Goal: Task Accomplishment & Management: Manage account settings

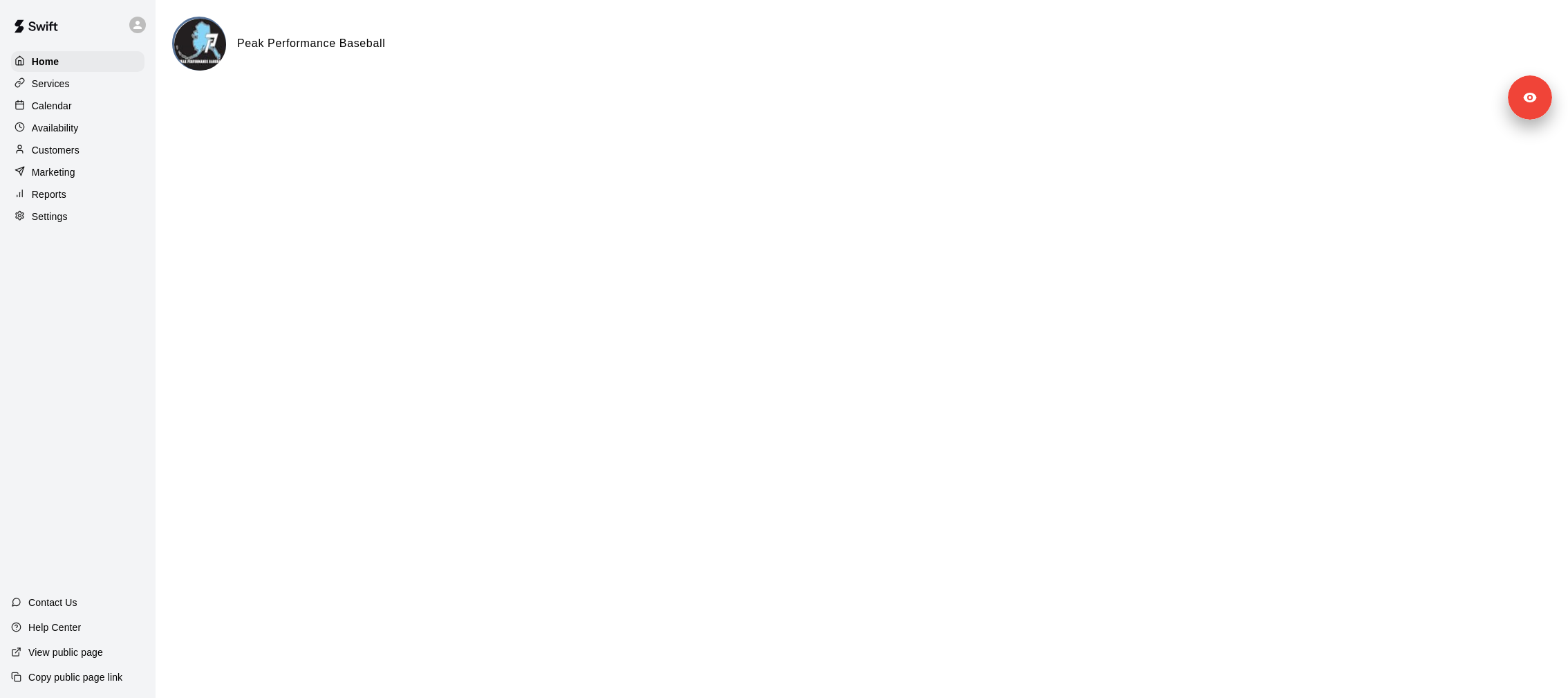
click at [86, 90] on div "Services" at bounding box center [77, 83] width 133 height 20
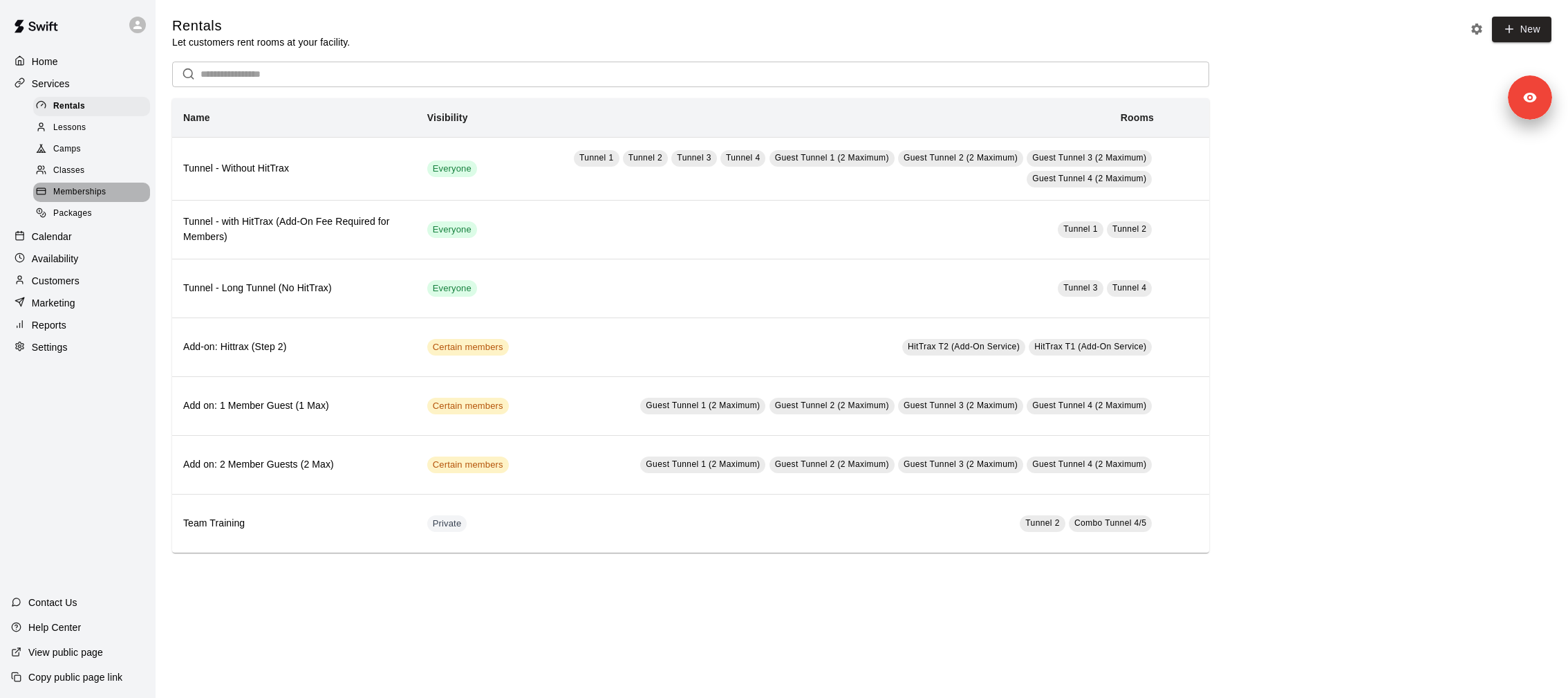
click at [105, 186] on span "Memberships" at bounding box center [79, 193] width 52 height 14
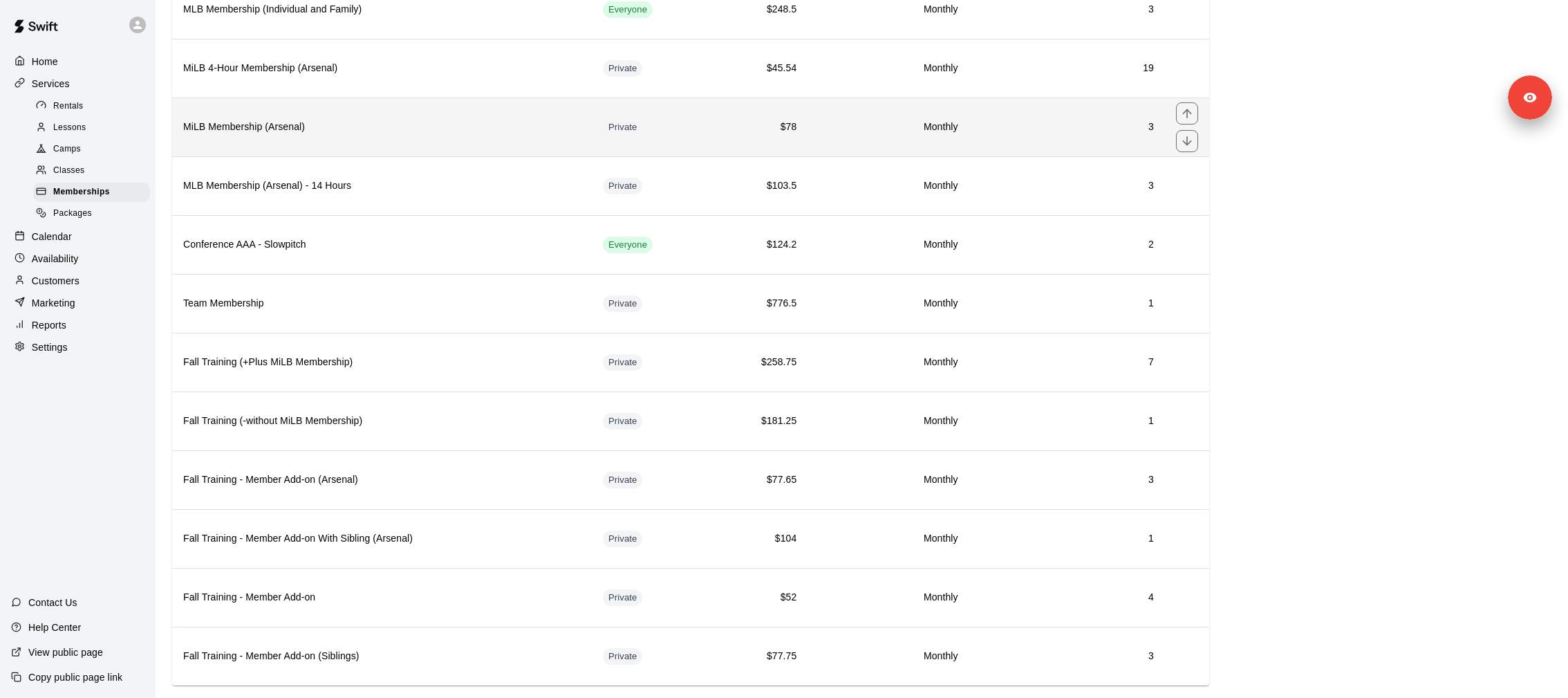
scroll to position [230, 0]
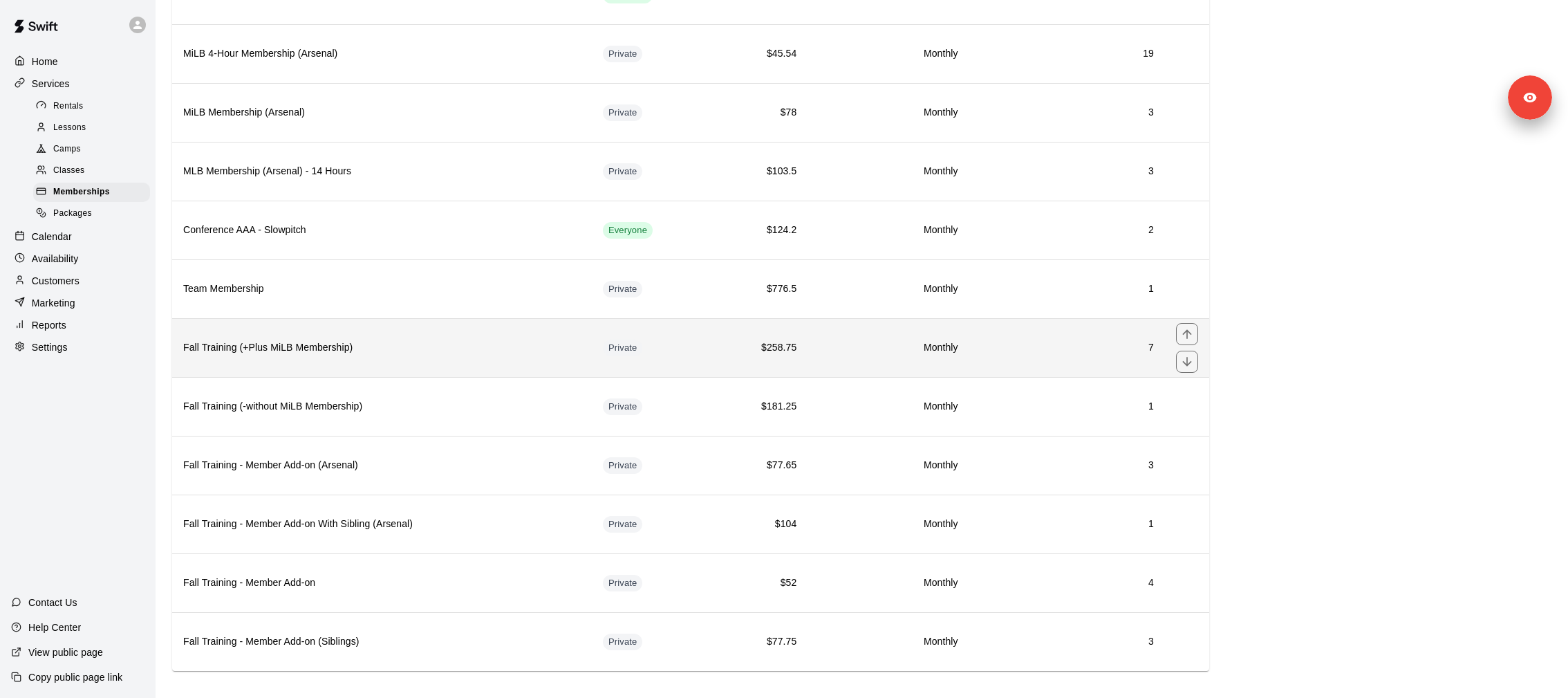
click at [331, 332] on th "Fall Training (+Plus MiLB Membership)" at bounding box center [382, 347] width 420 height 59
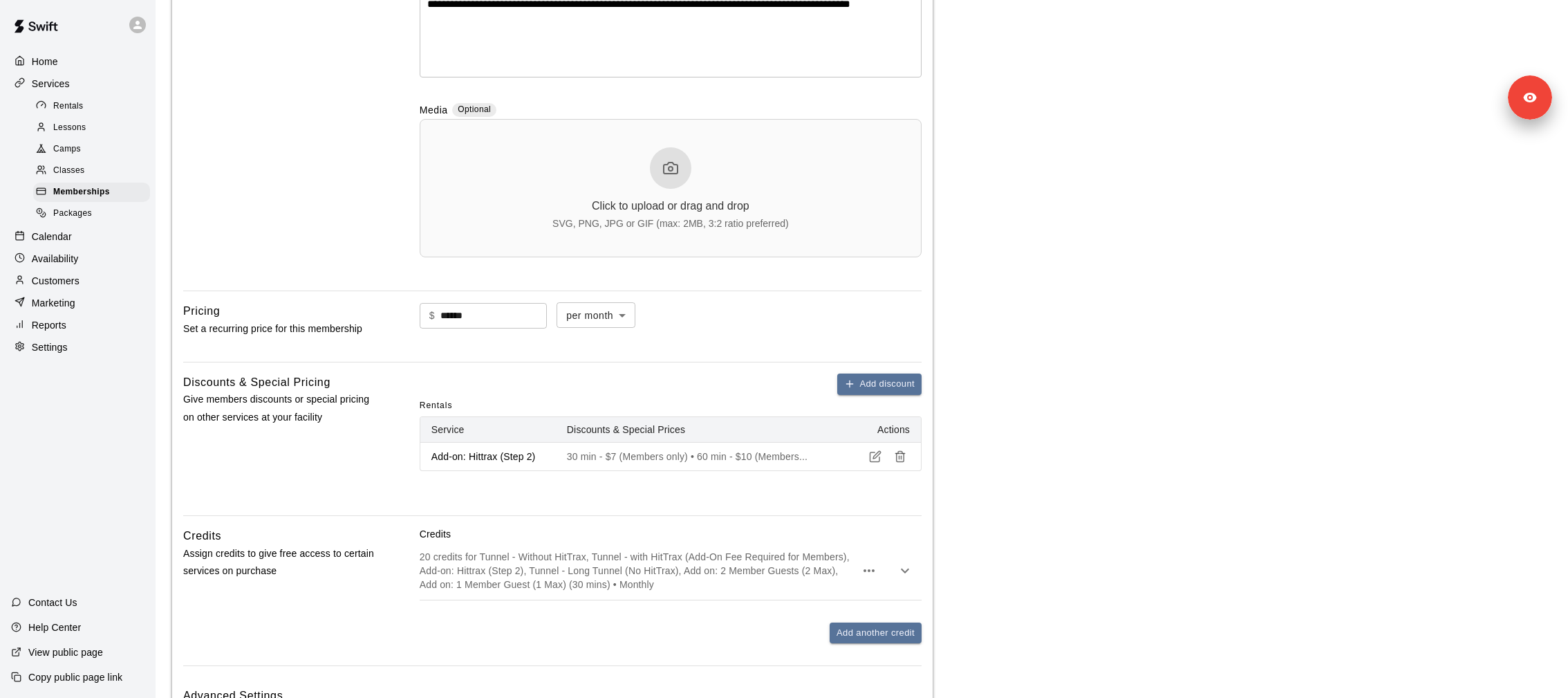
scroll to position [627, 0]
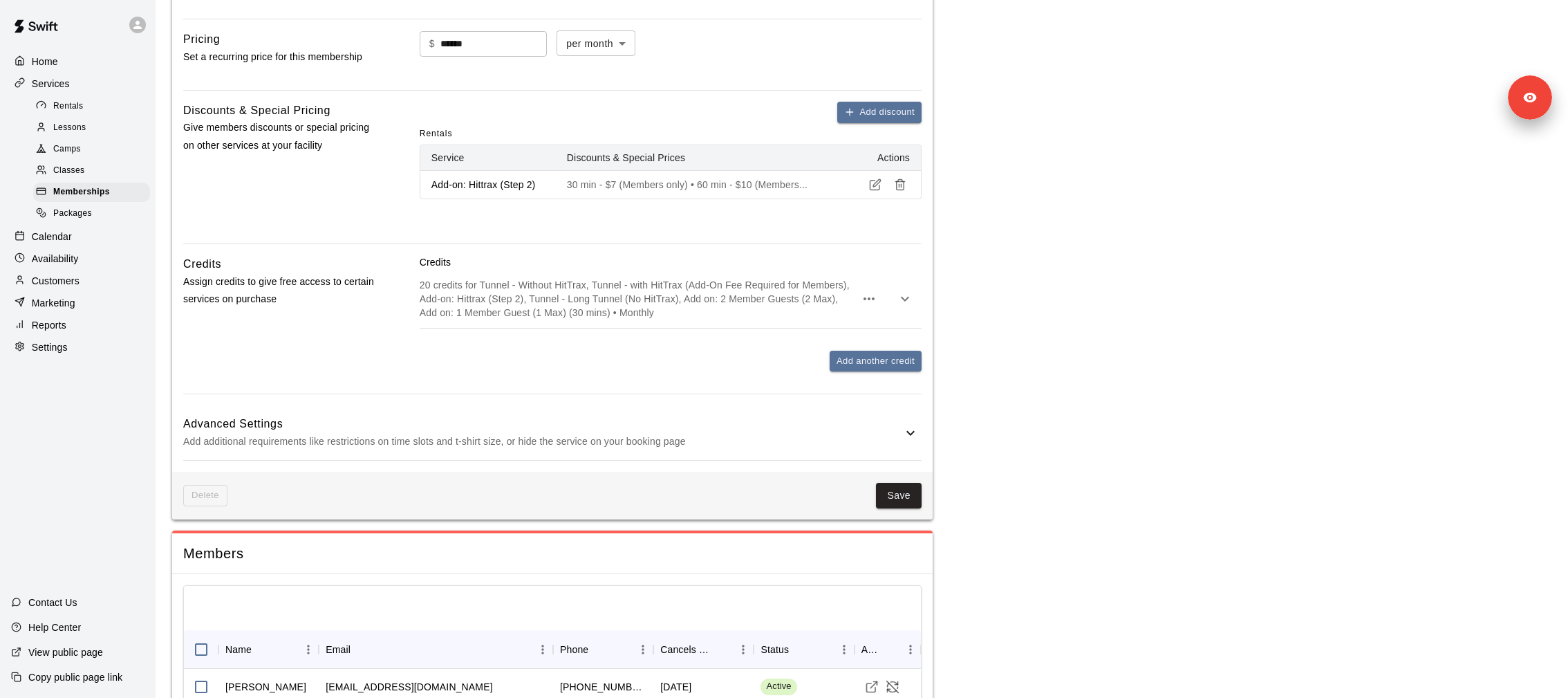
click at [400, 486] on div "Save" at bounding box center [574, 496] width 694 height 26
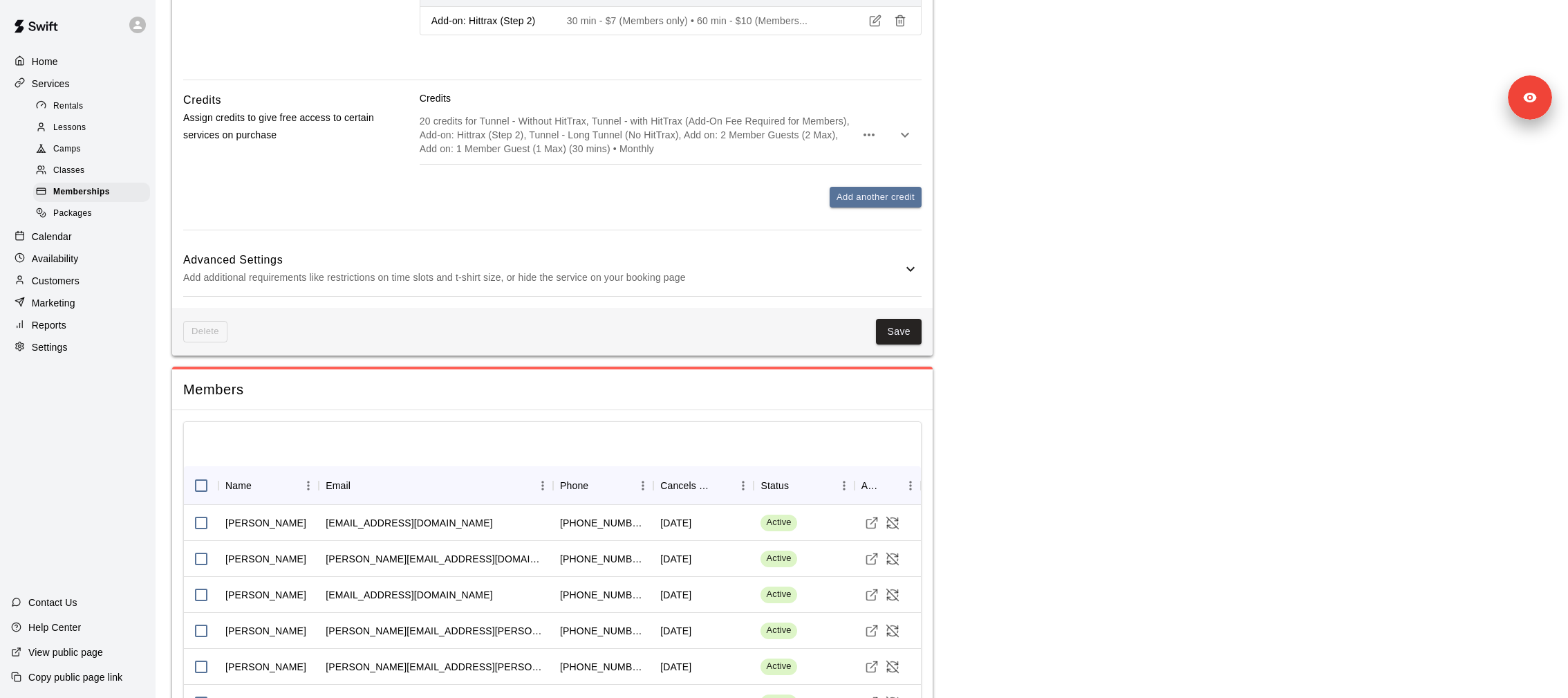
click at [373, 279] on p "Add additional requirements like restrictions on time slots and t-shirt size, o…" at bounding box center [542, 277] width 719 height 17
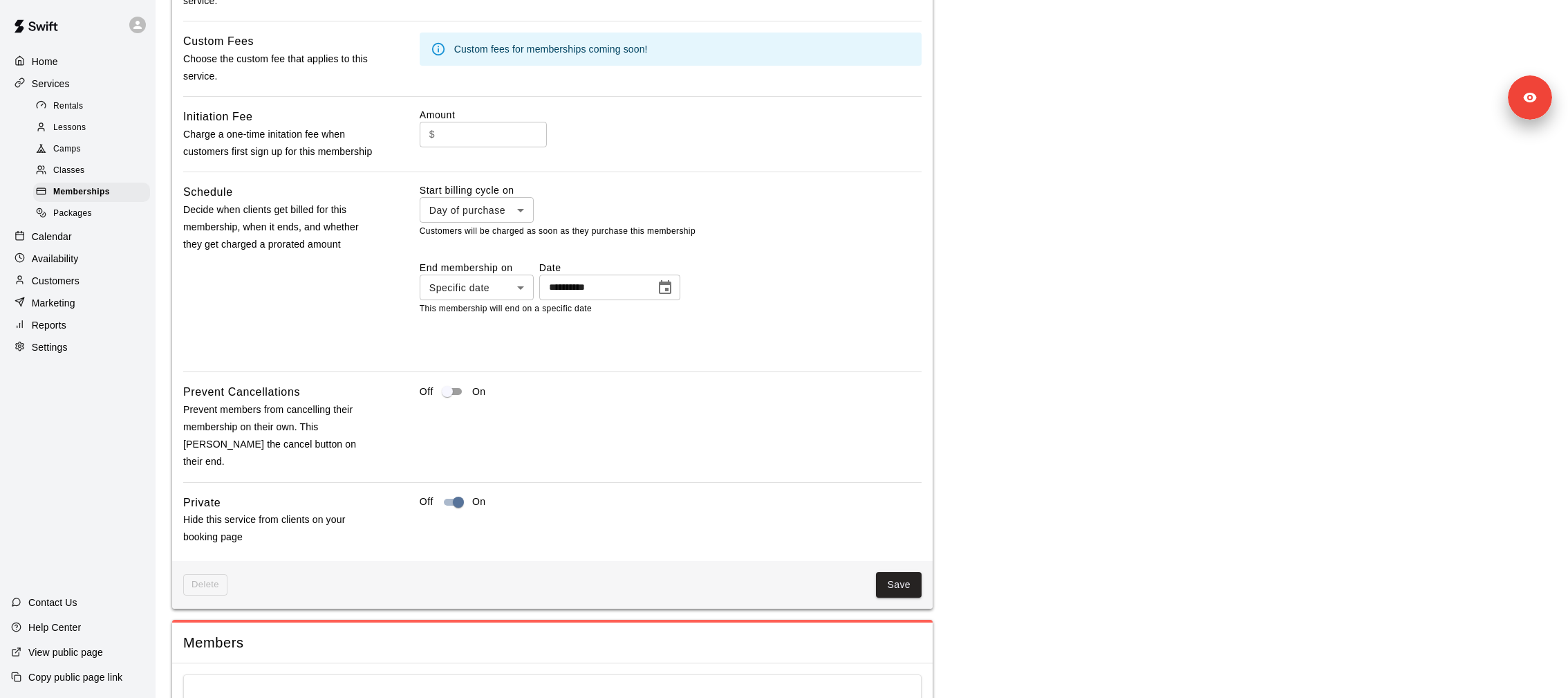
scroll to position [1175, 0]
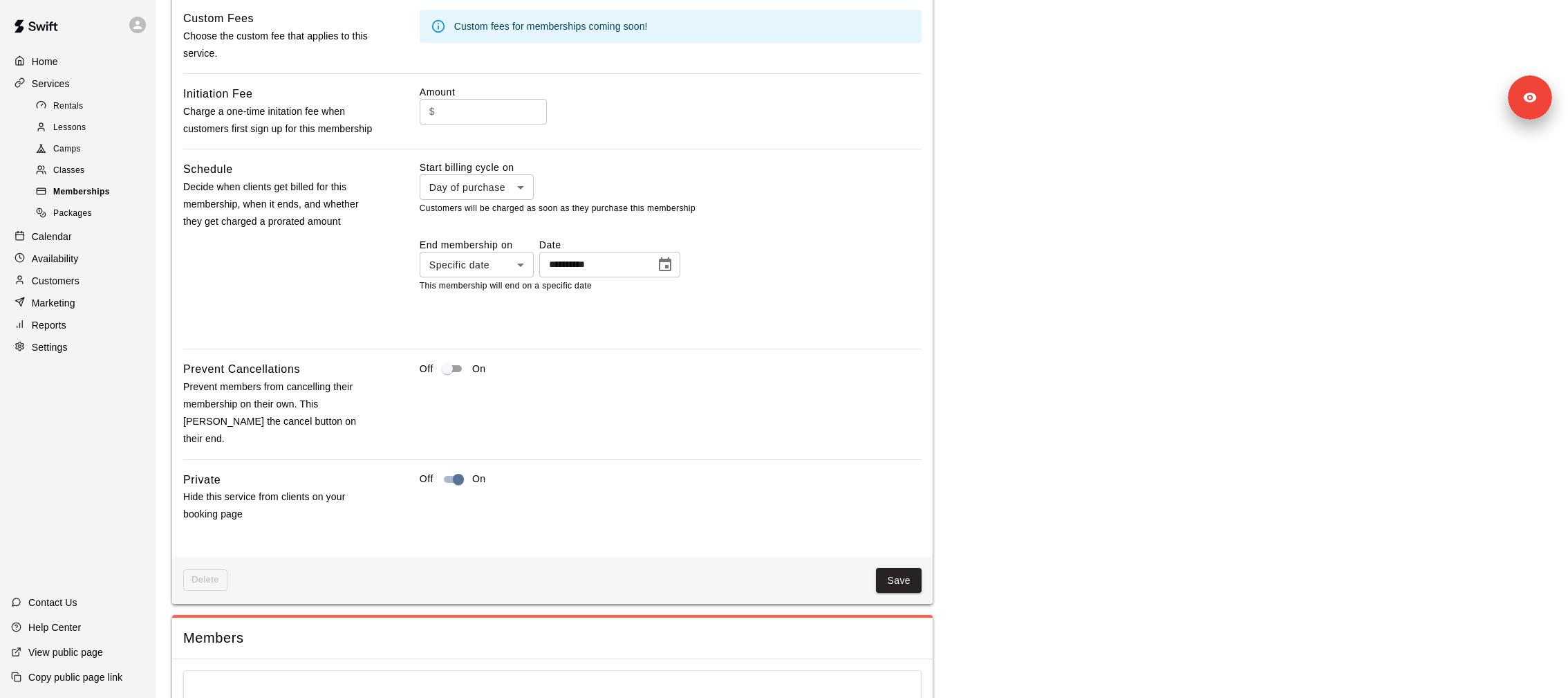
click at [121, 192] on div "Memberships" at bounding box center [91, 193] width 117 height 20
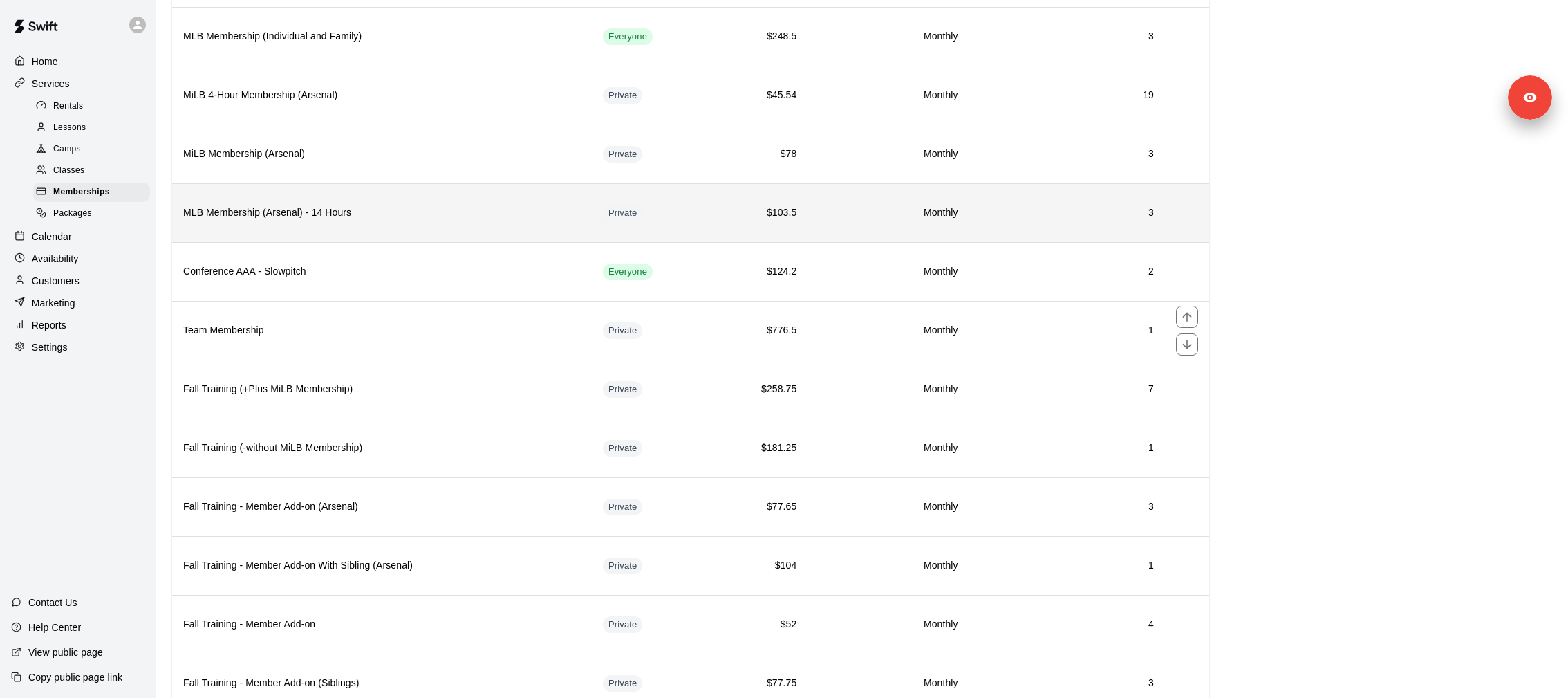
scroll to position [230, 0]
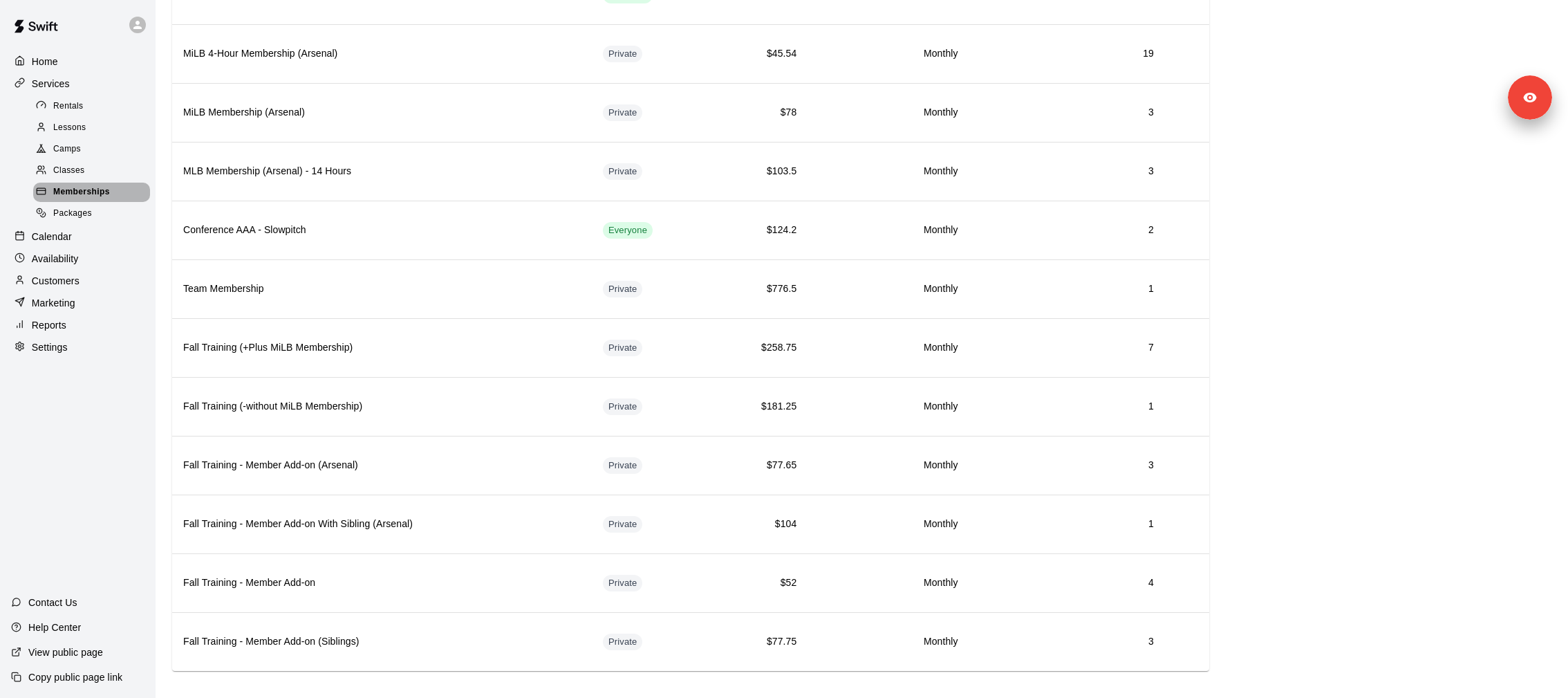
click at [96, 193] on span "Memberships" at bounding box center [82, 193] width 57 height 14
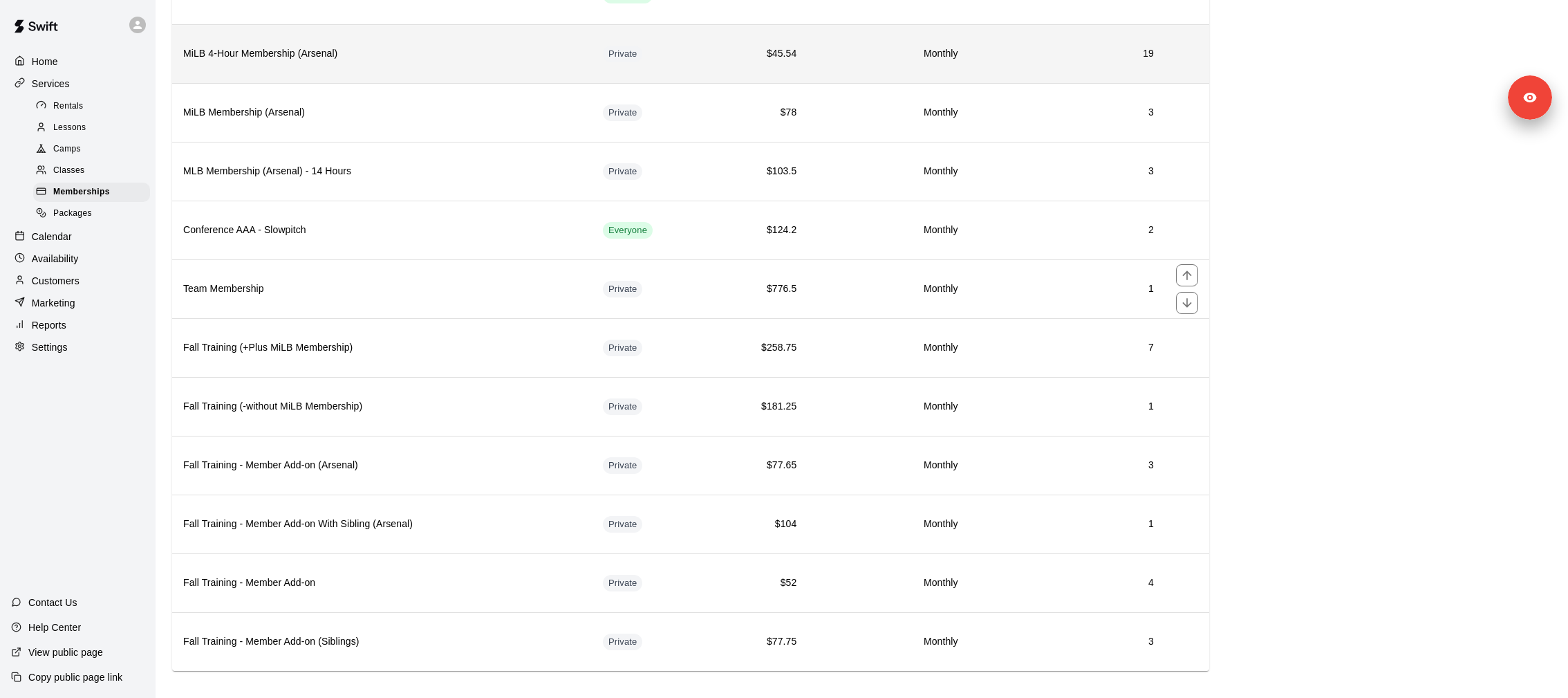
scroll to position [0, 0]
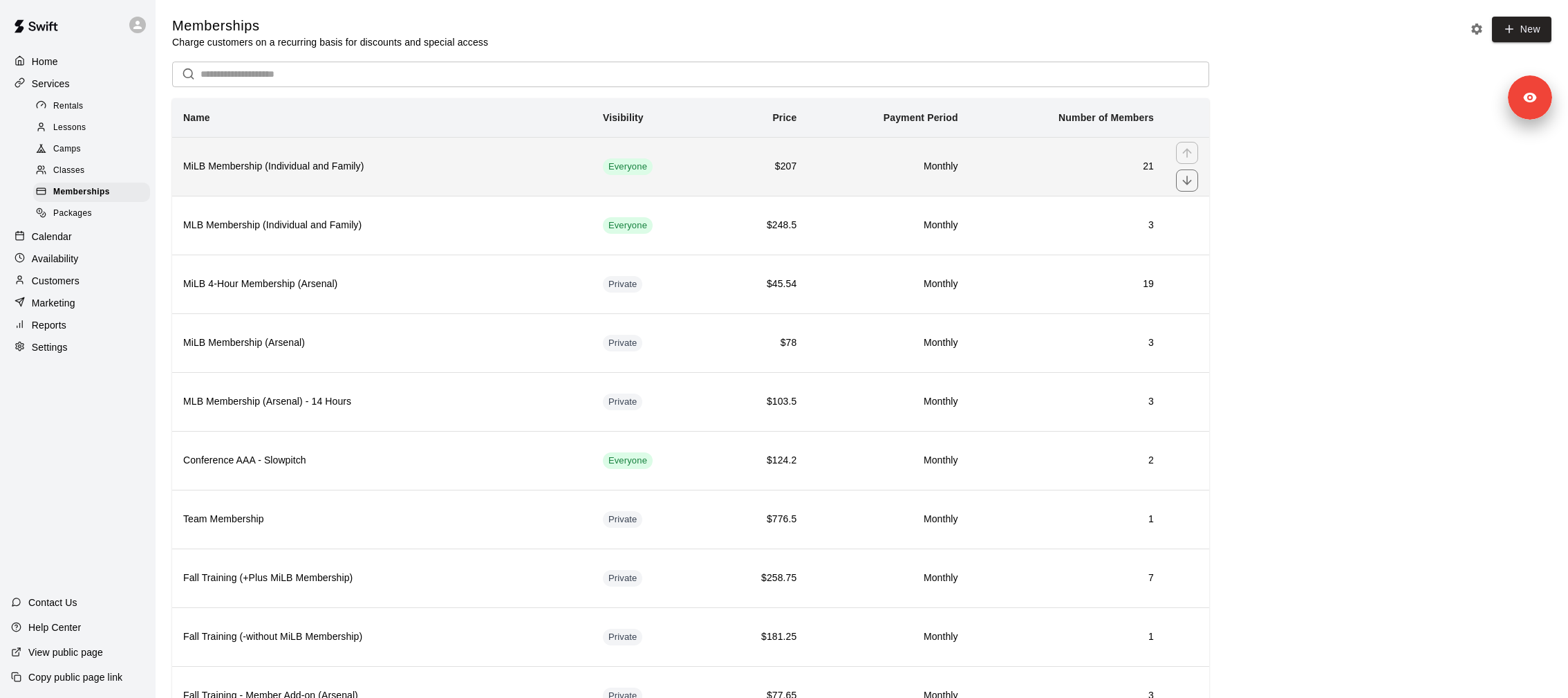
click at [229, 164] on h6 "MiLB Membership (Individual and Family)" at bounding box center [382, 166] width 398 height 15
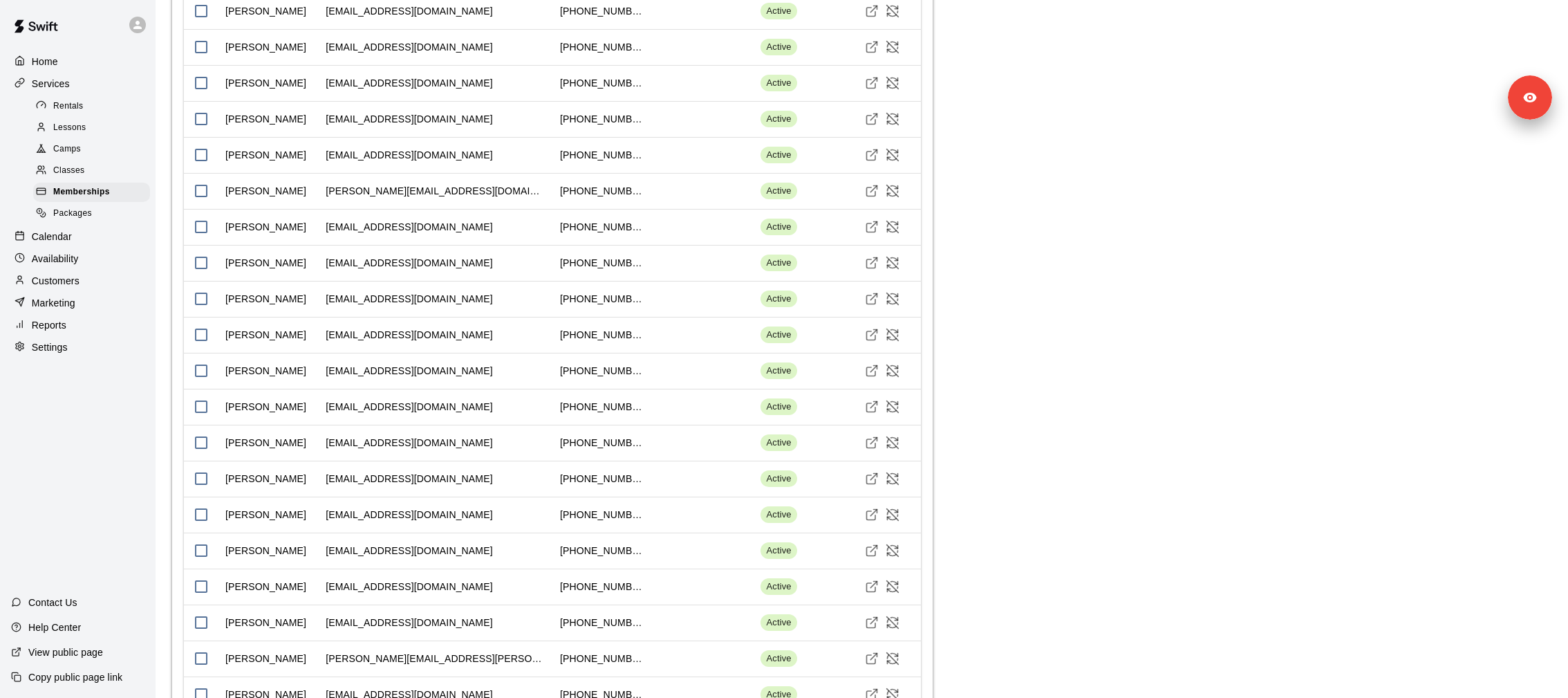
scroll to position [1793, 0]
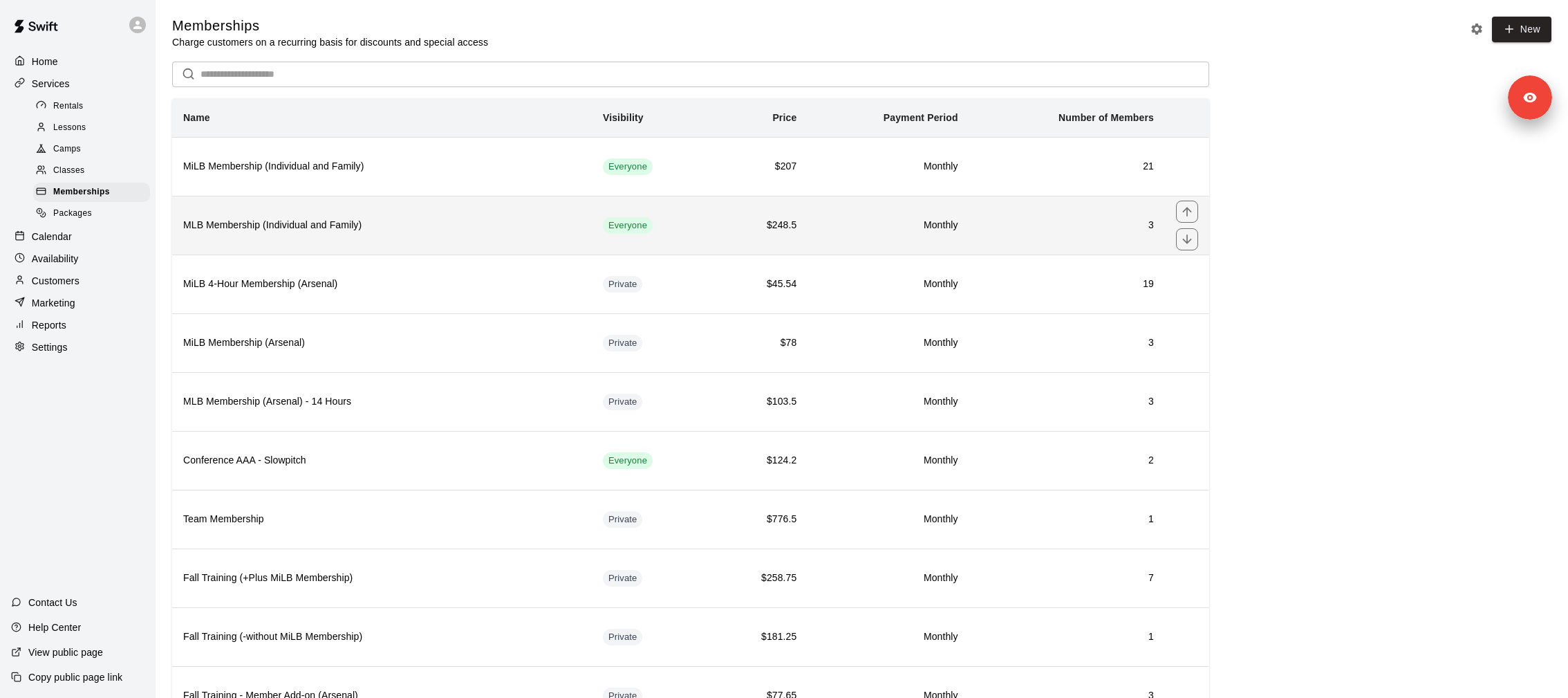
click at [251, 220] on h6 "MLB Membership (Individual and Family)" at bounding box center [382, 225] width 398 height 15
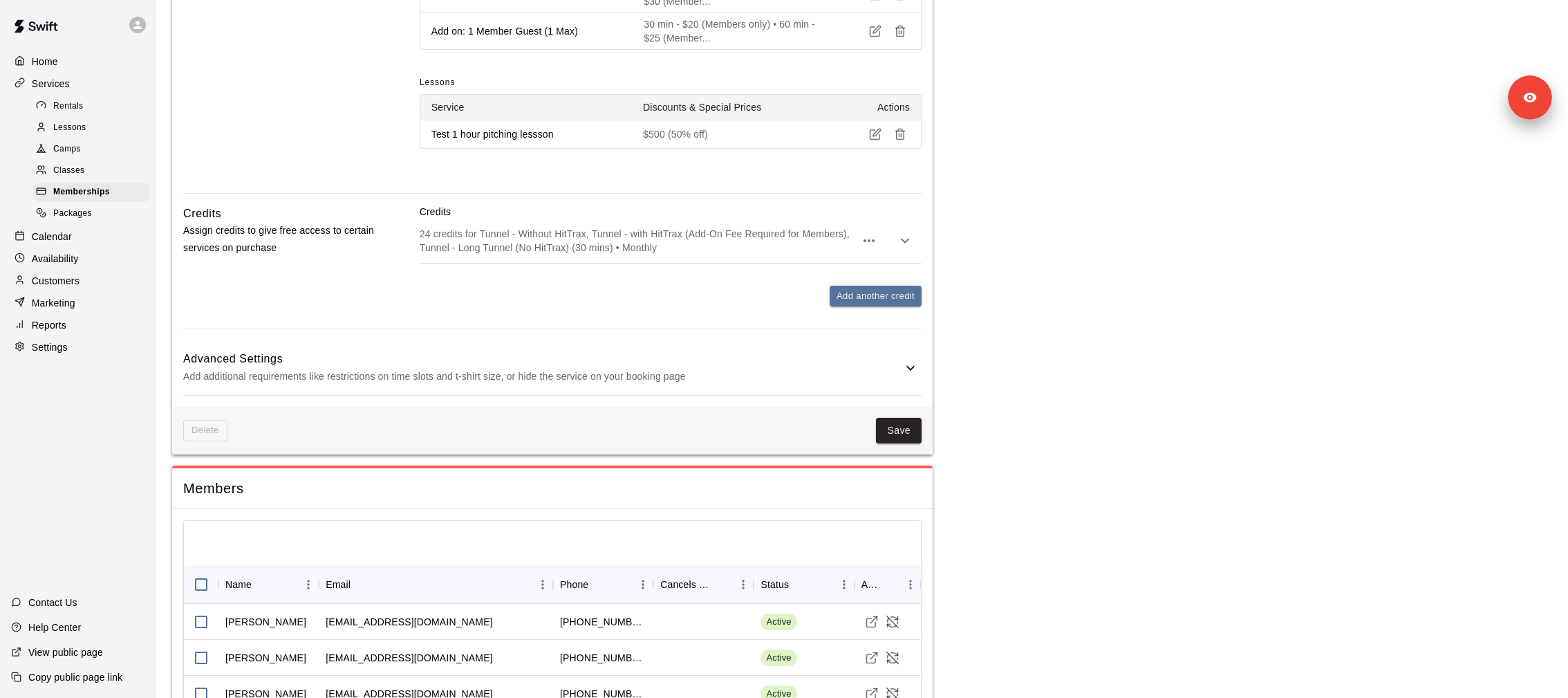
scroll to position [1197, 0]
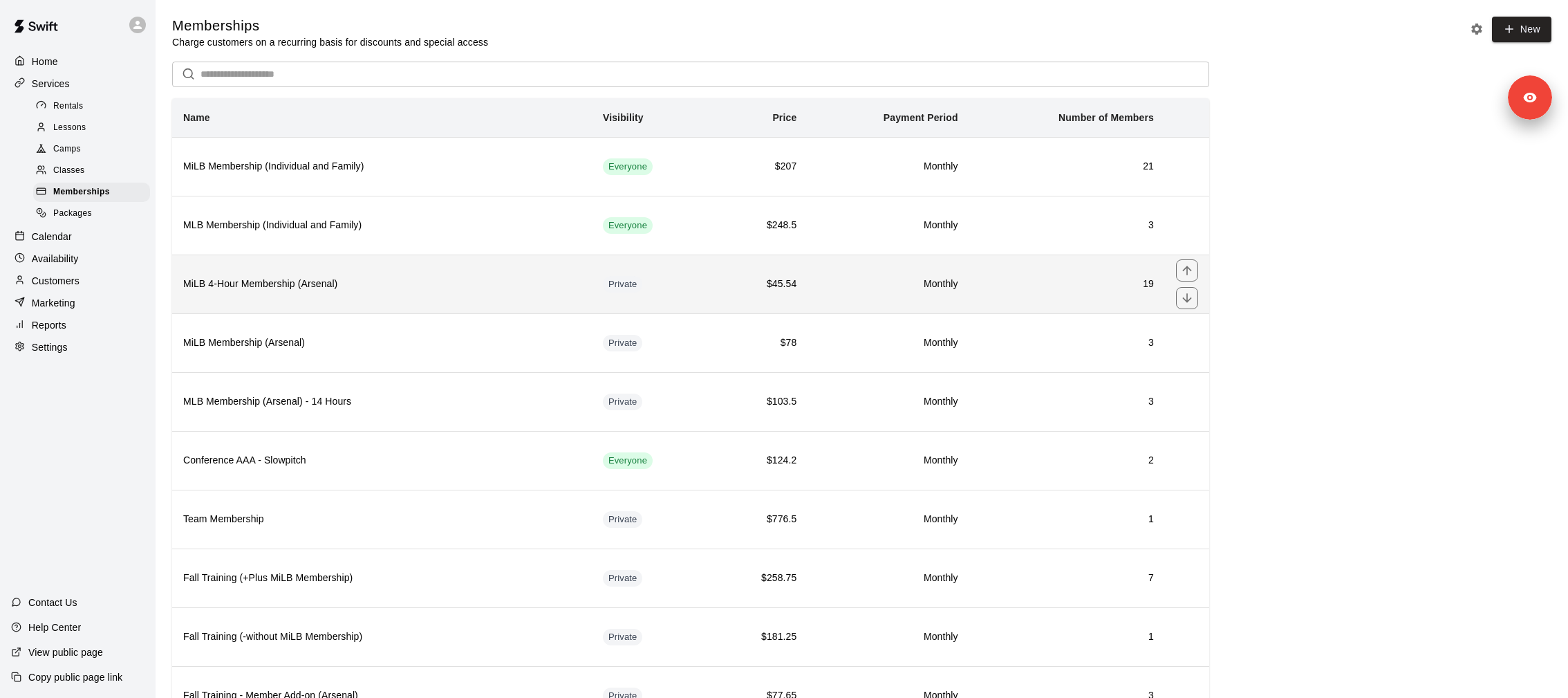
click at [302, 288] on h6 "MiLB 4-Hour Membership (Arsenal)" at bounding box center [382, 283] width 398 height 15
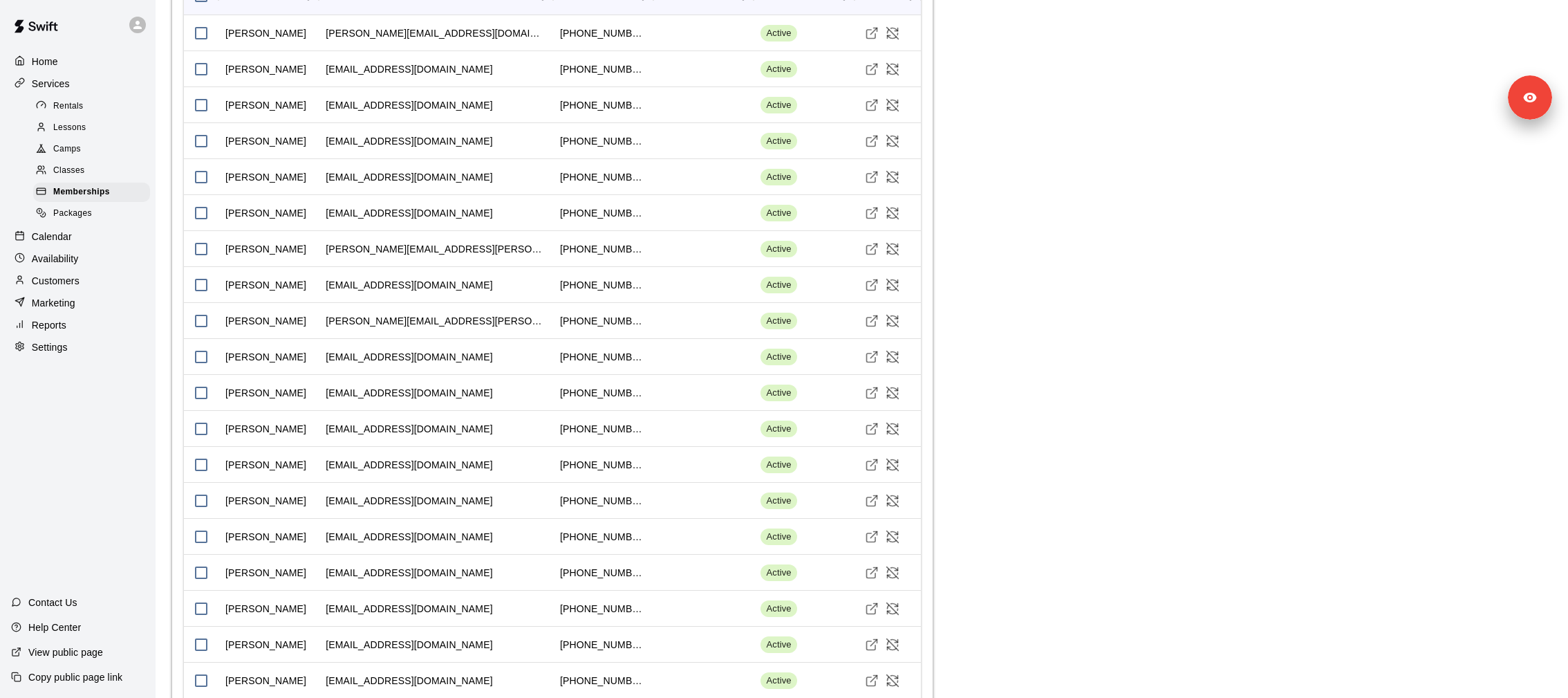
scroll to position [1901, 0]
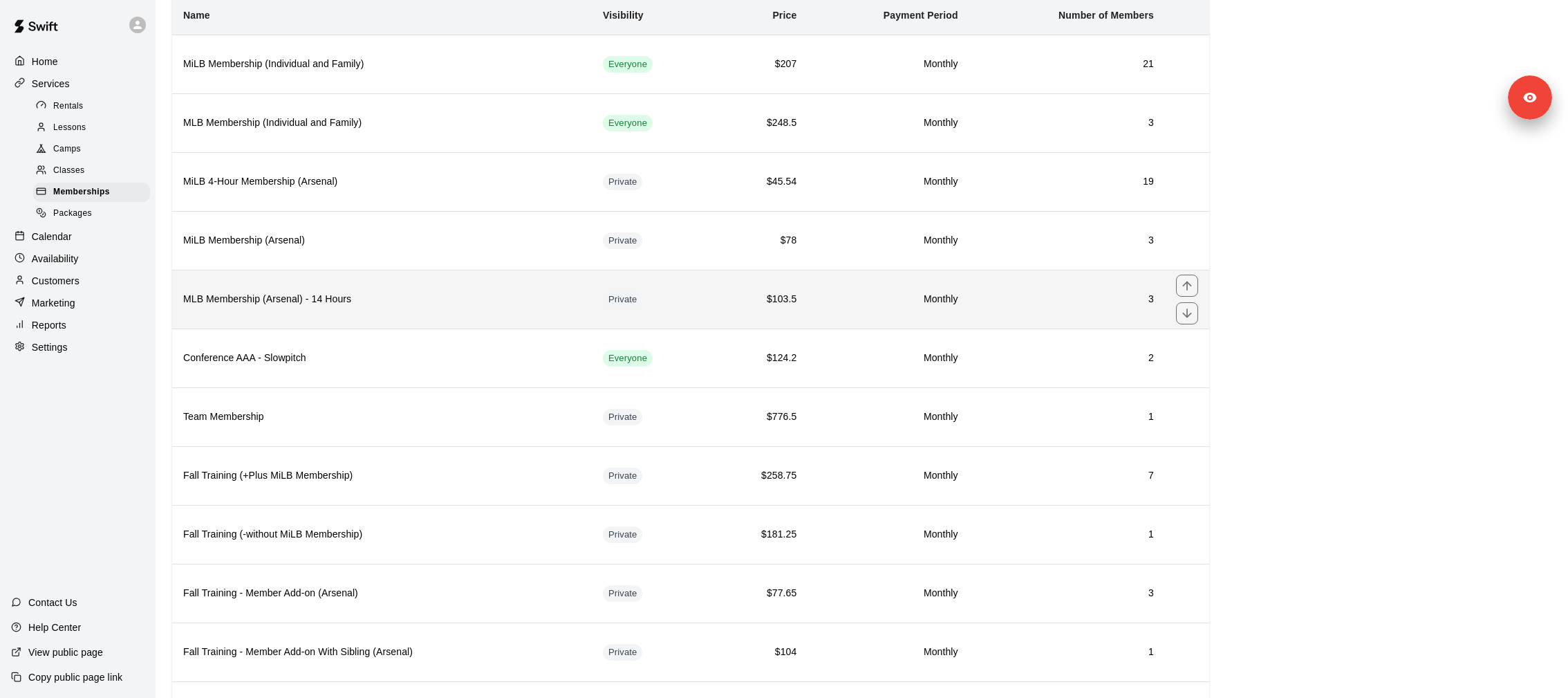
scroll to position [104, 0]
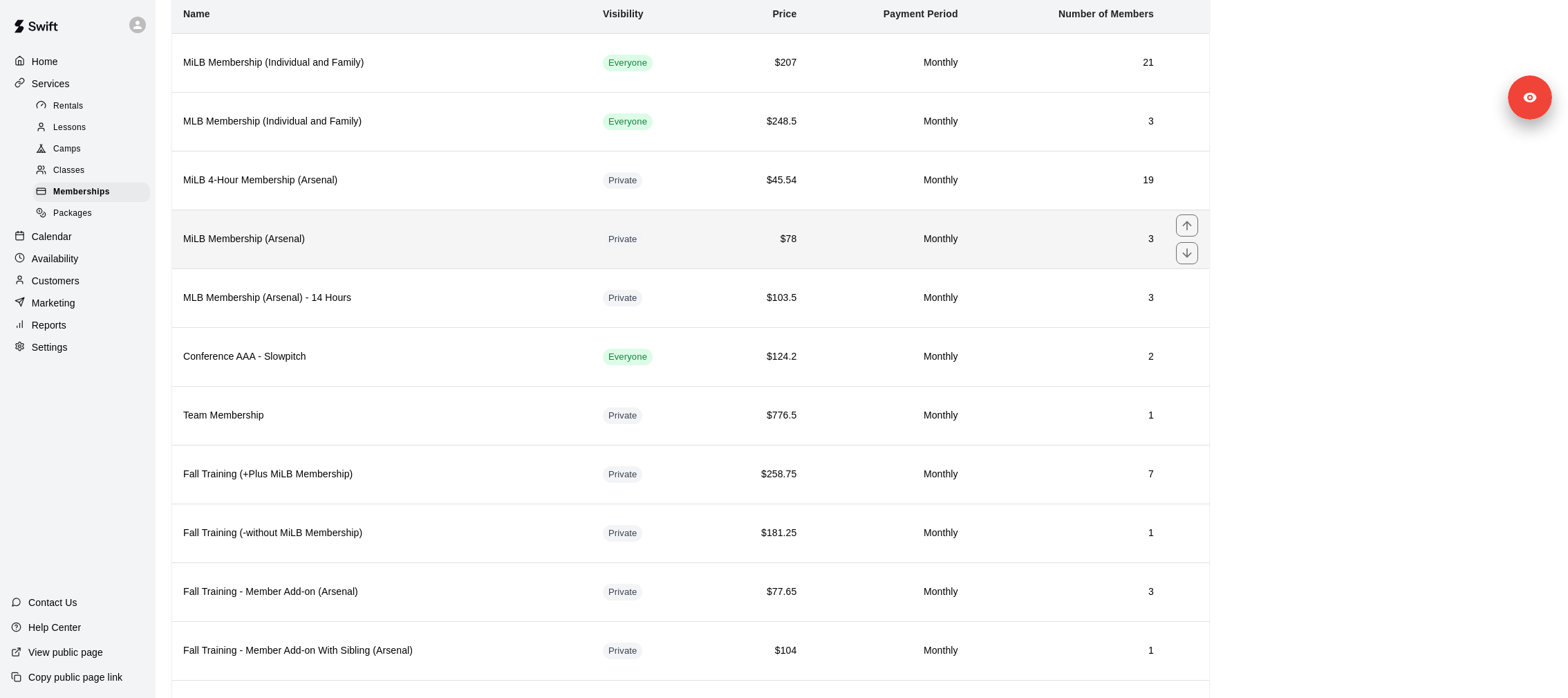
click at [313, 257] on th "MiLB Membership (Arsenal)" at bounding box center [382, 239] width 420 height 59
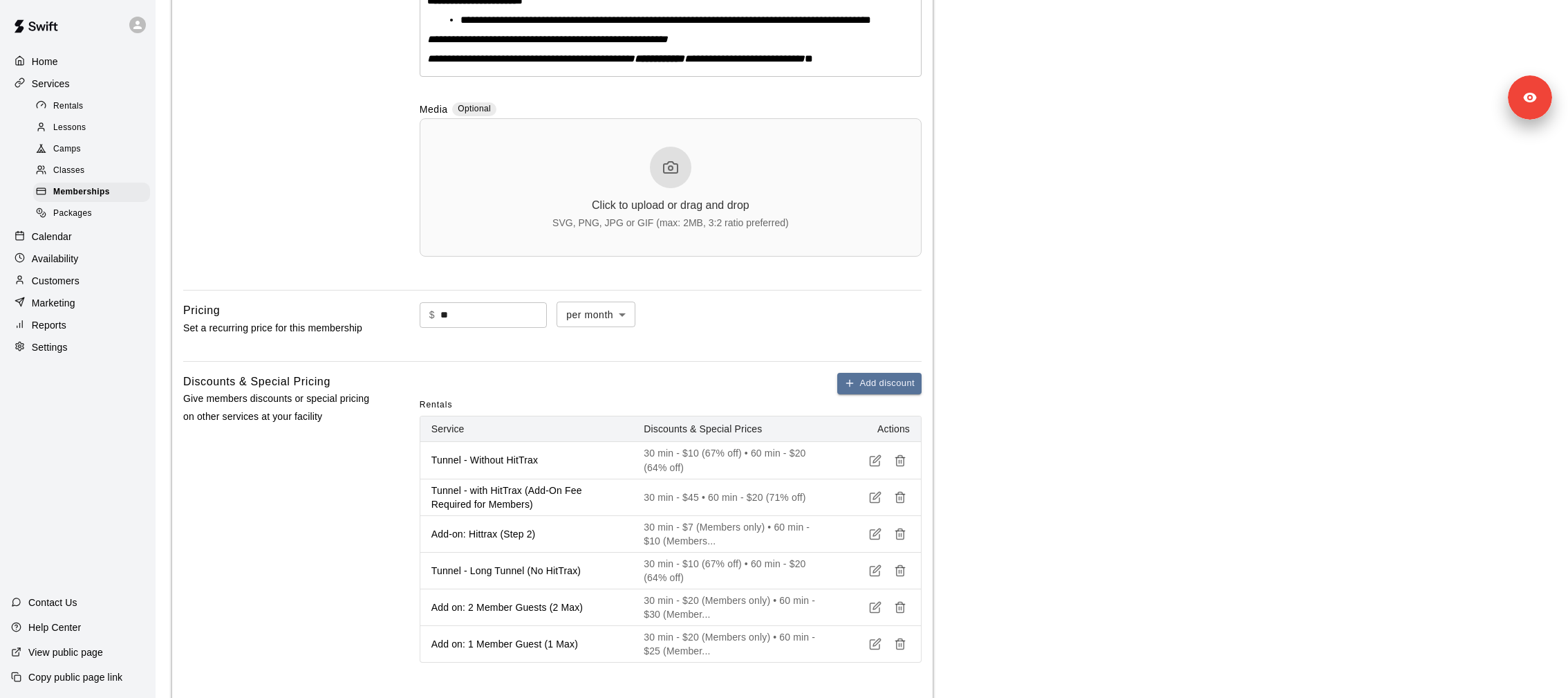
scroll to position [1312, 0]
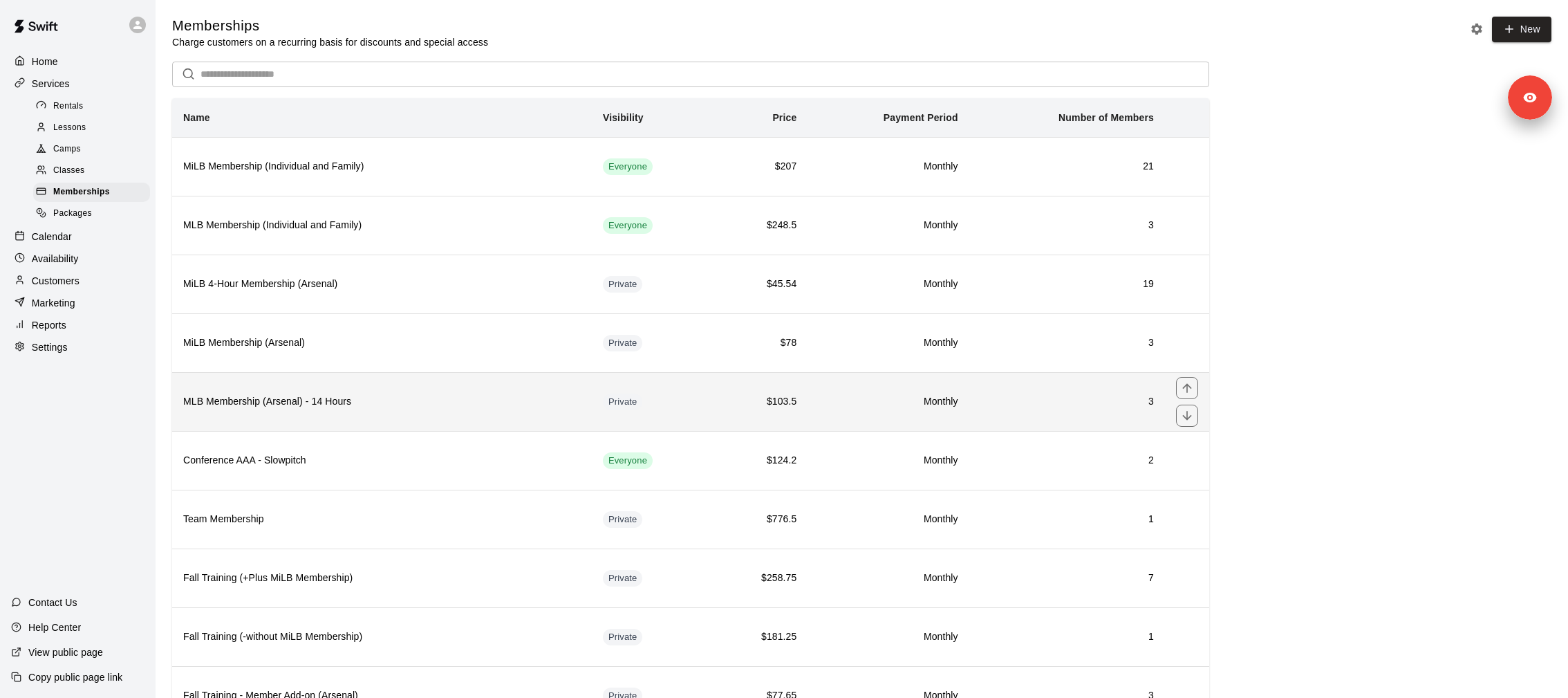
click at [230, 386] on th "MLB Membership (Arsenal) - 14 Hours" at bounding box center [382, 401] width 420 height 59
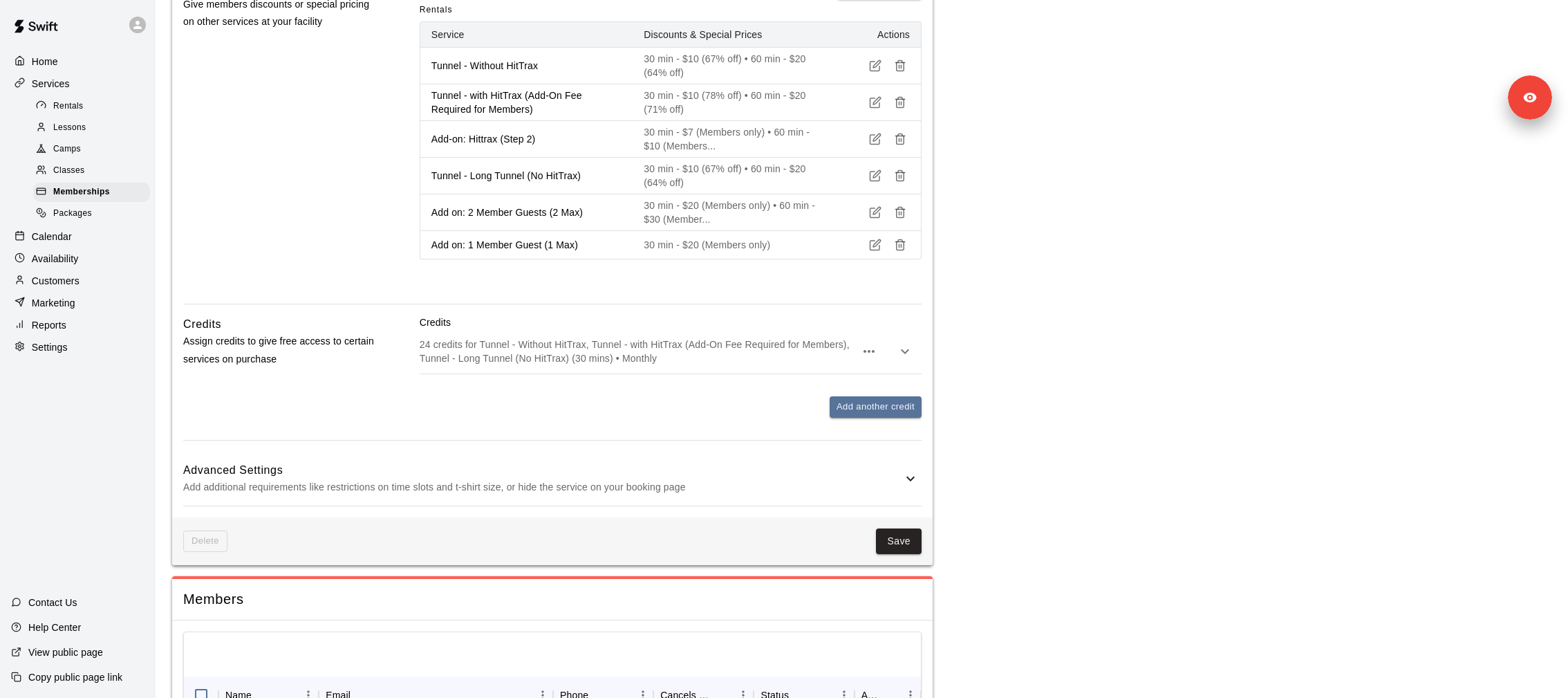
scroll to position [1237, 0]
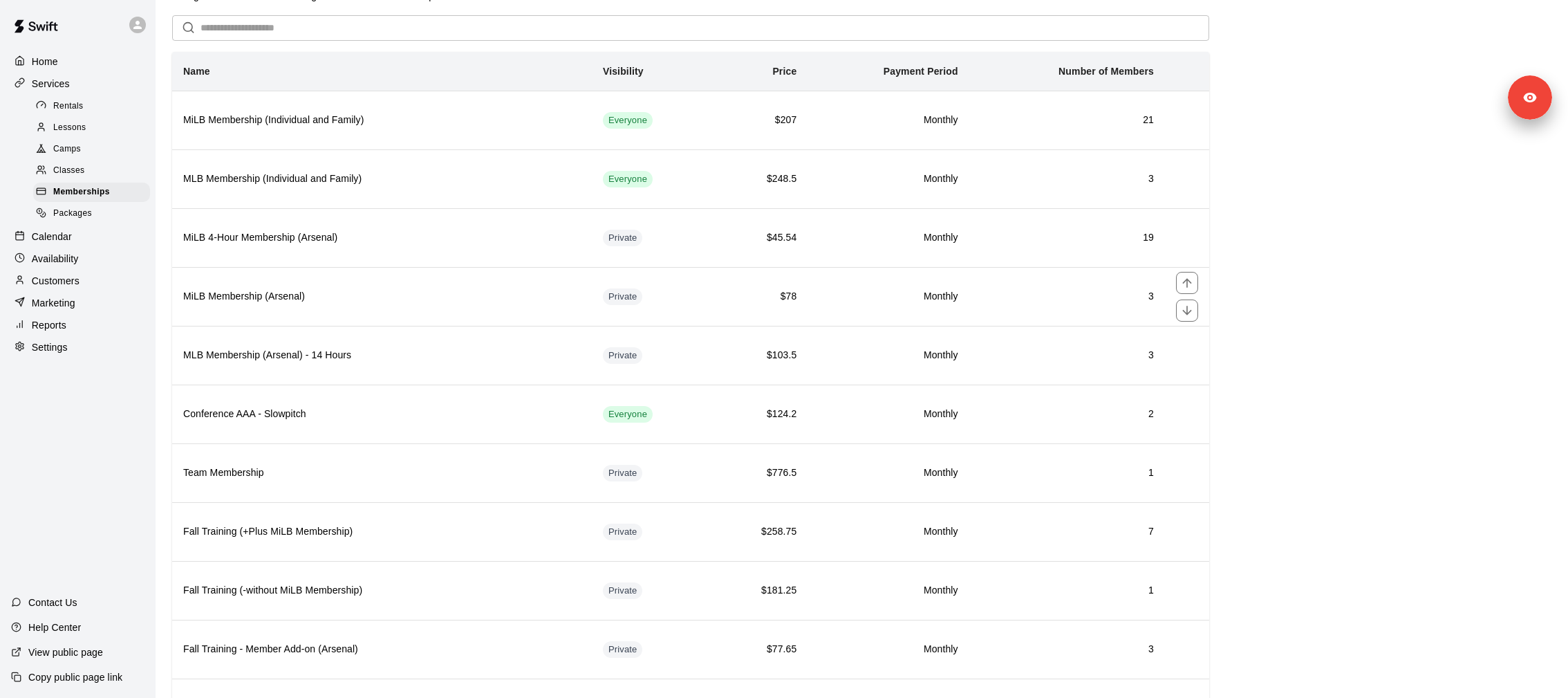
scroll to position [63, 0]
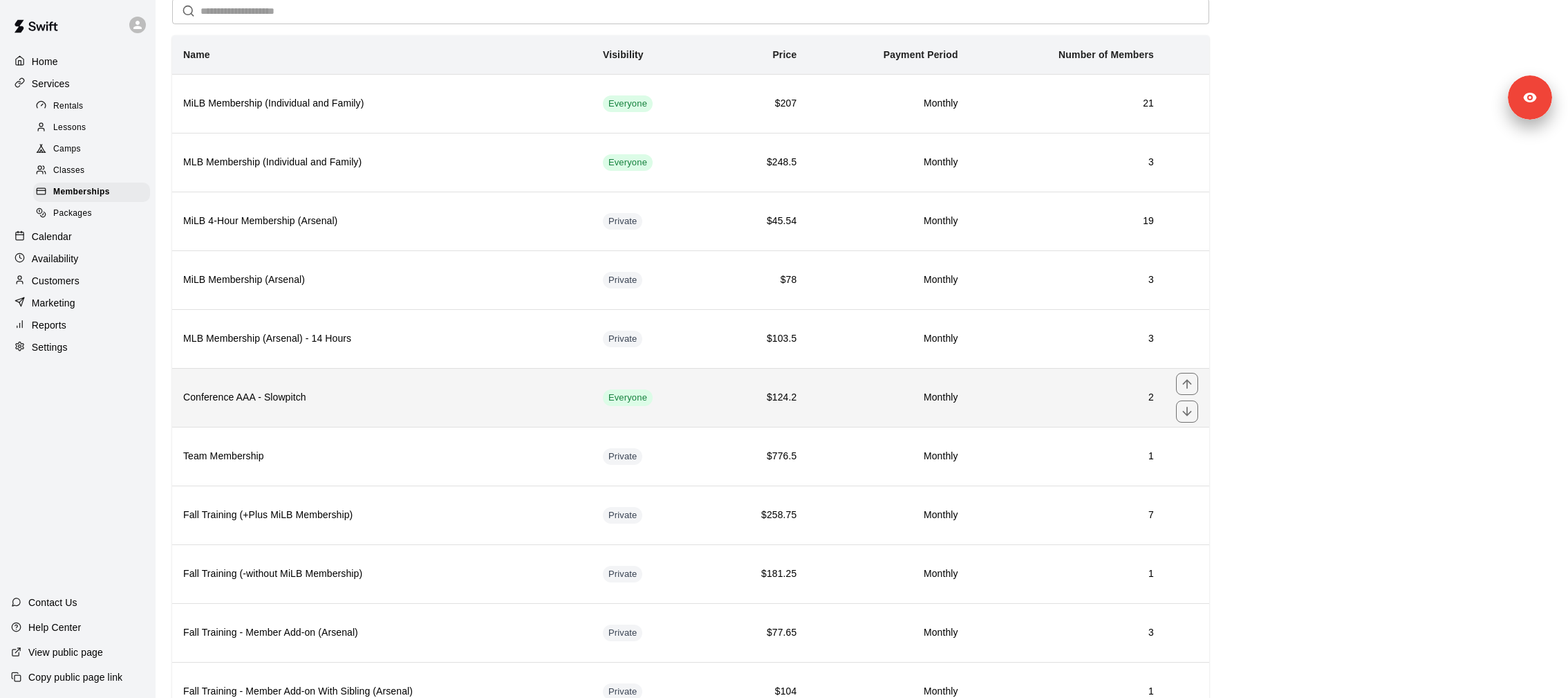
click at [261, 383] on th "Conference AAA - Slowpitch" at bounding box center [382, 397] width 420 height 59
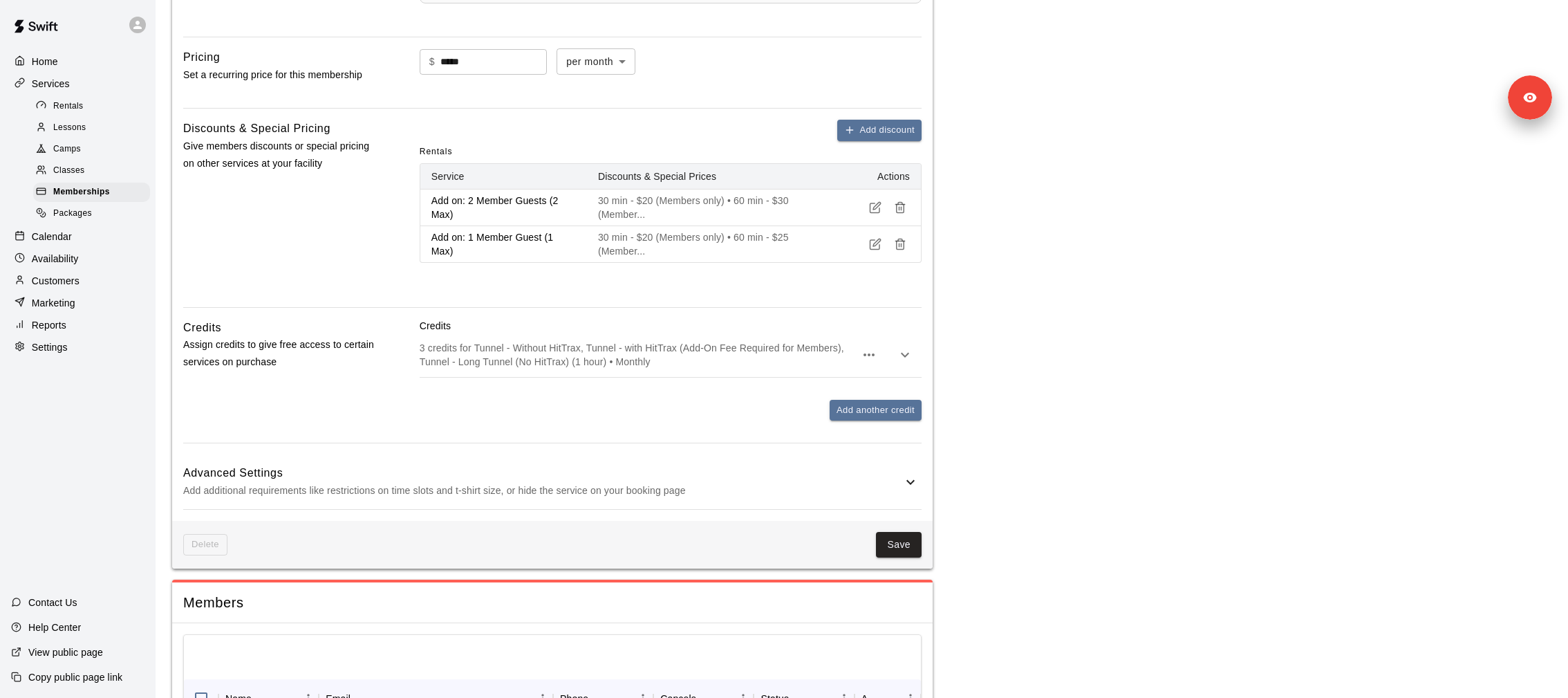
scroll to position [973, 0]
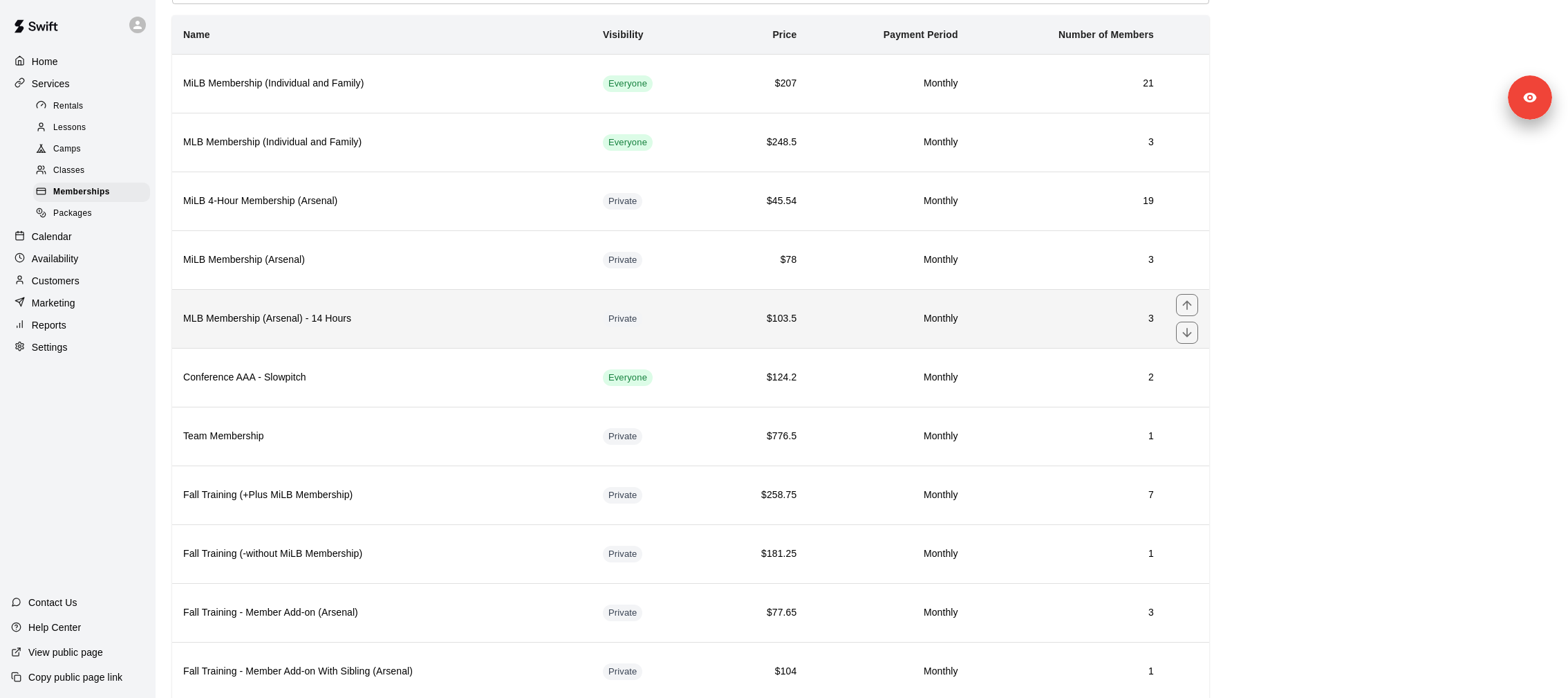
scroll to position [210, 0]
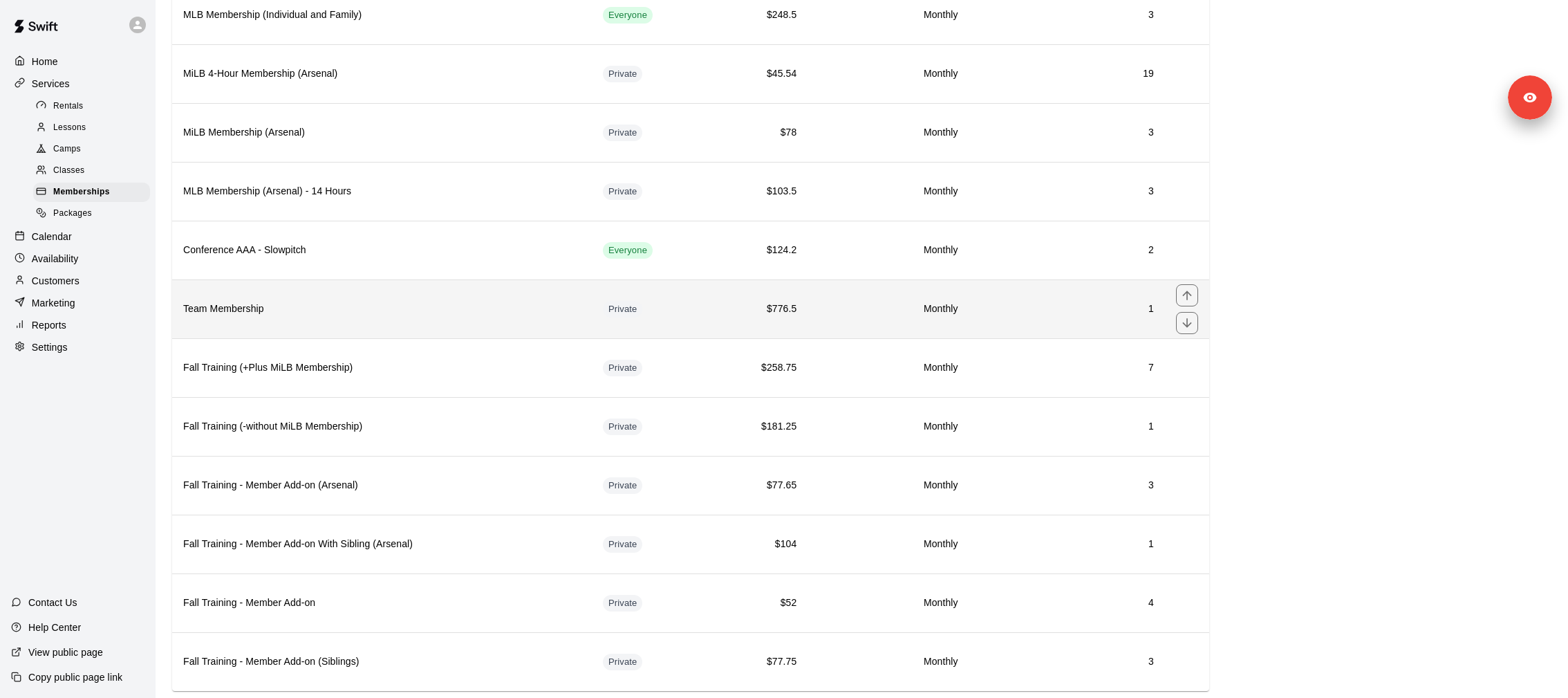
click at [282, 293] on th "Team Membership" at bounding box center [382, 309] width 420 height 59
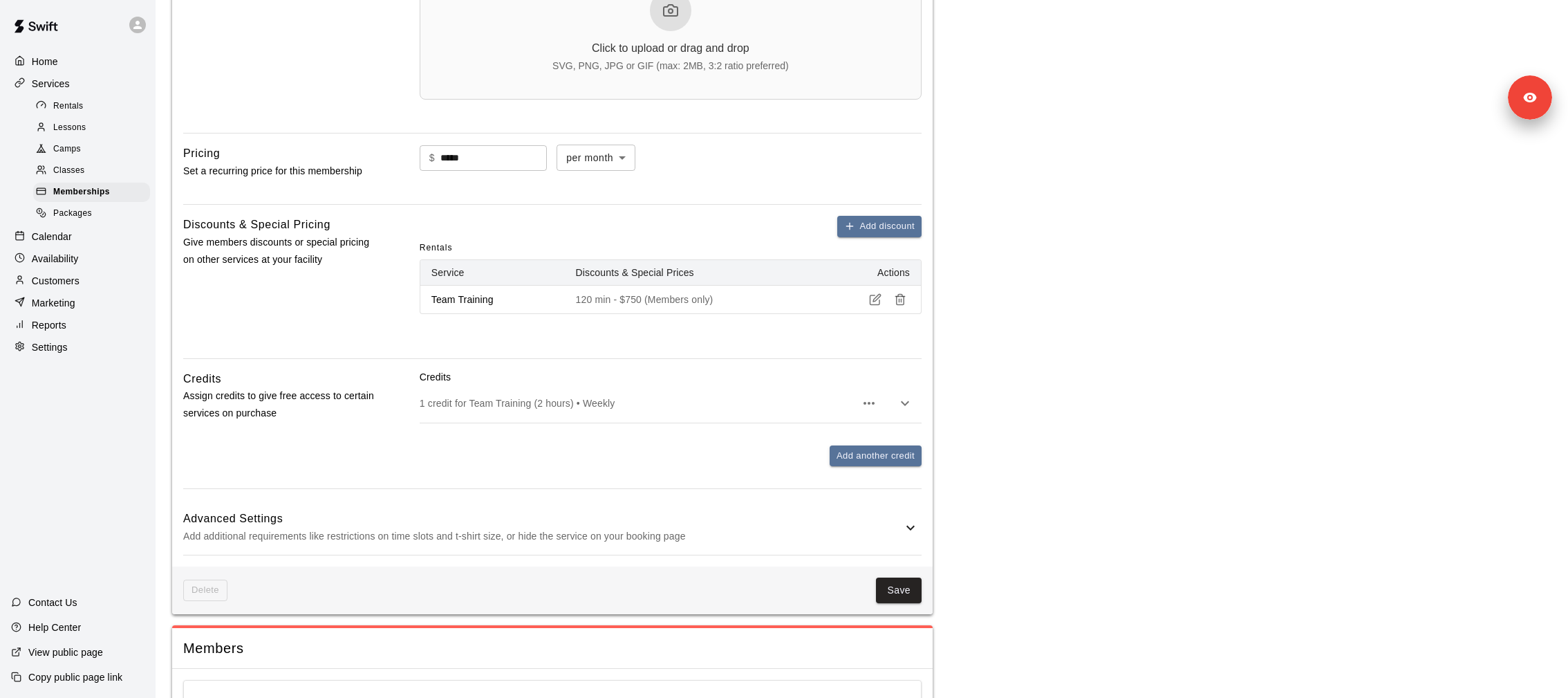
scroll to position [734, 0]
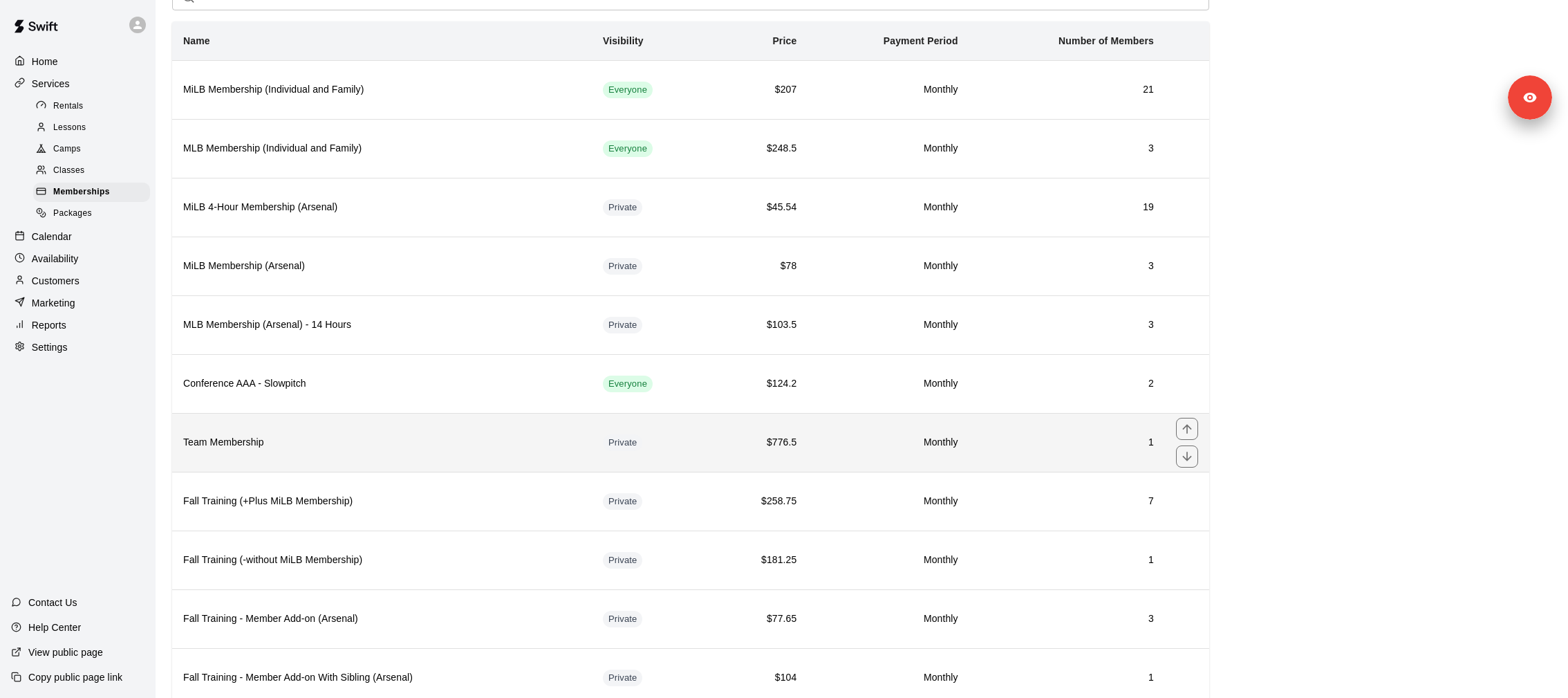
scroll to position [83, 0]
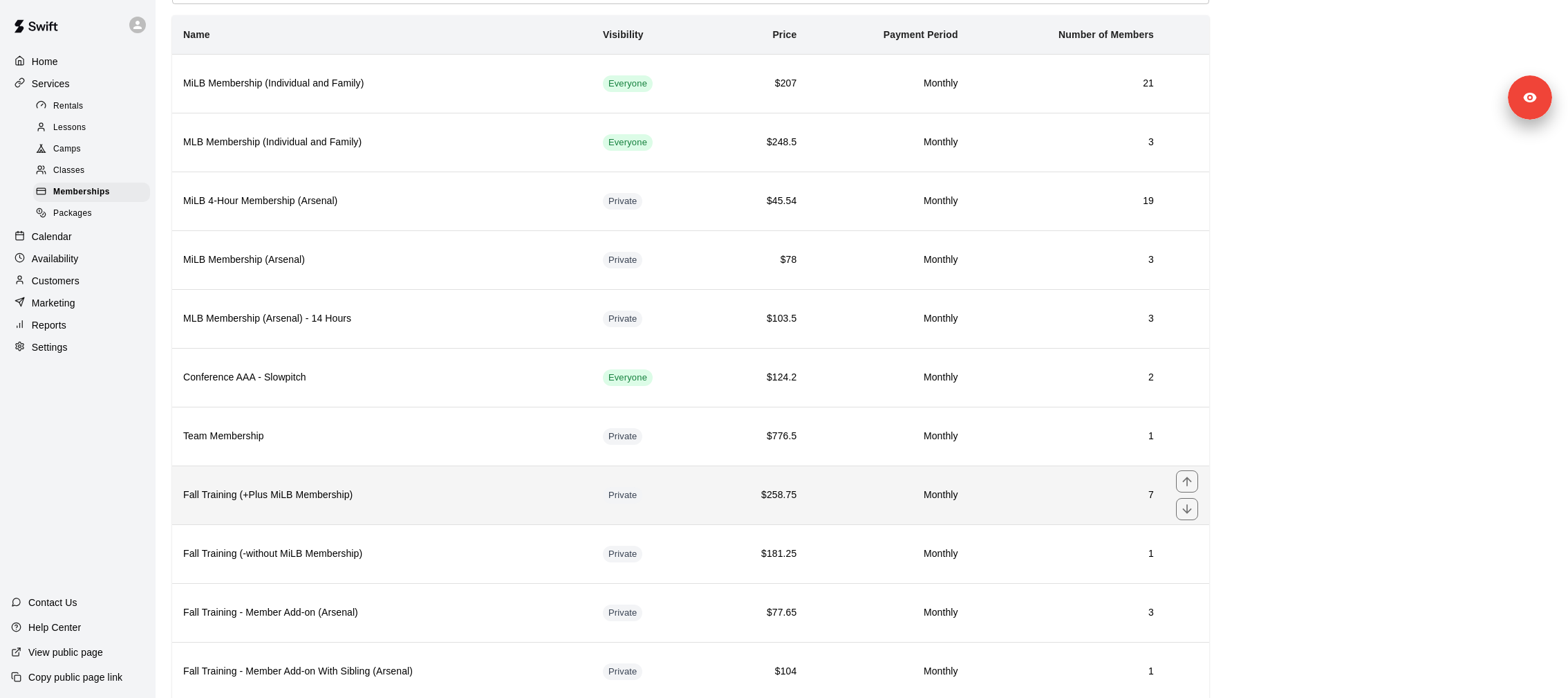
click at [267, 502] on th "Fall Training (+Plus MiLB Membership)" at bounding box center [382, 495] width 420 height 59
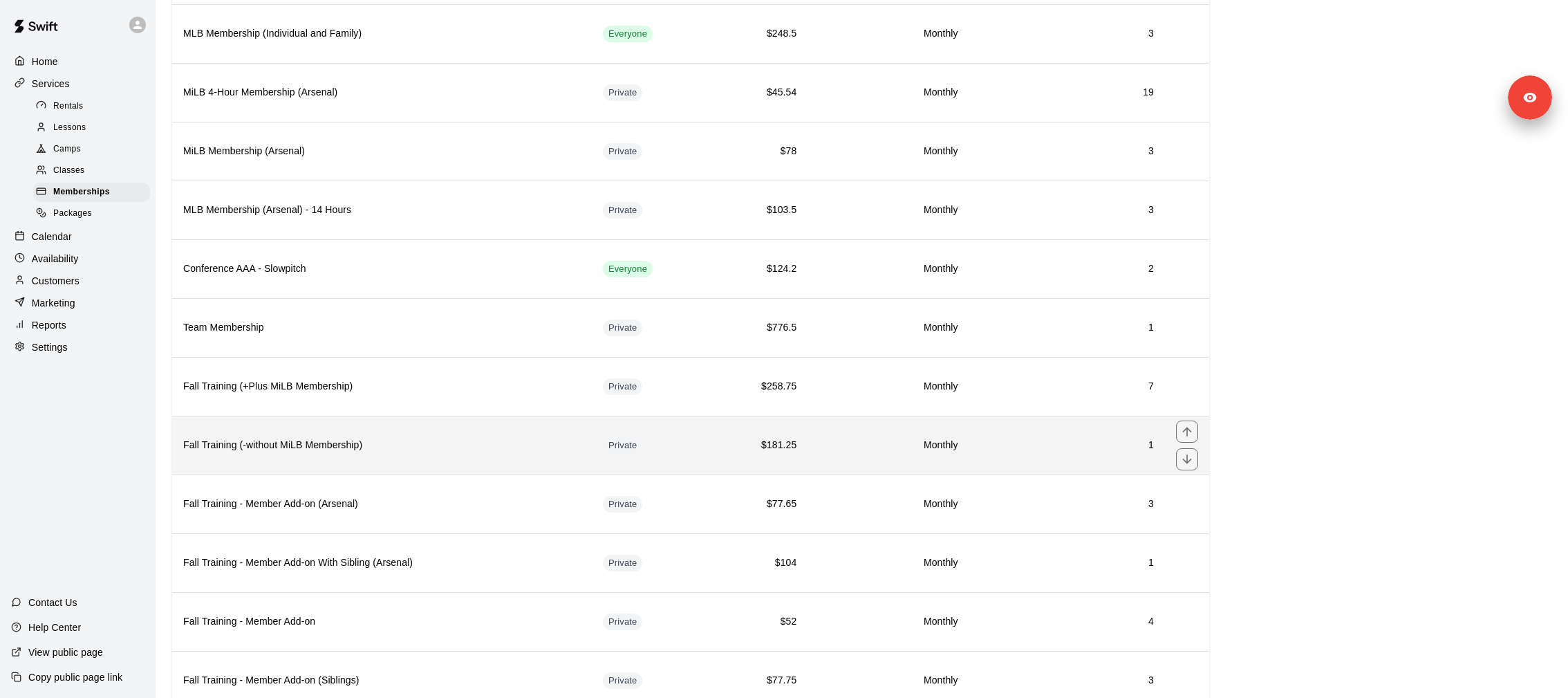
click at [349, 438] on h6 "Fall Training (-without MiLB Membership)" at bounding box center [382, 445] width 398 height 15
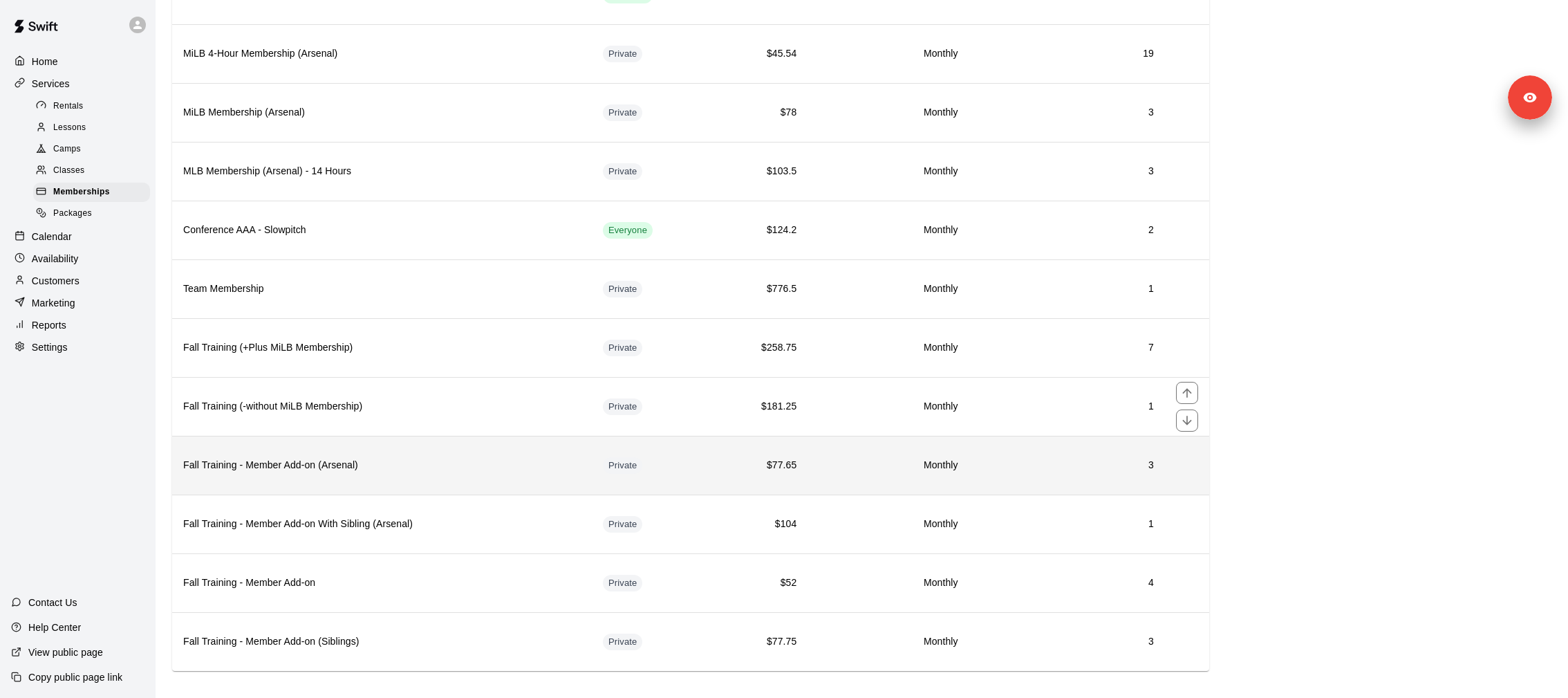
click at [307, 461] on h6 "Fall Training - Member Add-on (Arsenal)" at bounding box center [382, 465] width 398 height 15
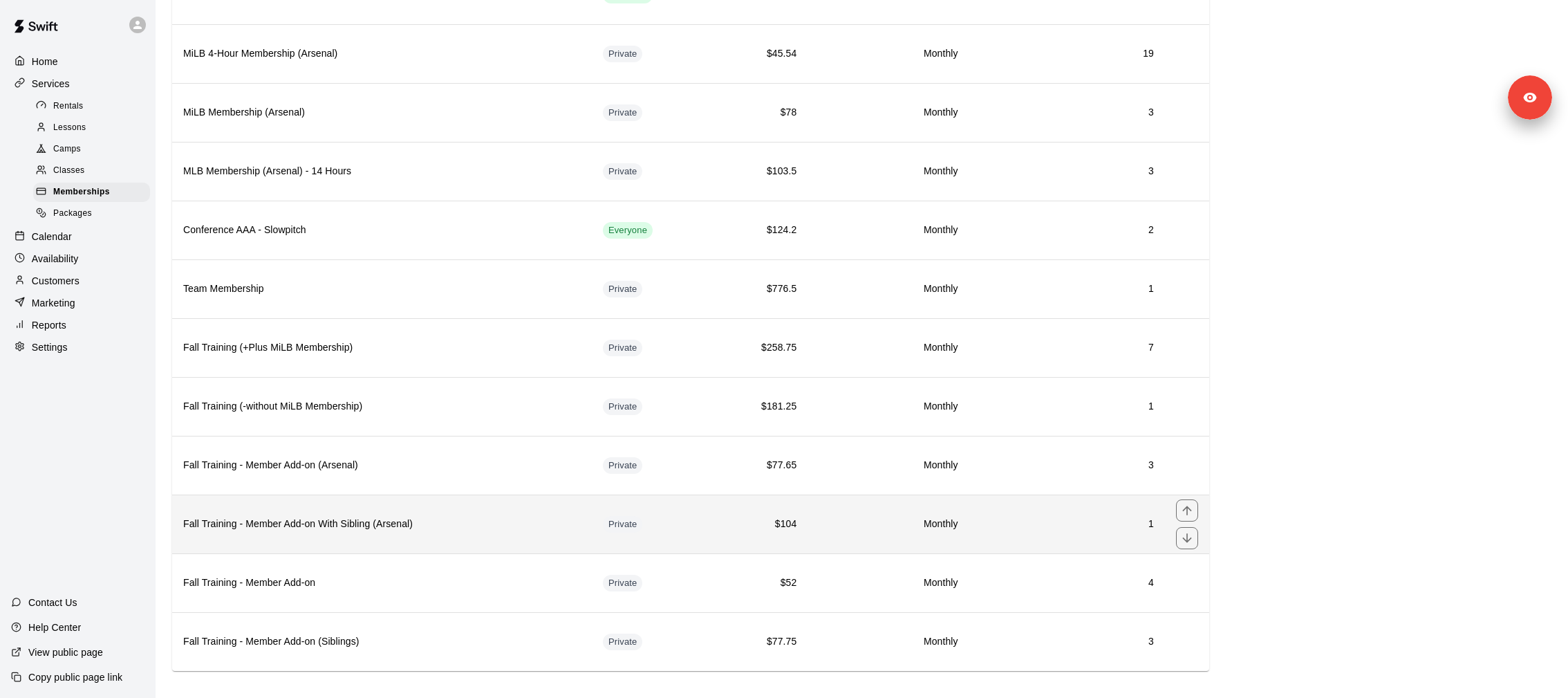
click at [303, 533] on th "Fall Training - Member Add-on With Sibling (Arsenal)" at bounding box center [382, 524] width 420 height 59
click at [324, 519] on h6 "Fall Training - Member Add-on With Sibling (Arsenal)" at bounding box center [382, 524] width 398 height 15
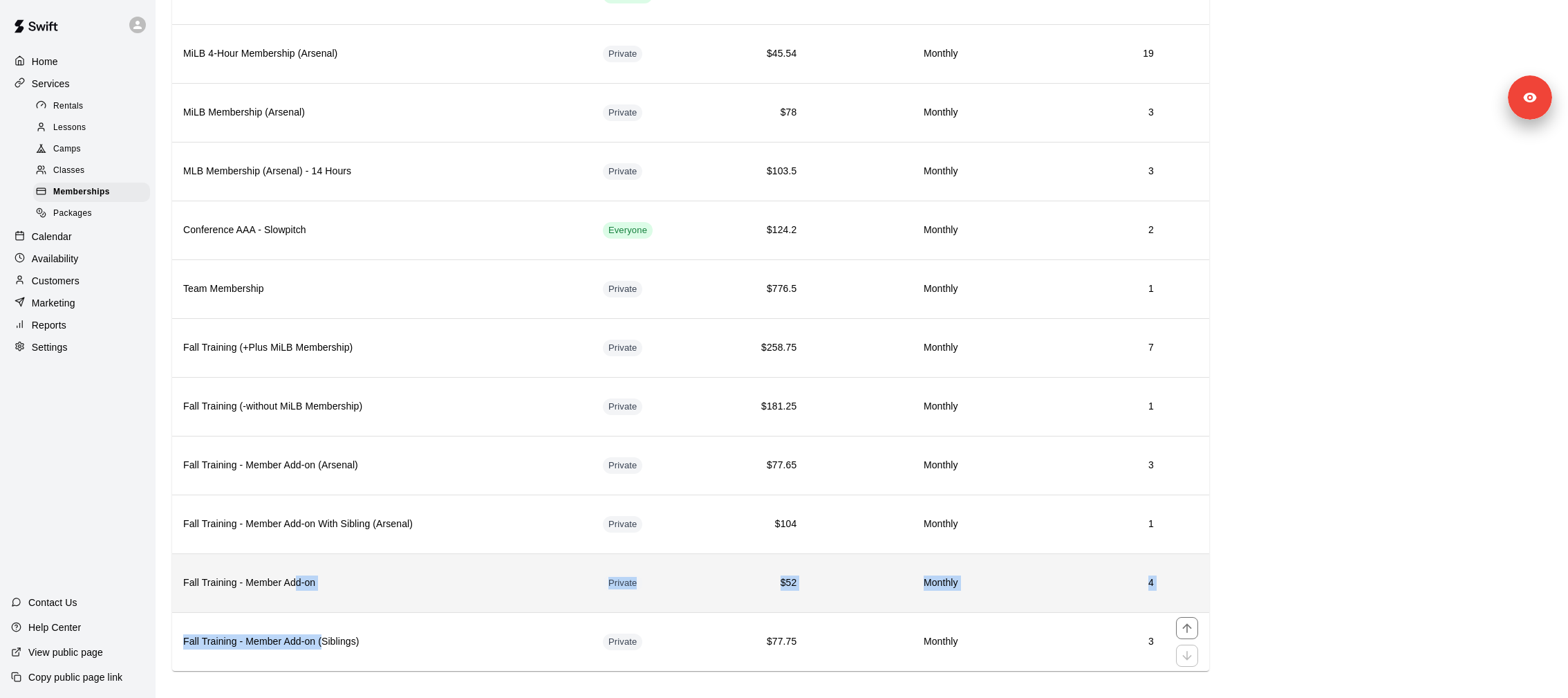
drag, startPoint x: 324, startPoint y: 633, endPoint x: 296, endPoint y: 569, distance: 69.9
click at [296, 569] on tbody "MiLB Membership (Individual and Family) Everyone $207 Monthly 21 MLB Membership…" at bounding box center [691, 289] width 1037 height 765
click at [296, 575] on h6 "Fall Training - Member Add-on" at bounding box center [382, 583] width 398 height 15
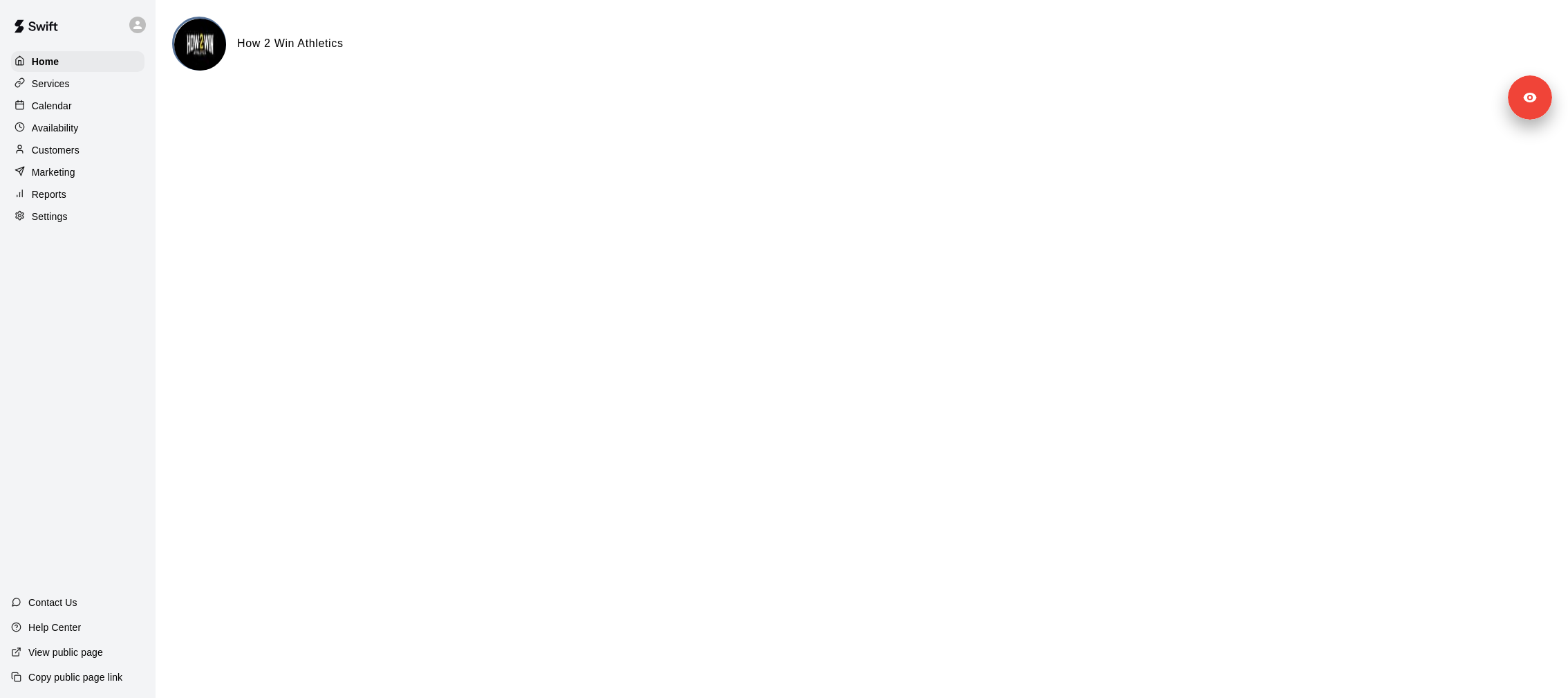
click at [63, 190] on p "Reports" at bounding box center [49, 194] width 35 height 14
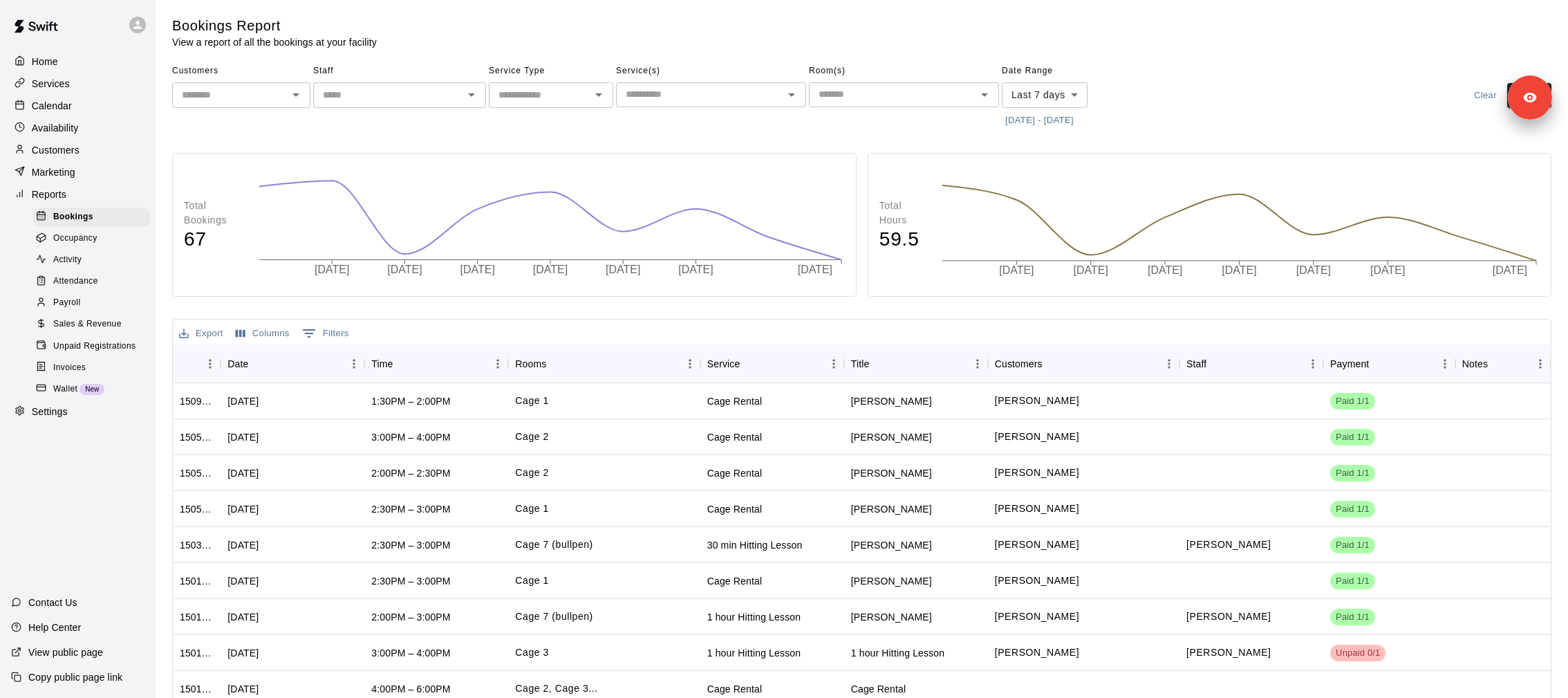
click at [86, 274] on span "Attendance" at bounding box center [75, 282] width 45 height 14
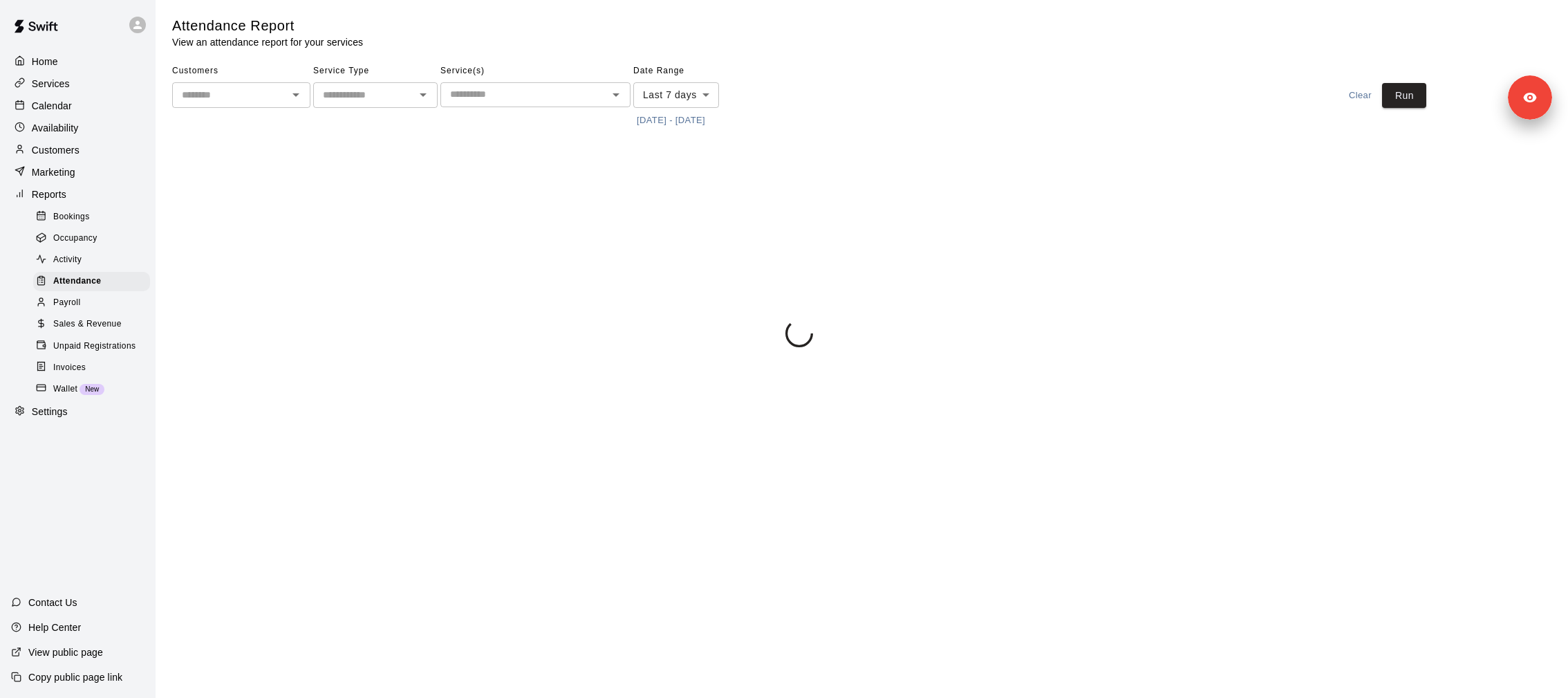
click at [685, 118] on button "10/1/2025 - 10/9/2025" at bounding box center [670, 121] width 75 height 21
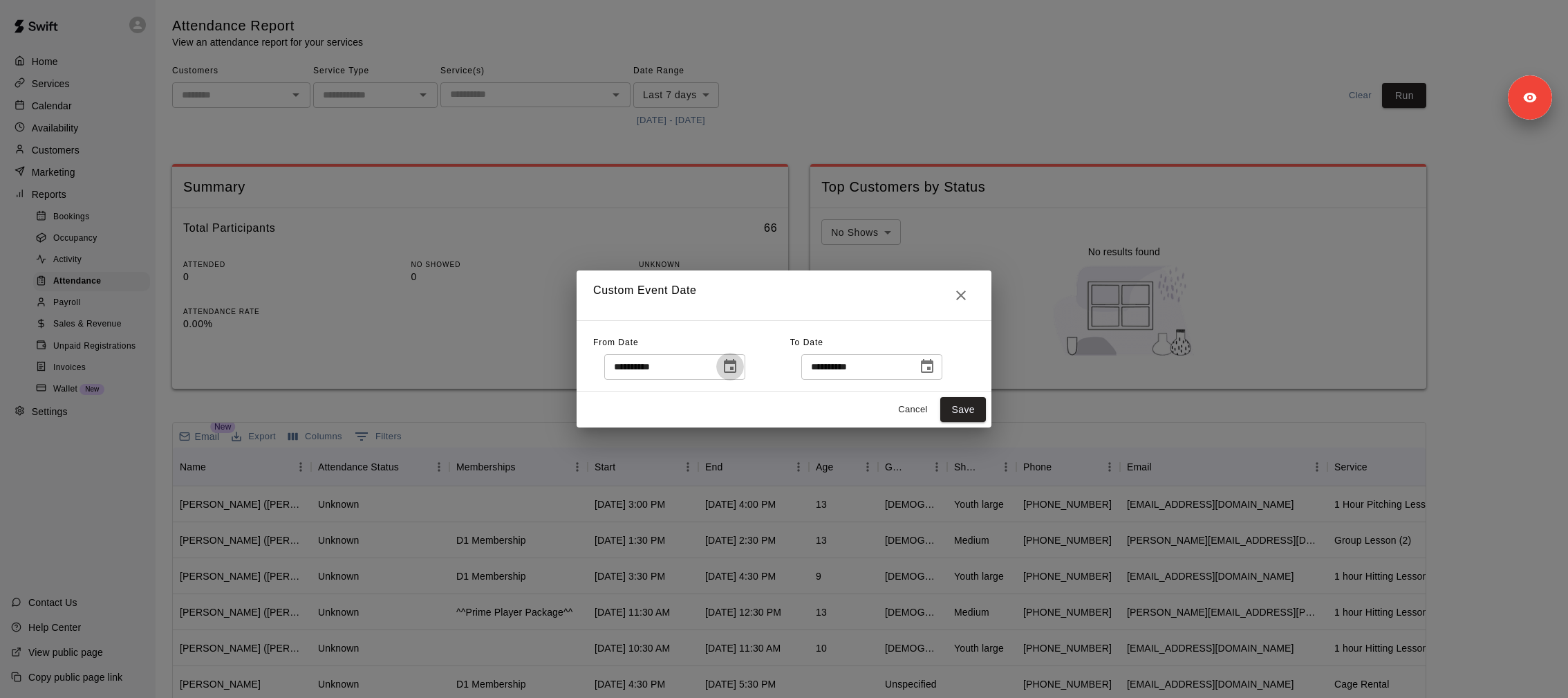
click at [725, 358] on button "Choose date, selected date is Oct 1, 2025" at bounding box center [730, 366] width 28 height 28
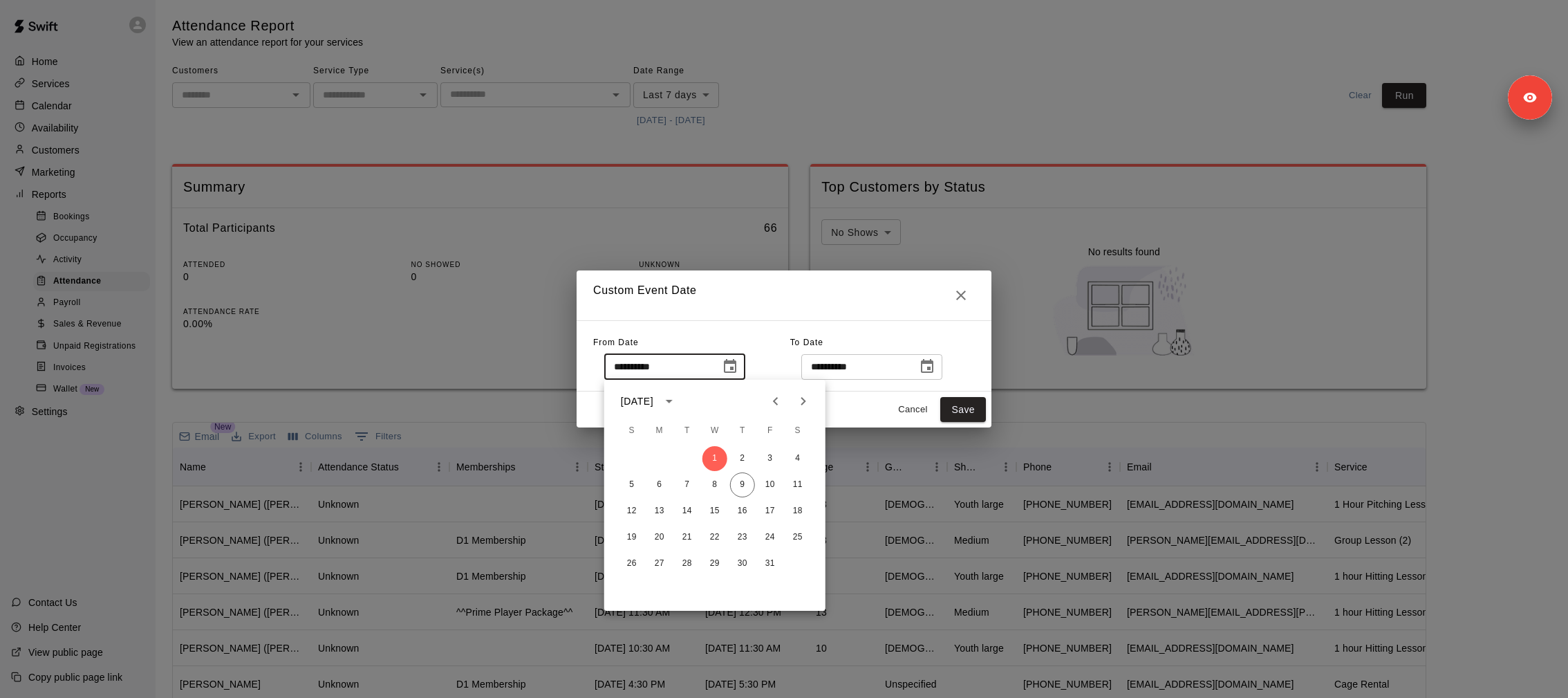
click at [773, 401] on icon "Previous month" at bounding box center [775, 401] width 17 height 17
click at [655, 459] on button "1" at bounding box center [660, 458] width 25 height 25
type input "**********"
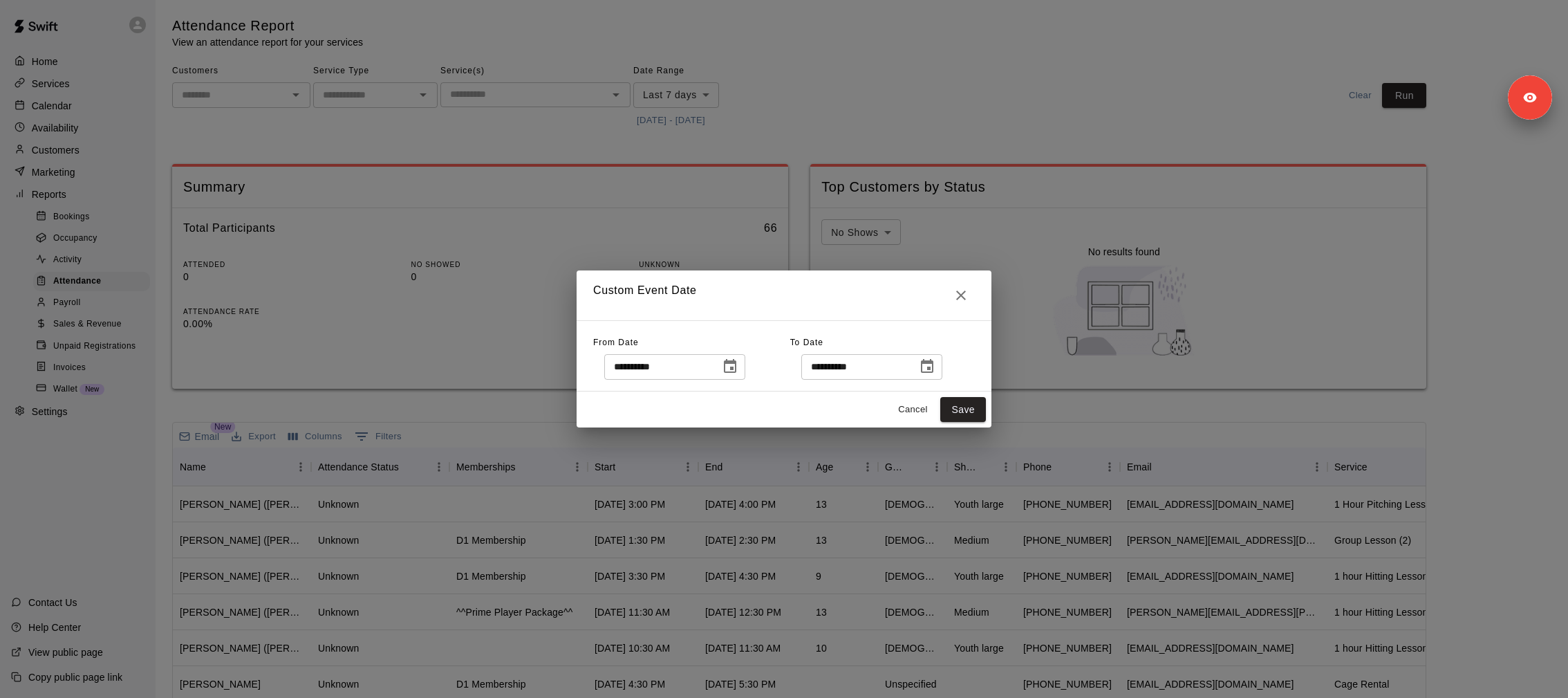
click at [941, 369] on button "Choose date, selected date is Oct 9, 2025" at bounding box center [927, 366] width 28 height 28
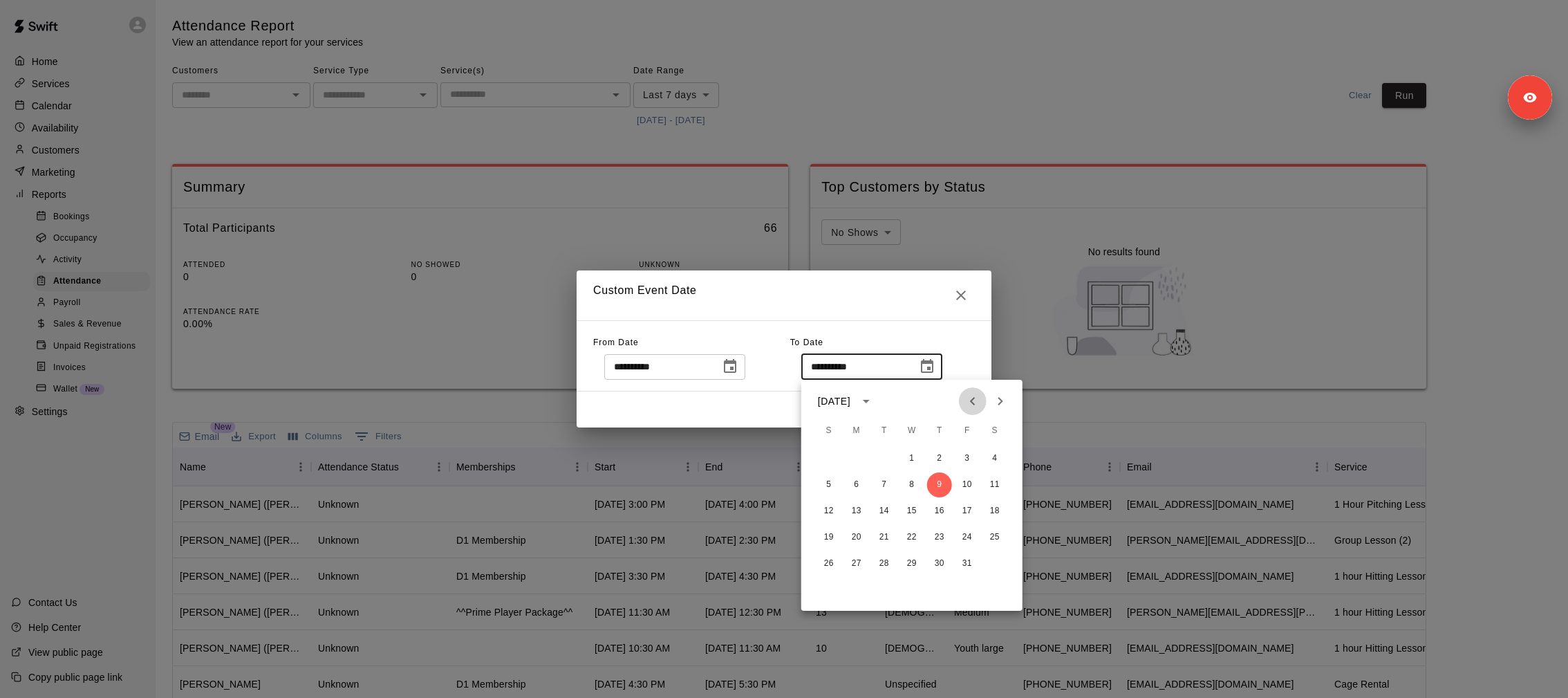
click at [971, 406] on icon "Previous month" at bounding box center [972, 401] width 17 height 17
click at [894, 566] on button "30" at bounding box center [884, 564] width 25 height 25
type input "**********"
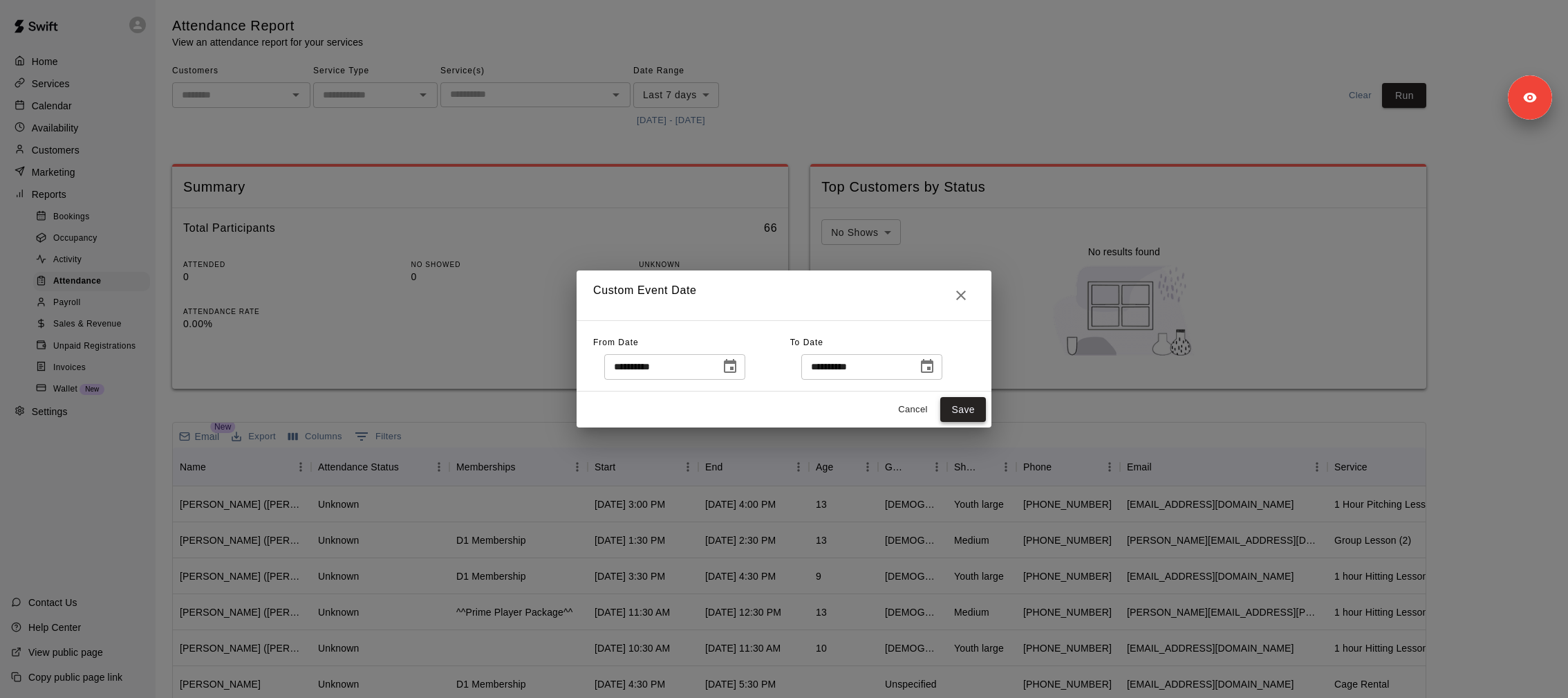
click at [958, 406] on button "Save" at bounding box center [962, 409] width 45 height 26
type input "******"
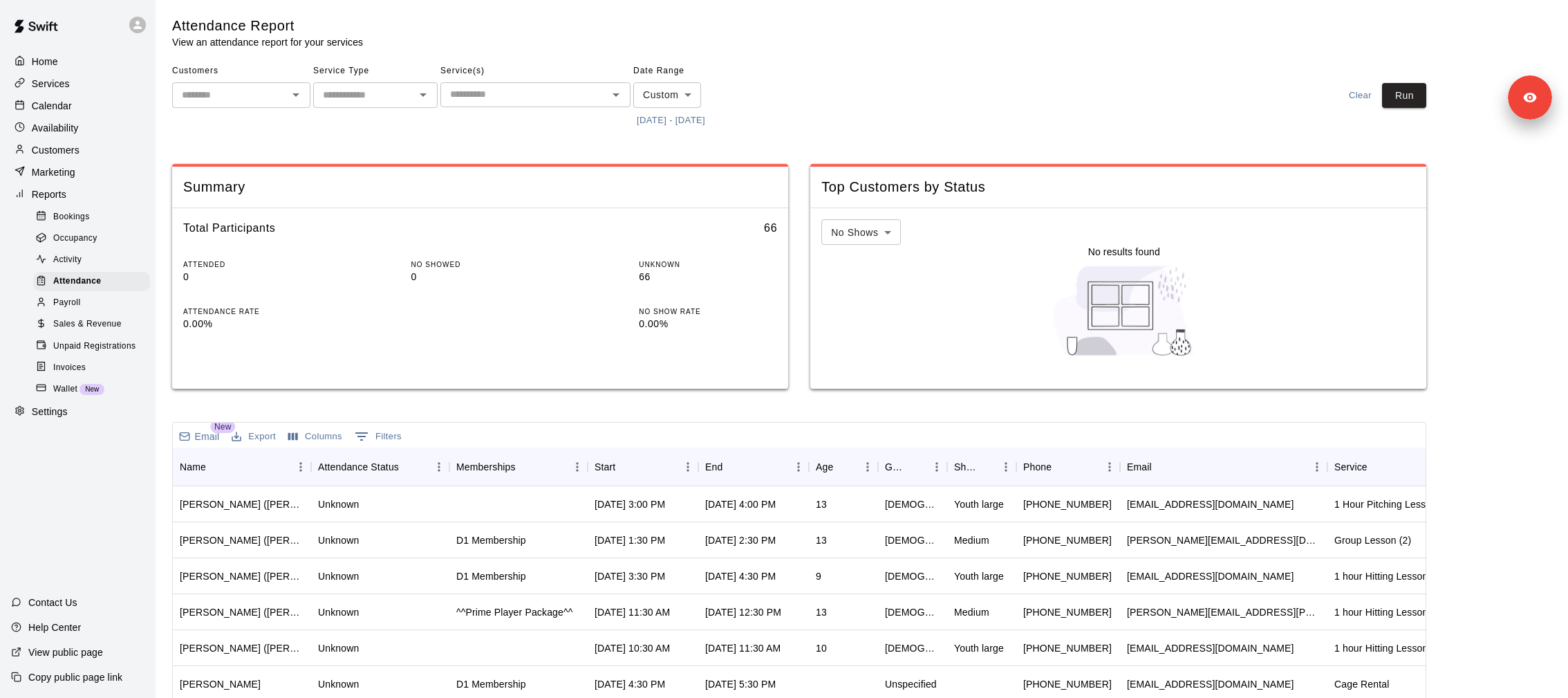
click at [570, 105] on div "​" at bounding box center [535, 95] width 190 height 25
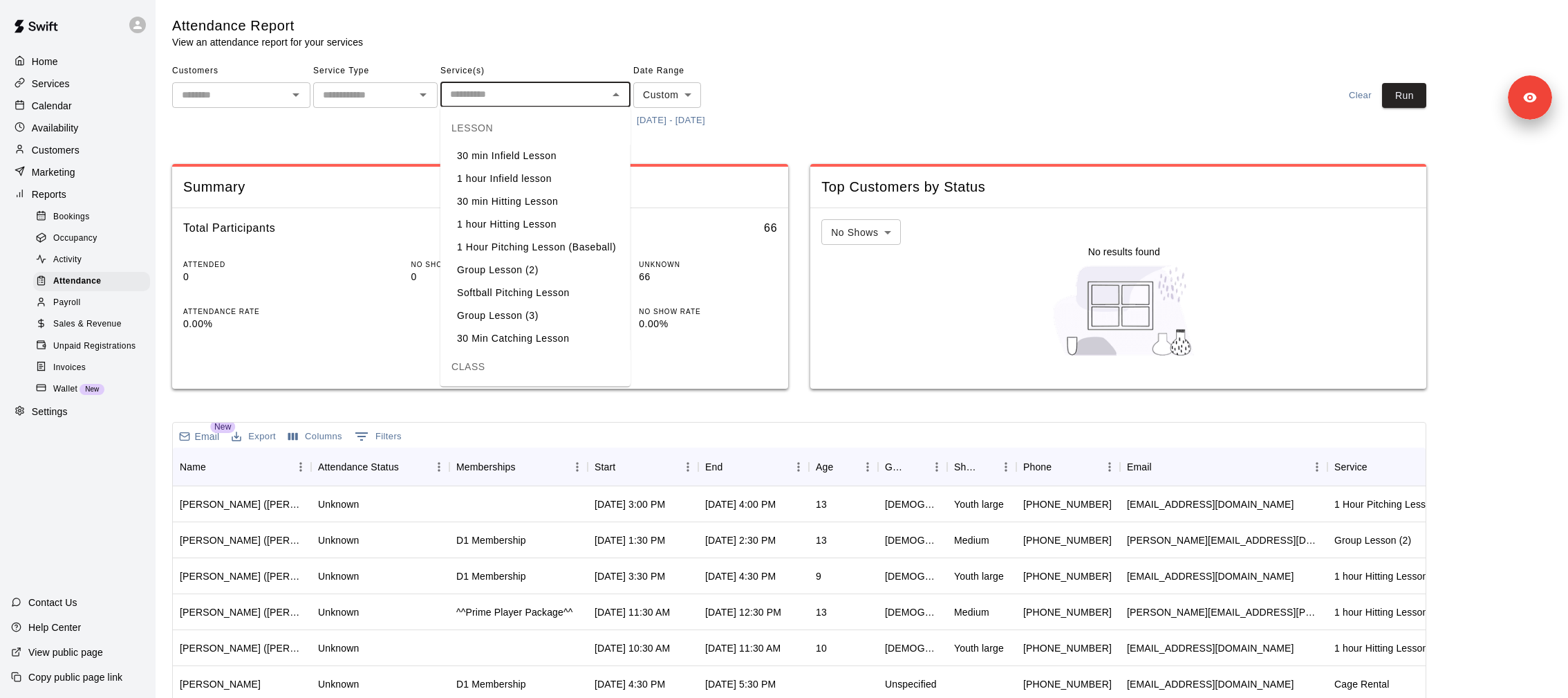
scroll to position [226, 0]
click at [1408, 98] on button "Run" at bounding box center [1405, 95] width 44 height 26
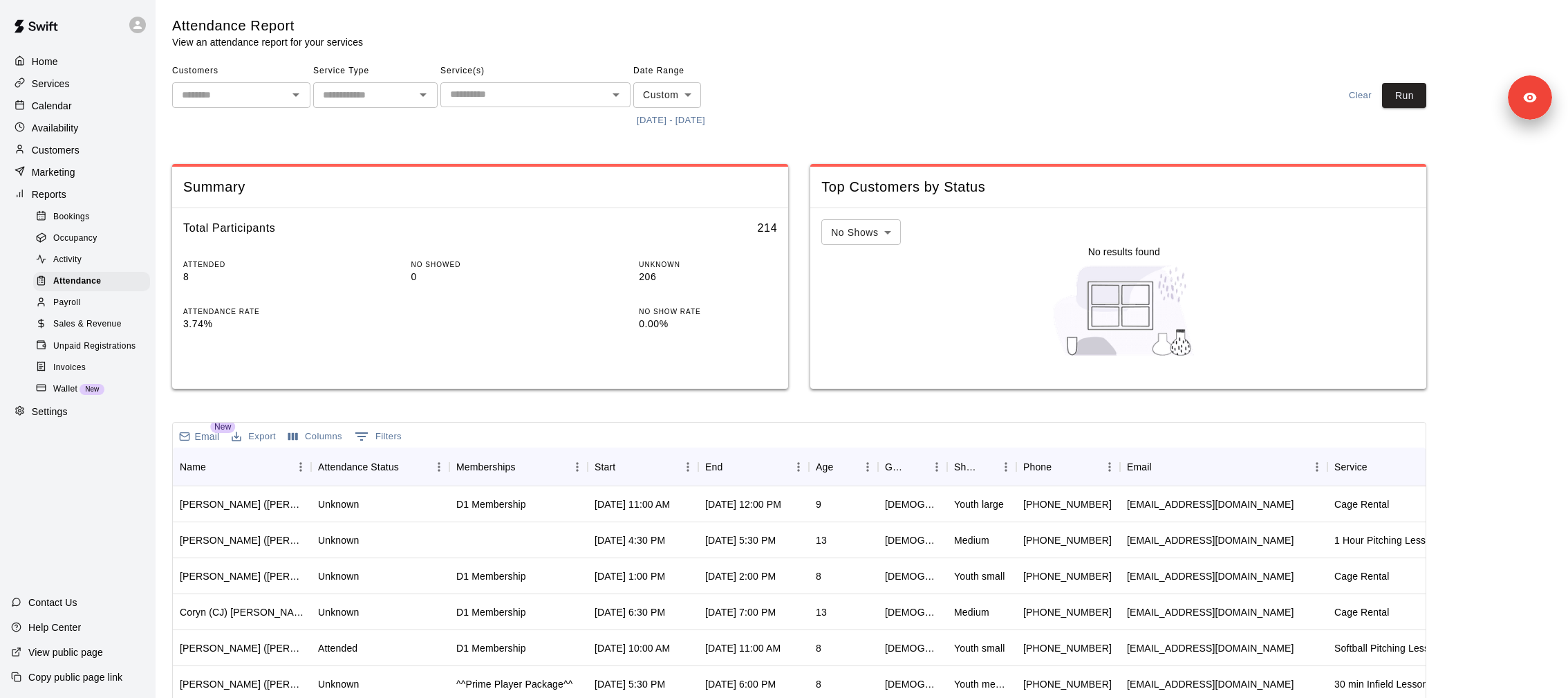
click at [1133, 94] on div "Customers ​ Service Type ​ Service(s) ​ Date Range Custom ****** ​ 9/1/2025 - 9…" at bounding box center [799, 96] width 1255 height 71
click at [308, 436] on button "Columns" at bounding box center [315, 437] width 61 height 21
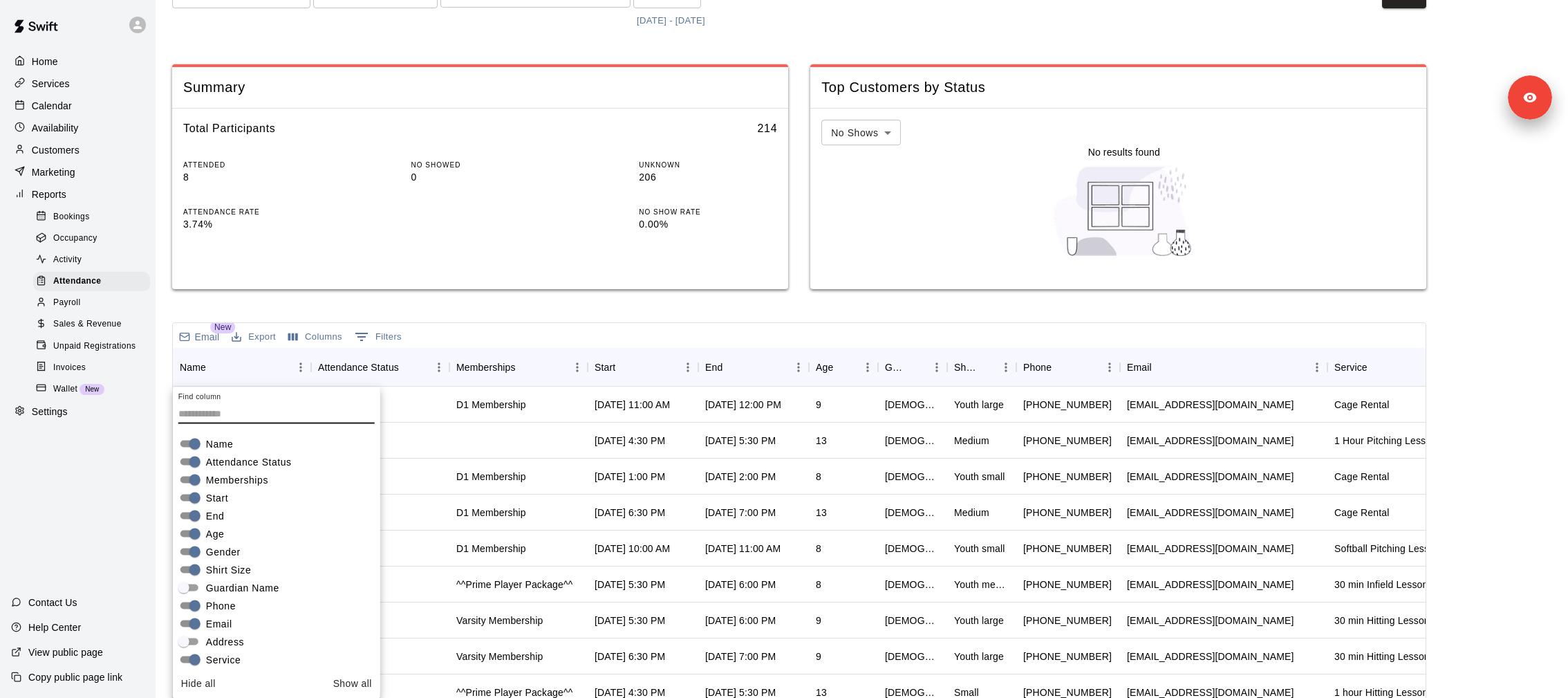
scroll to position [6, 0]
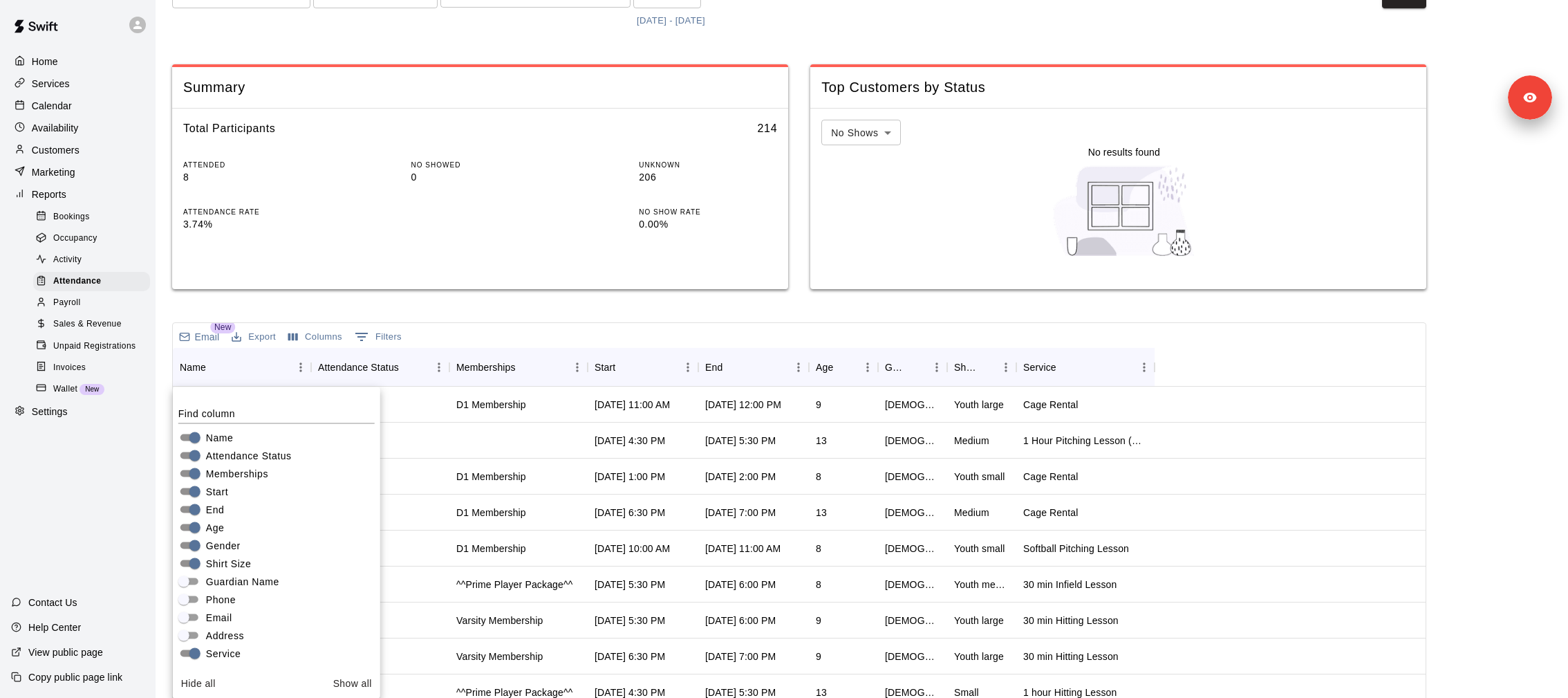
click at [1492, 369] on main "Attendance Report View an attendance report for your services Customers ​ Servi…" at bounding box center [862, 361] width 1380 height 889
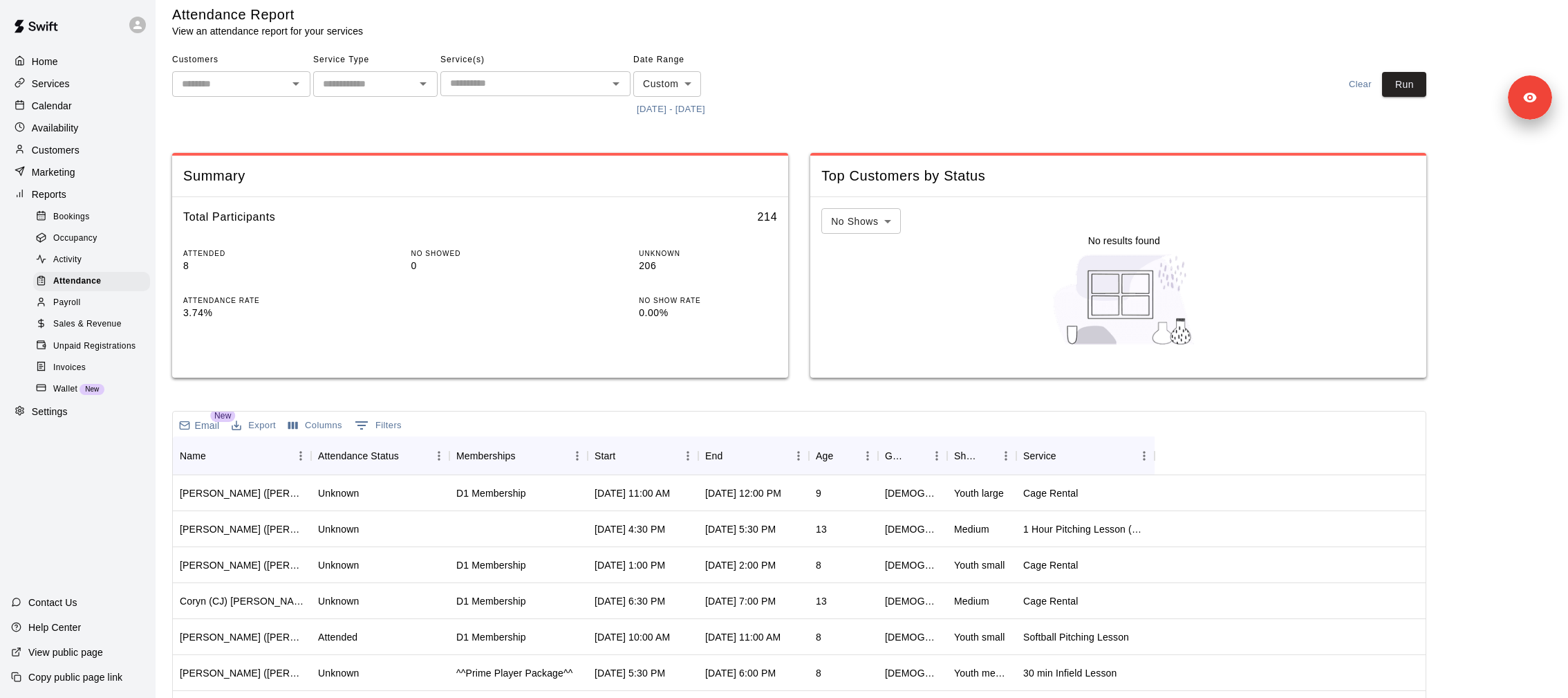
scroll to position [0, 0]
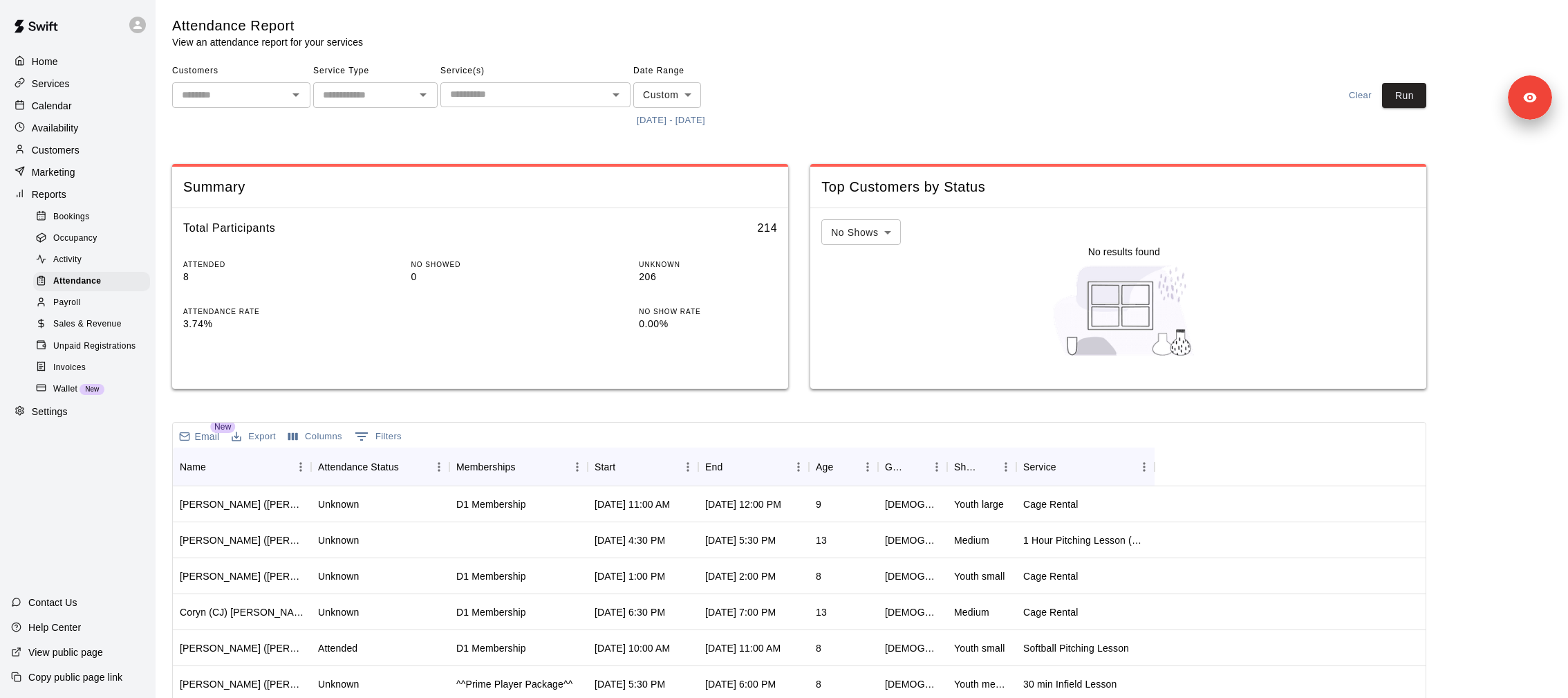
click at [892, 242] on body "Home Services Calendar Availability Customers Marketing Reports Bookings Occupa…" at bounding box center [784, 456] width 1568 height 911
click at [864, 288] on li "Attended" at bounding box center [860, 285] width 79 height 23
type input "********"
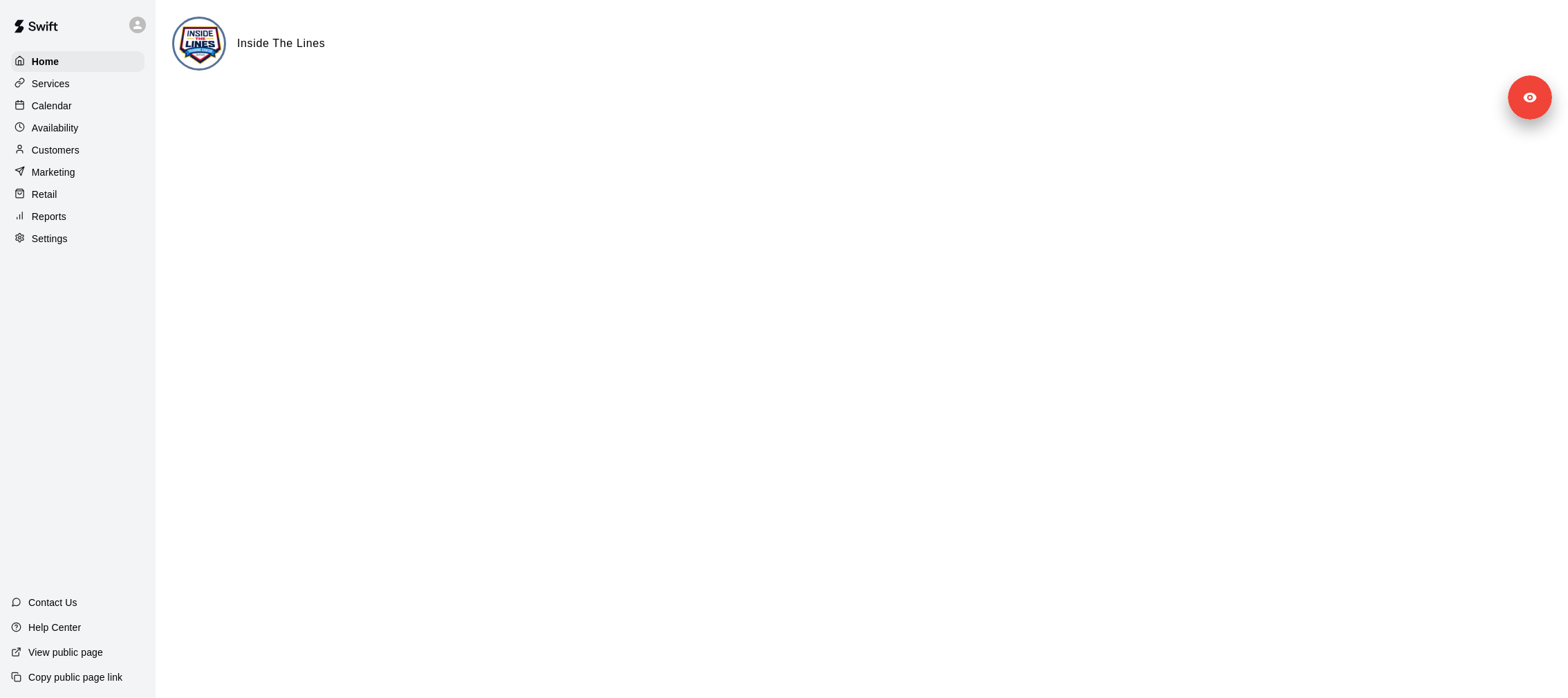
click at [90, 91] on div "Services" at bounding box center [77, 83] width 133 height 20
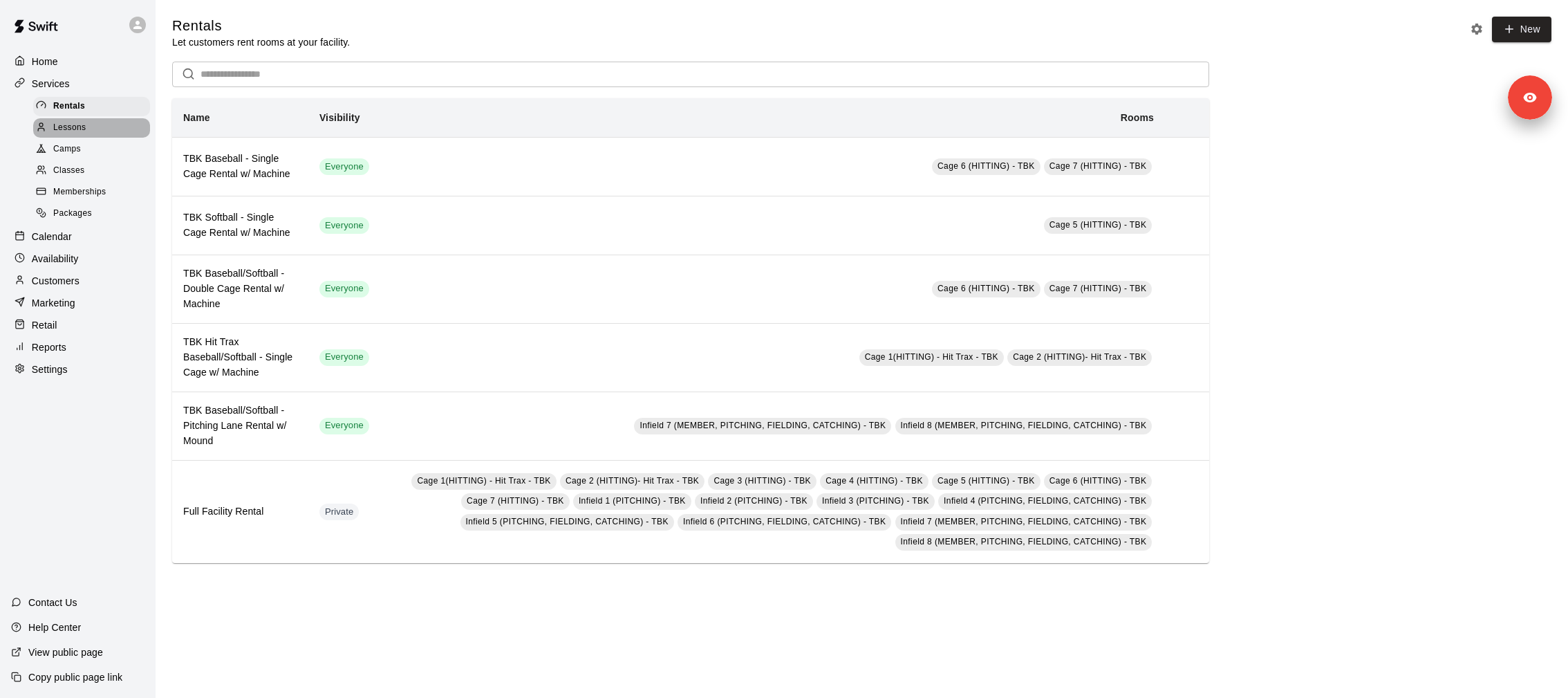
click at [95, 124] on div "Lessons" at bounding box center [91, 128] width 117 height 20
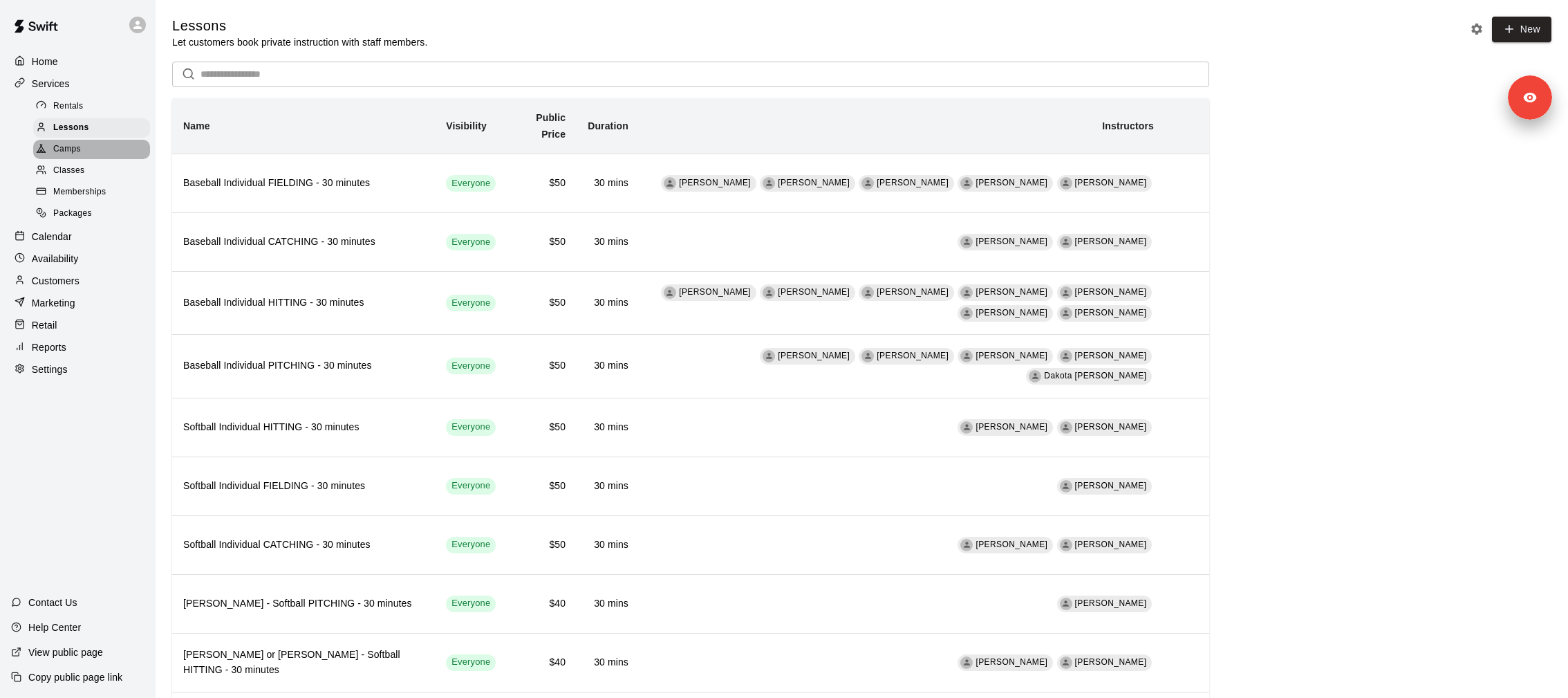
click at [75, 140] on div "Camps" at bounding box center [91, 149] width 117 height 20
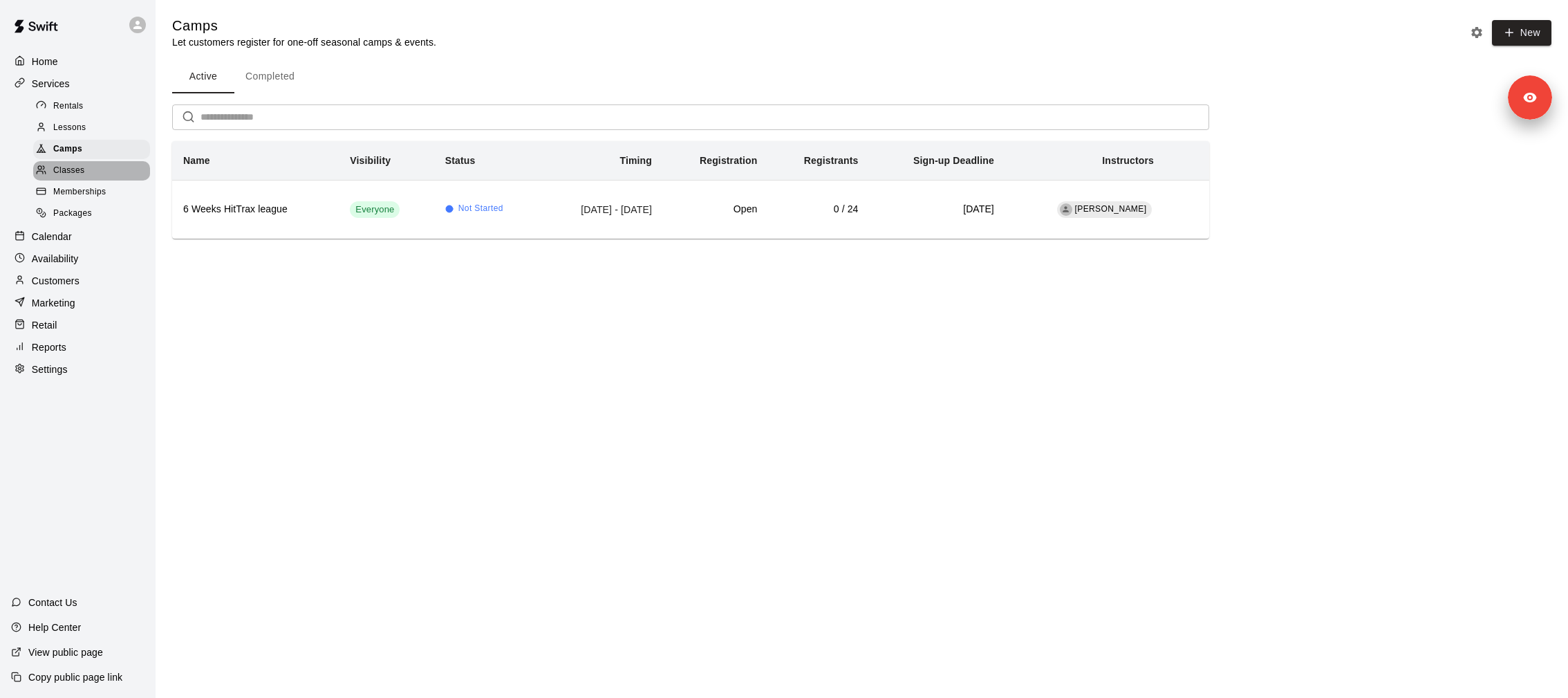
click at [105, 171] on div "Classes" at bounding box center [91, 171] width 117 height 20
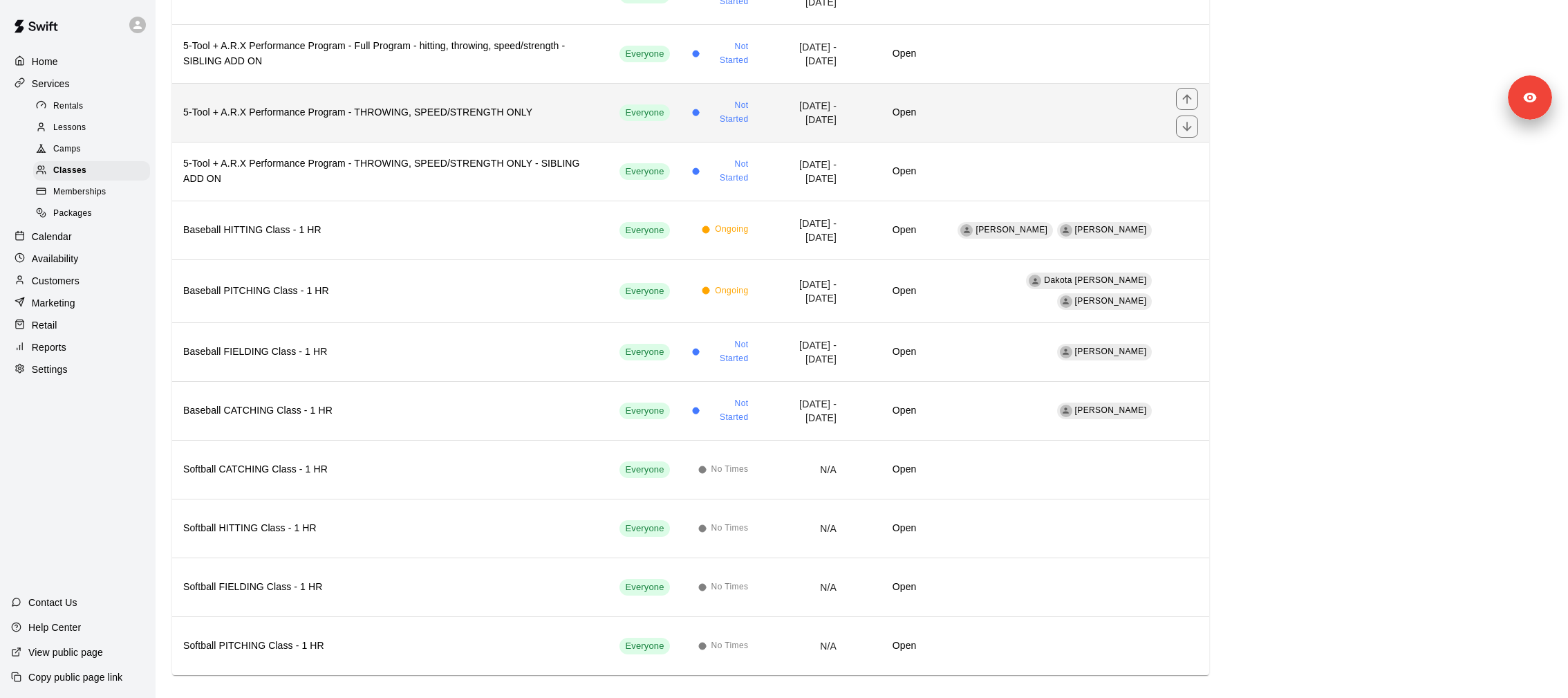
scroll to position [220, 0]
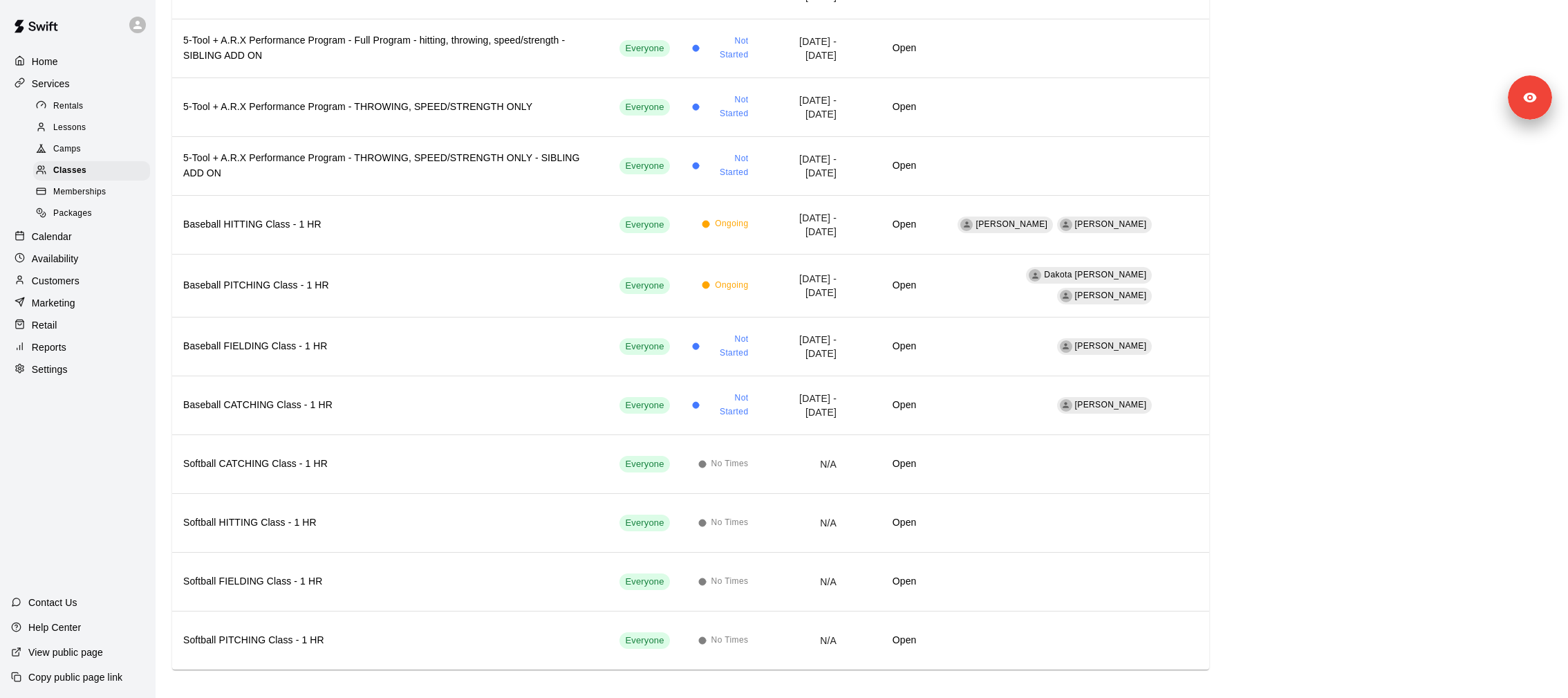
click at [83, 250] on div "Availability" at bounding box center [77, 258] width 133 height 20
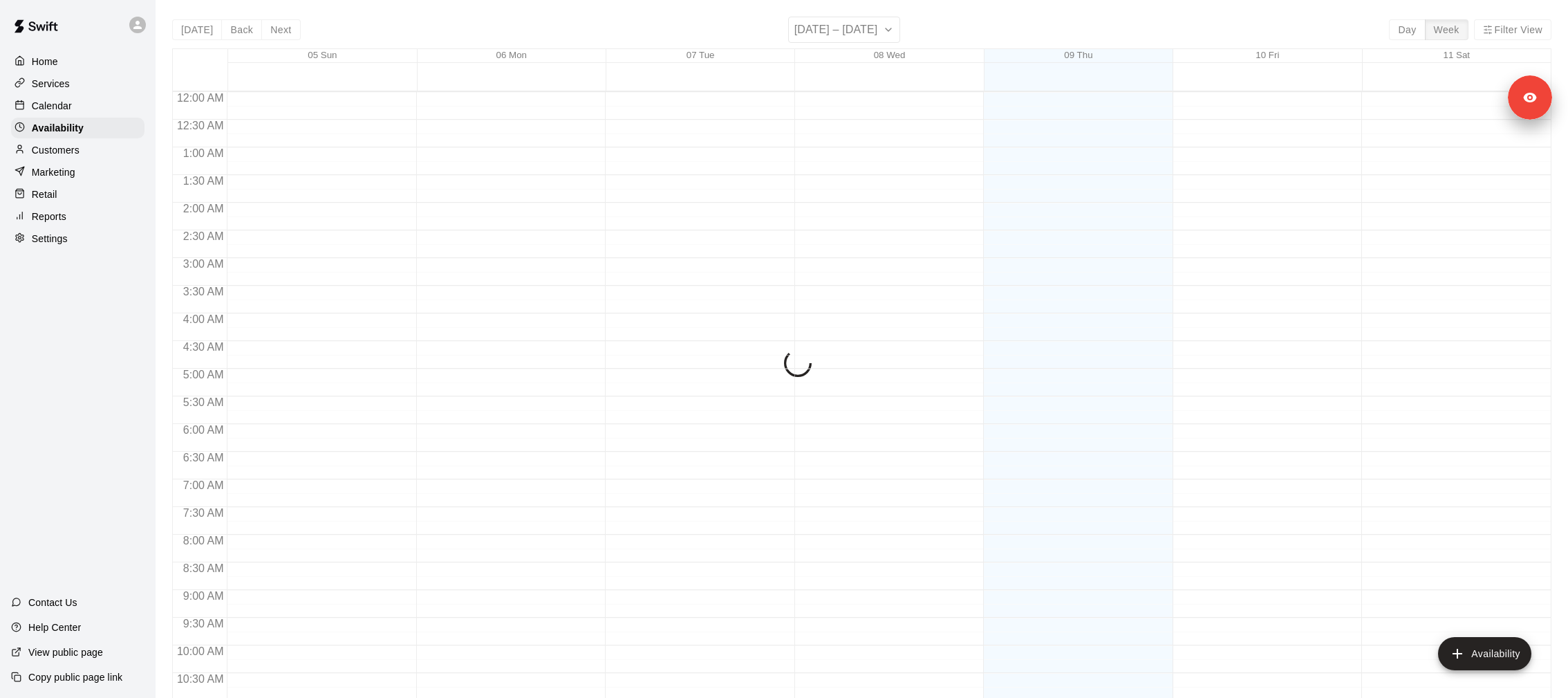
scroll to position [705, 0]
click at [83, 242] on div "Settings" at bounding box center [77, 238] width 133 height 20
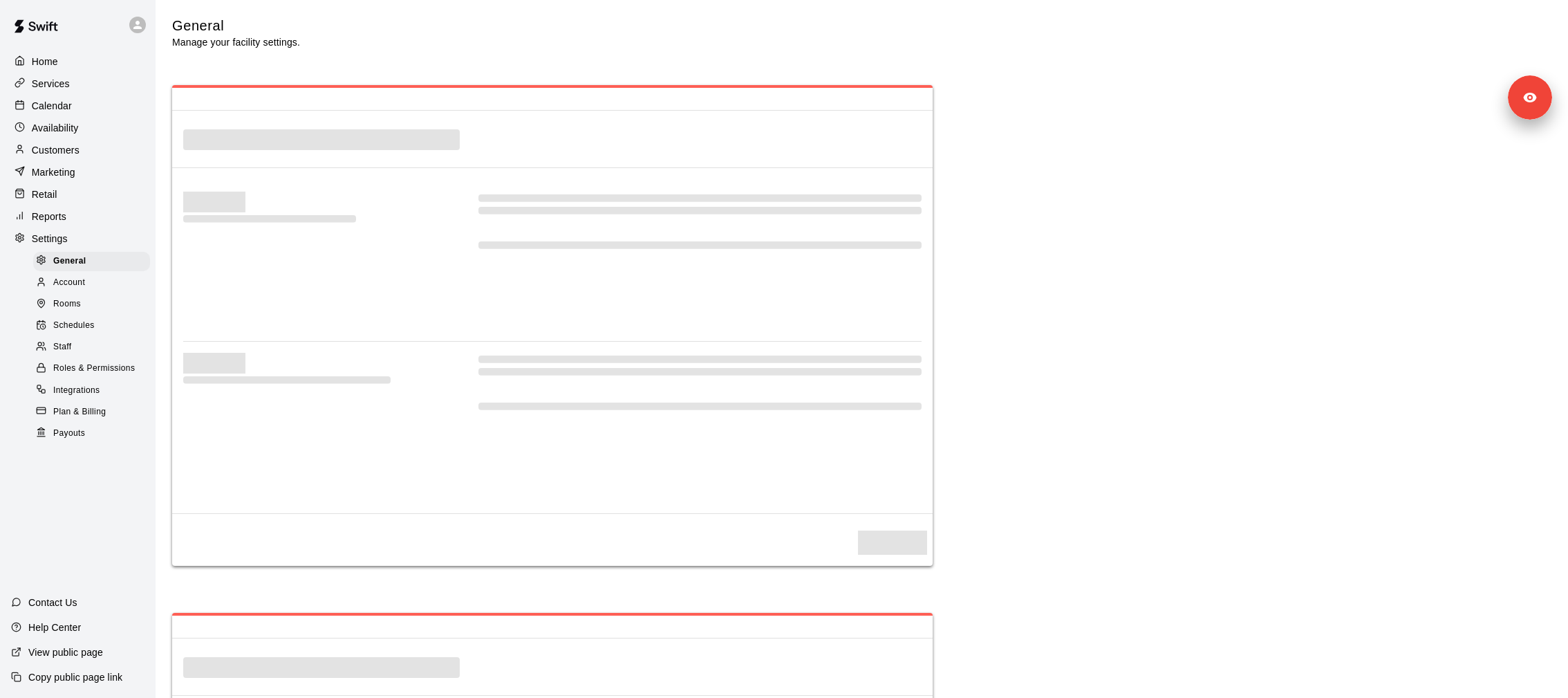
select select "**"
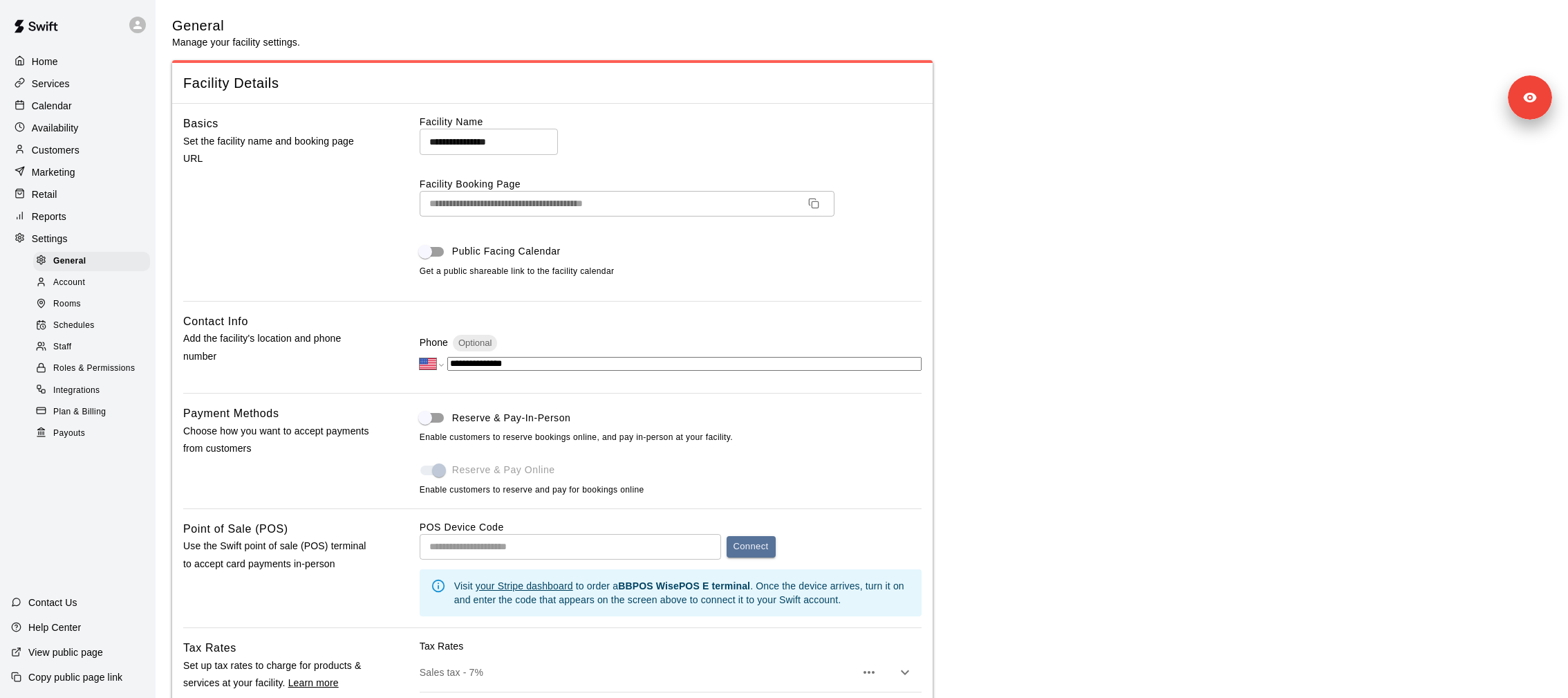
click at [67, 110] on p "Calendar" at bounding box center [51, 106] width 40 height 14
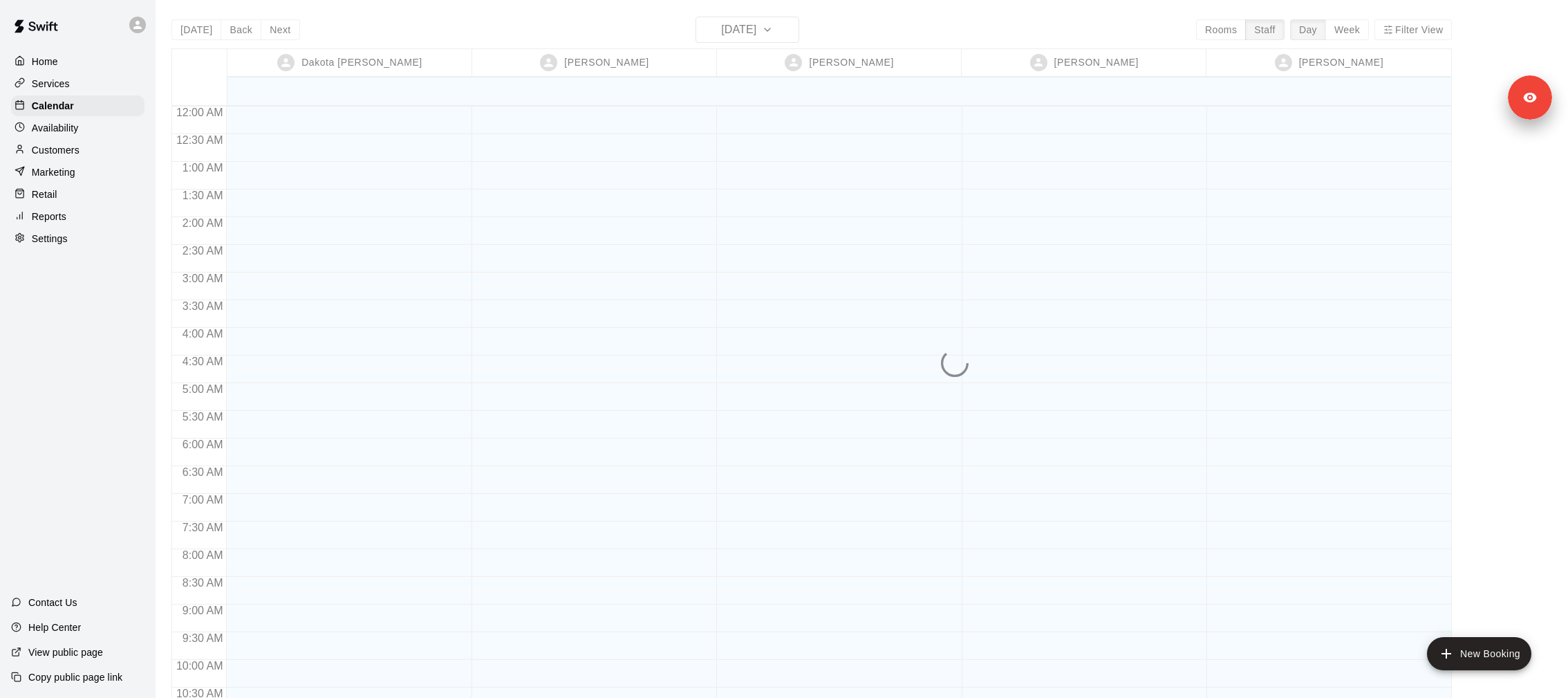
scroll to position [720, 0]
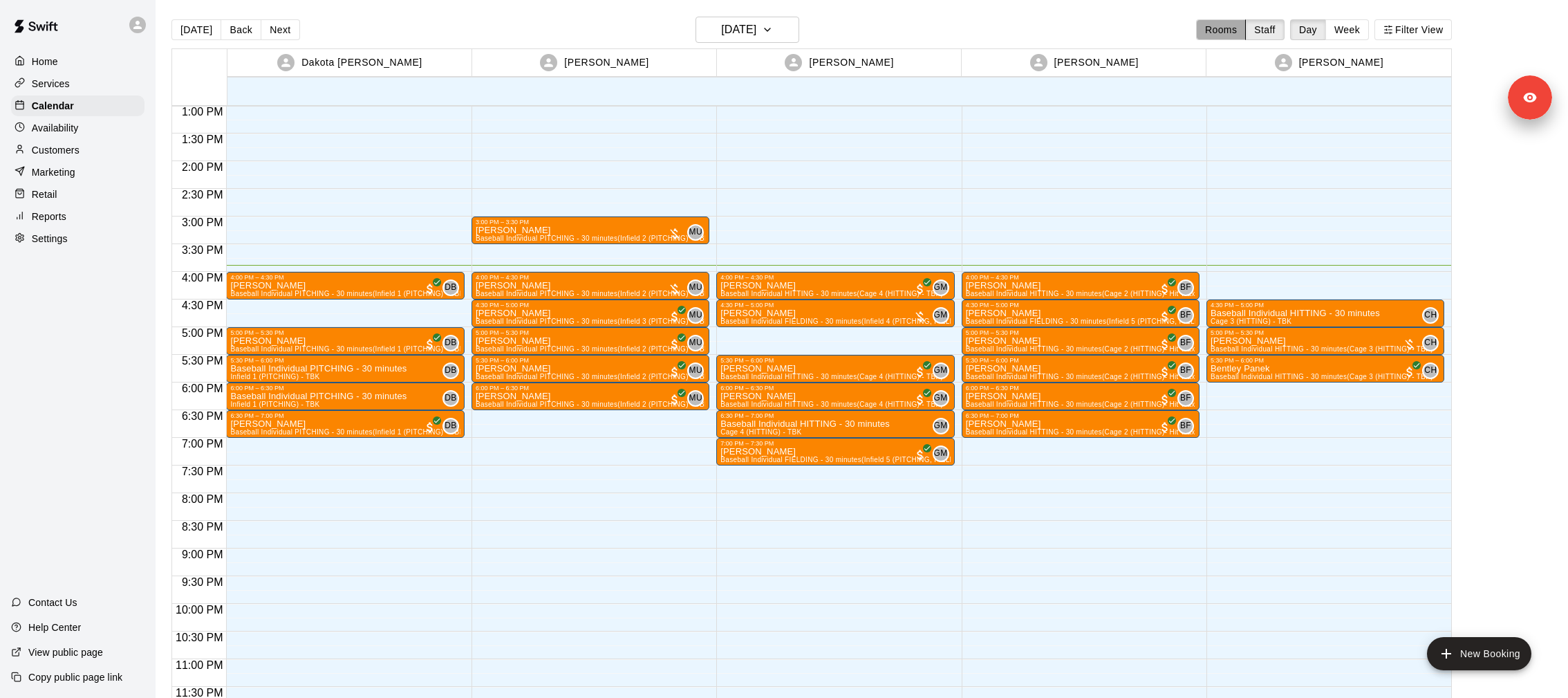
click at [1228, 36] on button "Rooms" at bounding box center [1221, 29] width 50 height 20
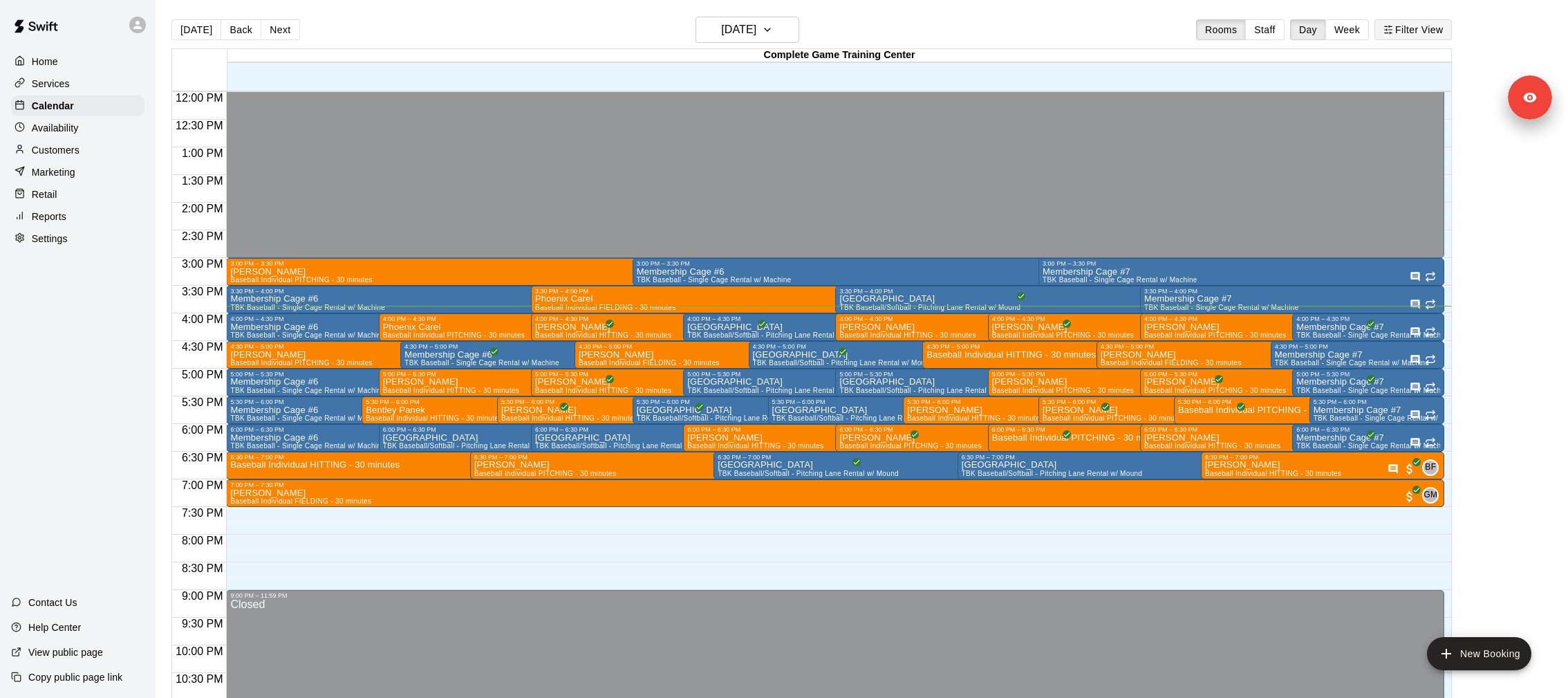
click at [1417, 29] on button "Filter View" at bounding box center [1413, 29] width 77 height 20
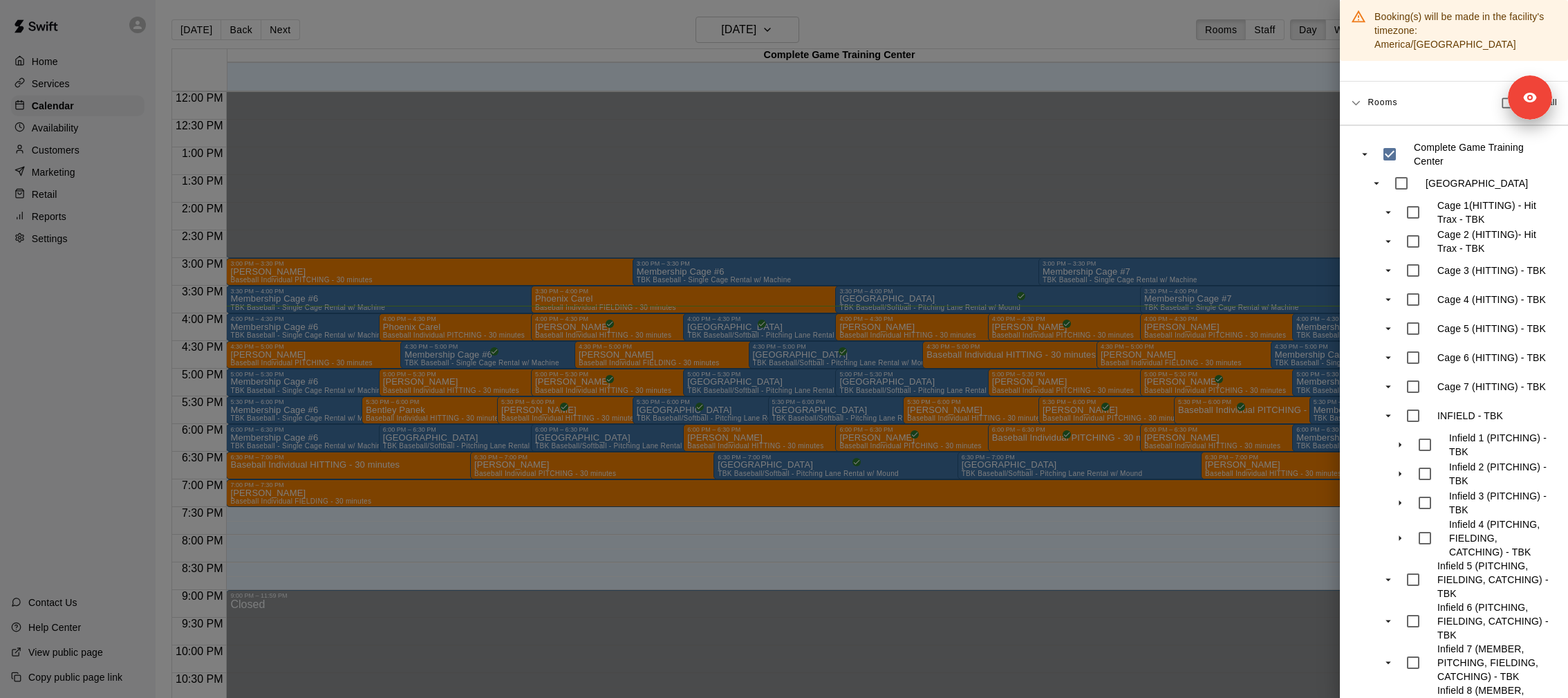
scroll to position [164, 0]
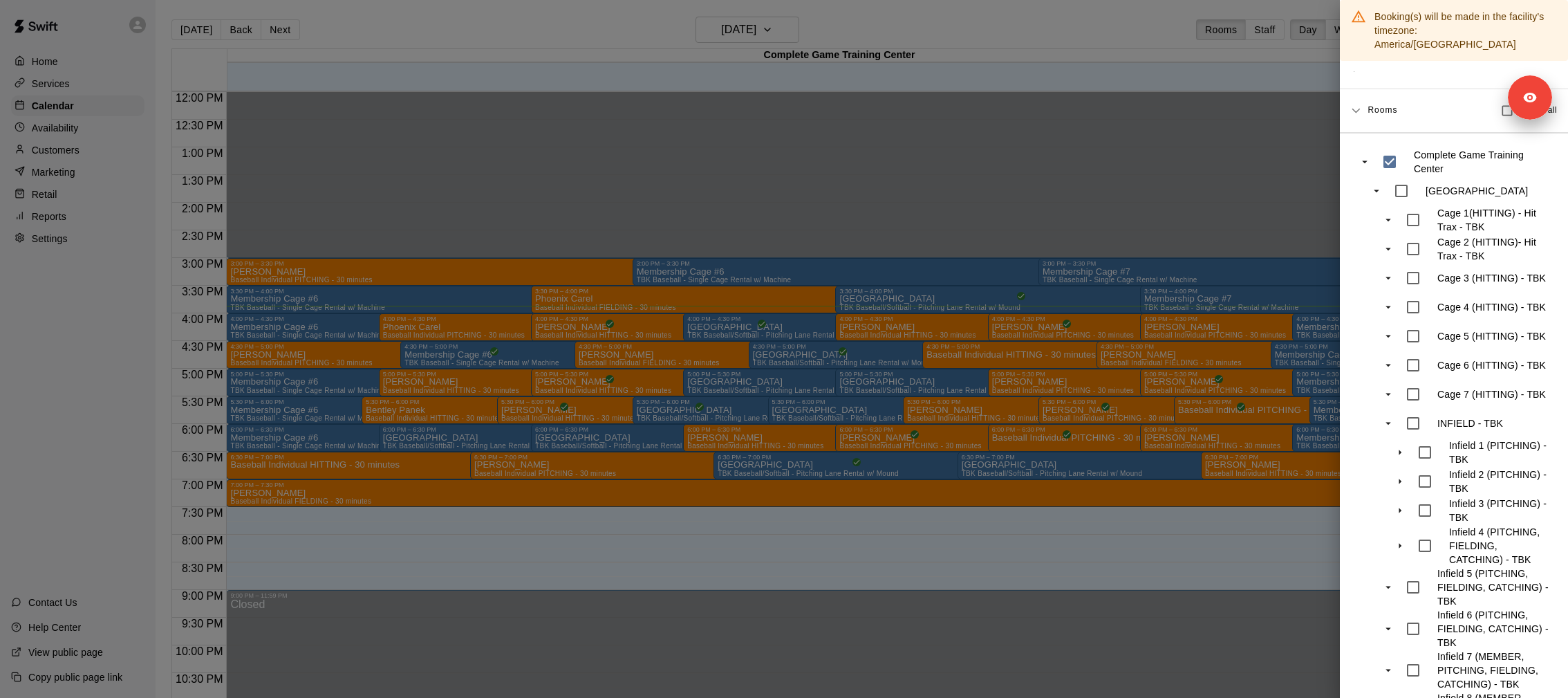
click at [1114, 382] on div at bounding box center [784, 349] width 1568 height 698
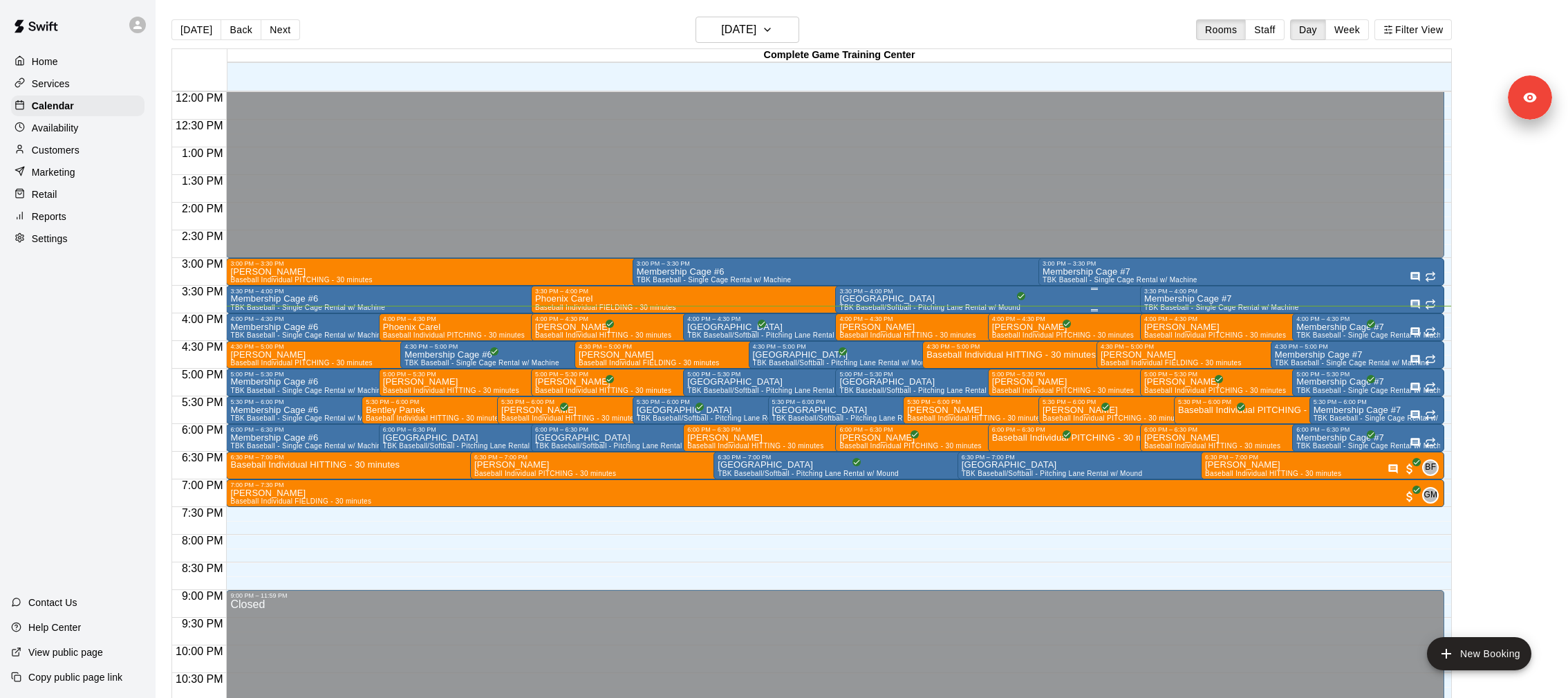
click at [947, 302] on div "Pitching Lane TBK Baseball/Softball - Pitching Lane Rental w/ Mound" at bounding box center [930, 644] width 181 height 698
click at [855, 314] on icon "edit" at bounding box center [853, 308] width 17 height 17
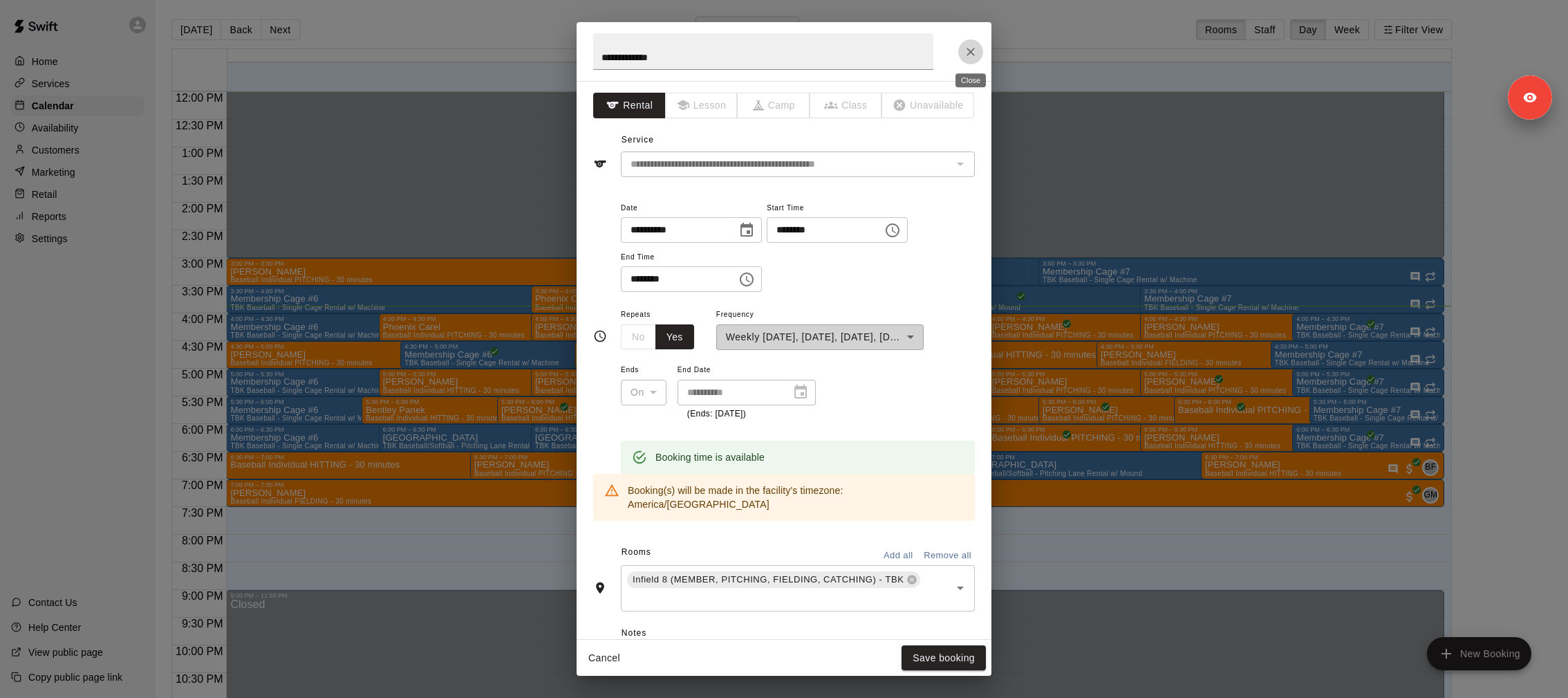
click at [976, 49] on icon "Close" at bounding box center [971, 52] width 14 height 14
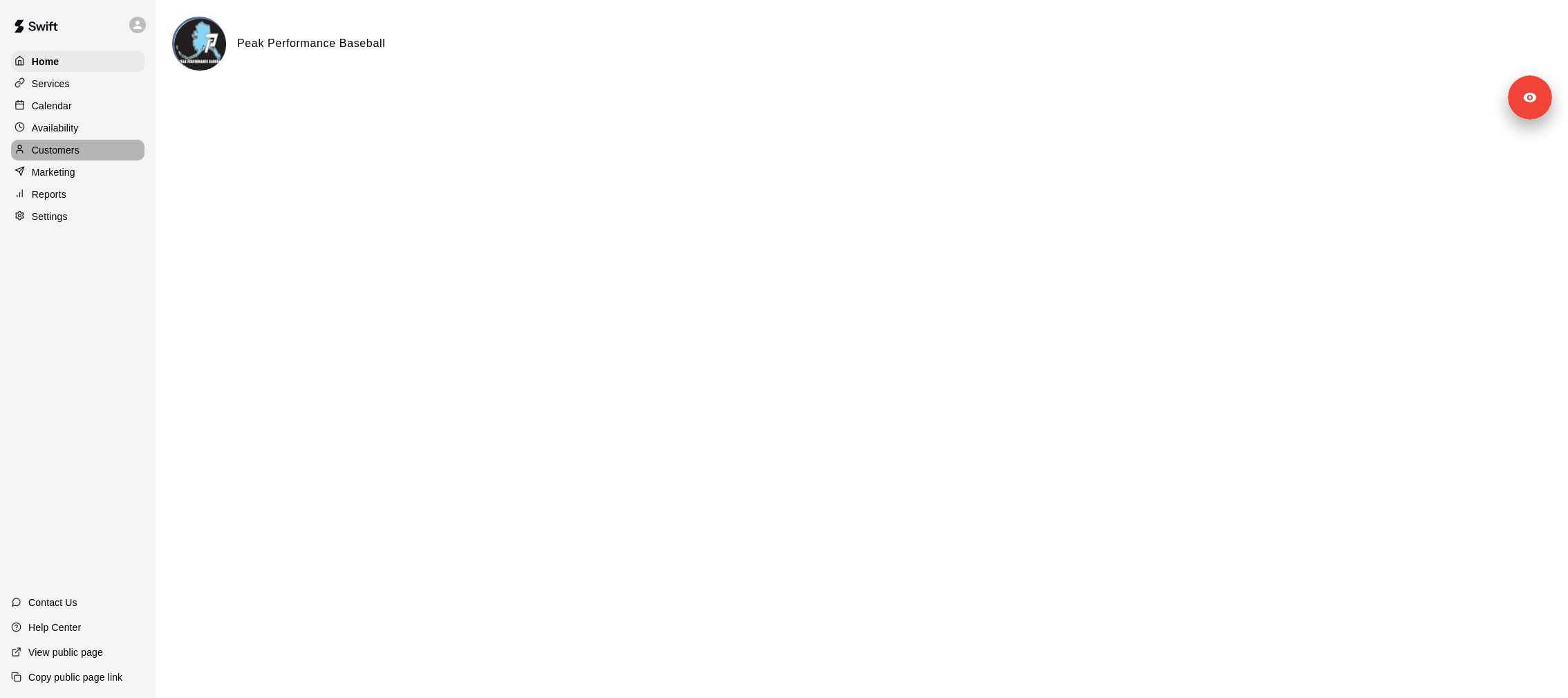
click at [73, 155] on p "Customers" at bounding box center [56, 150] width 48 height 14
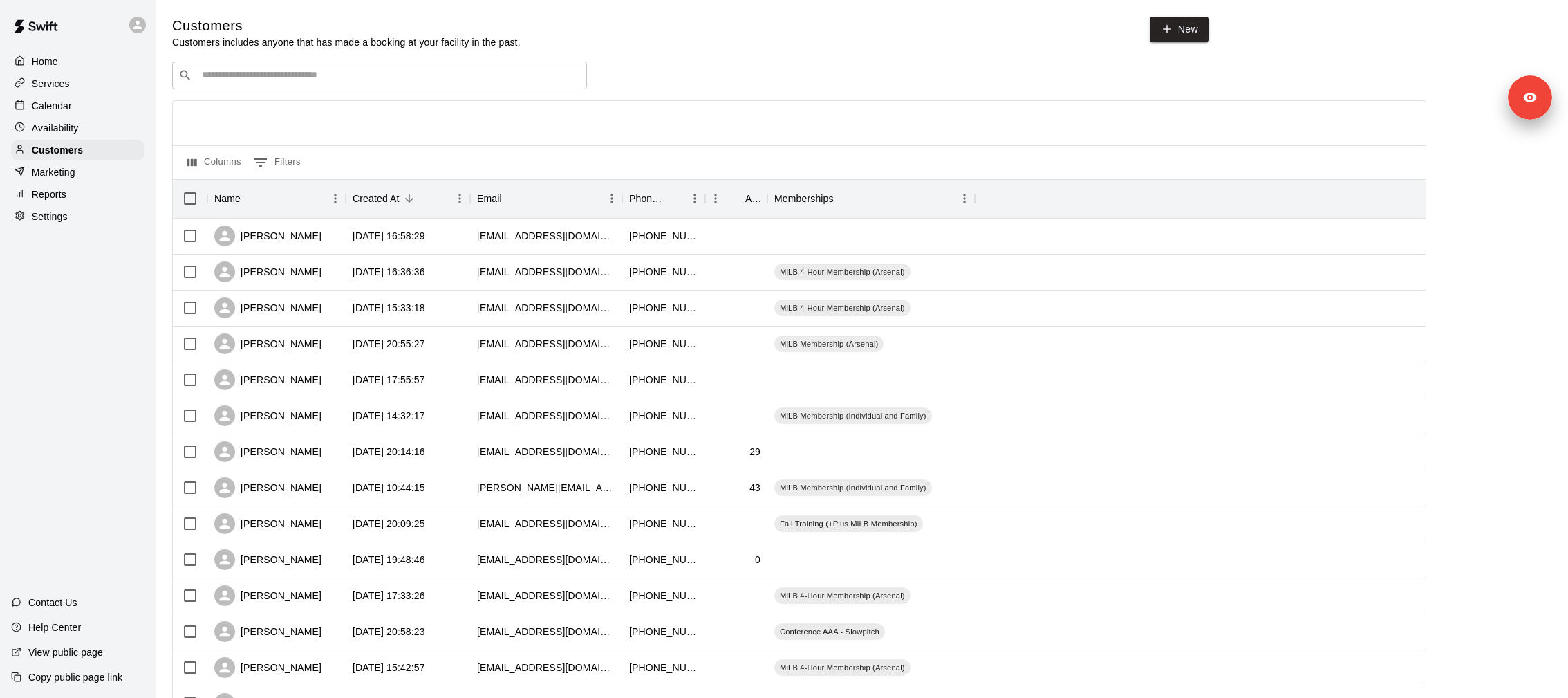
click at [345, 88] on div "​ ​" at bounding box center [379, 75] width 415 height 28
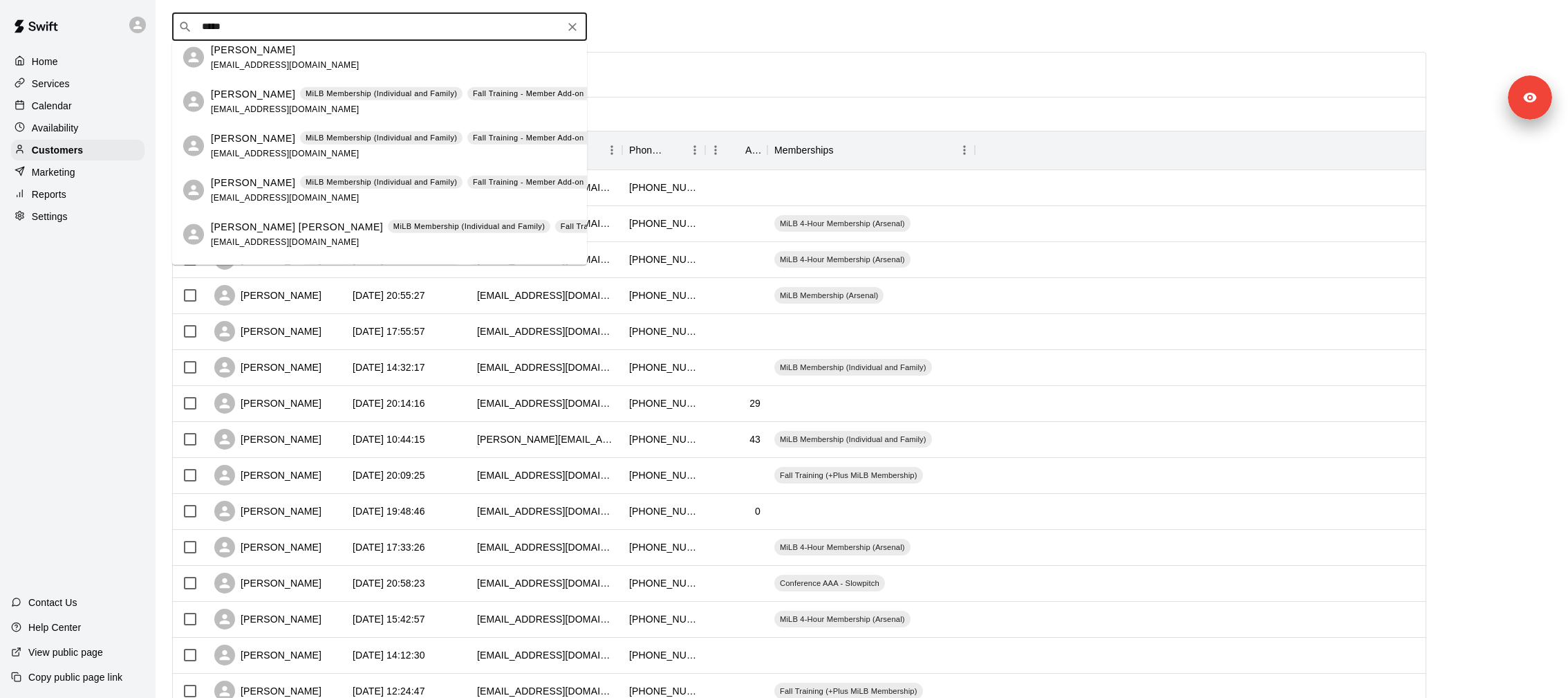
scroll to position [12, 0]
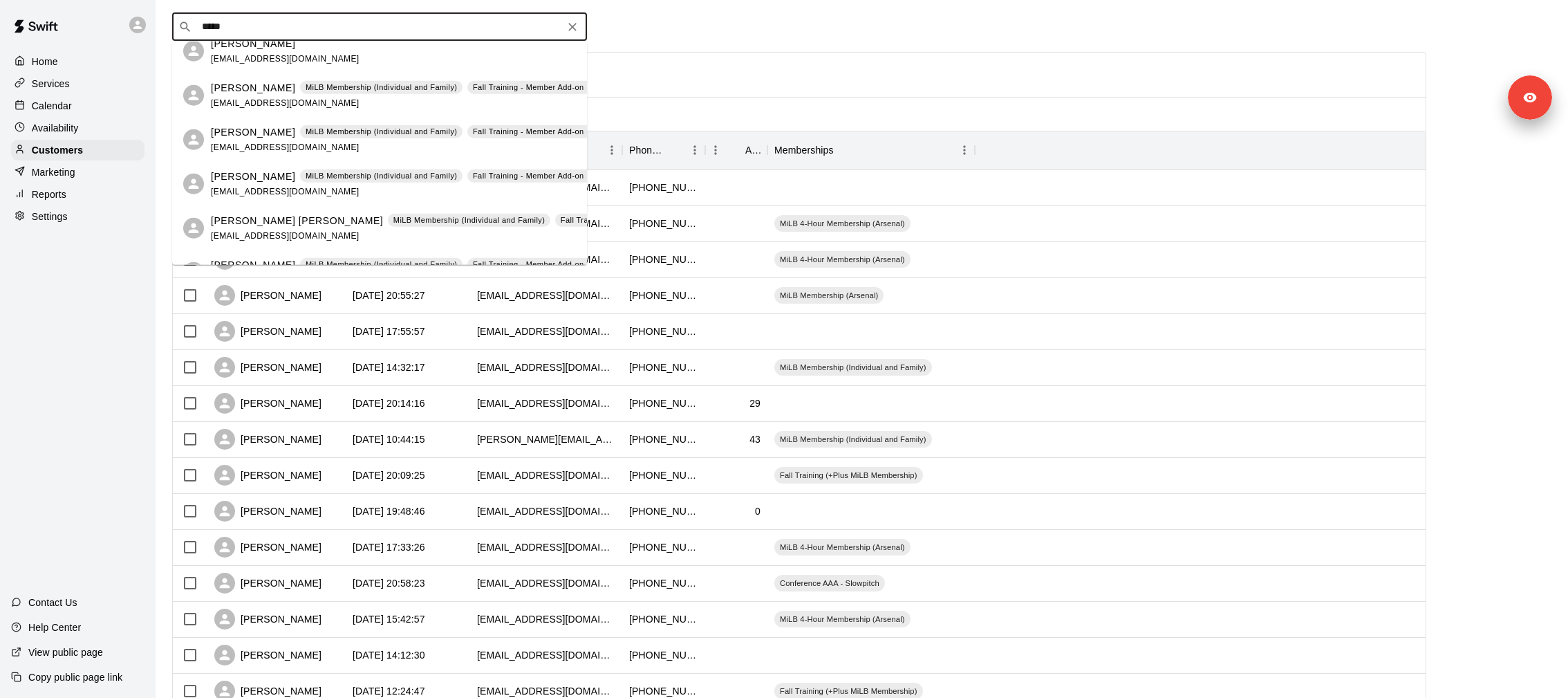
type input "*****"
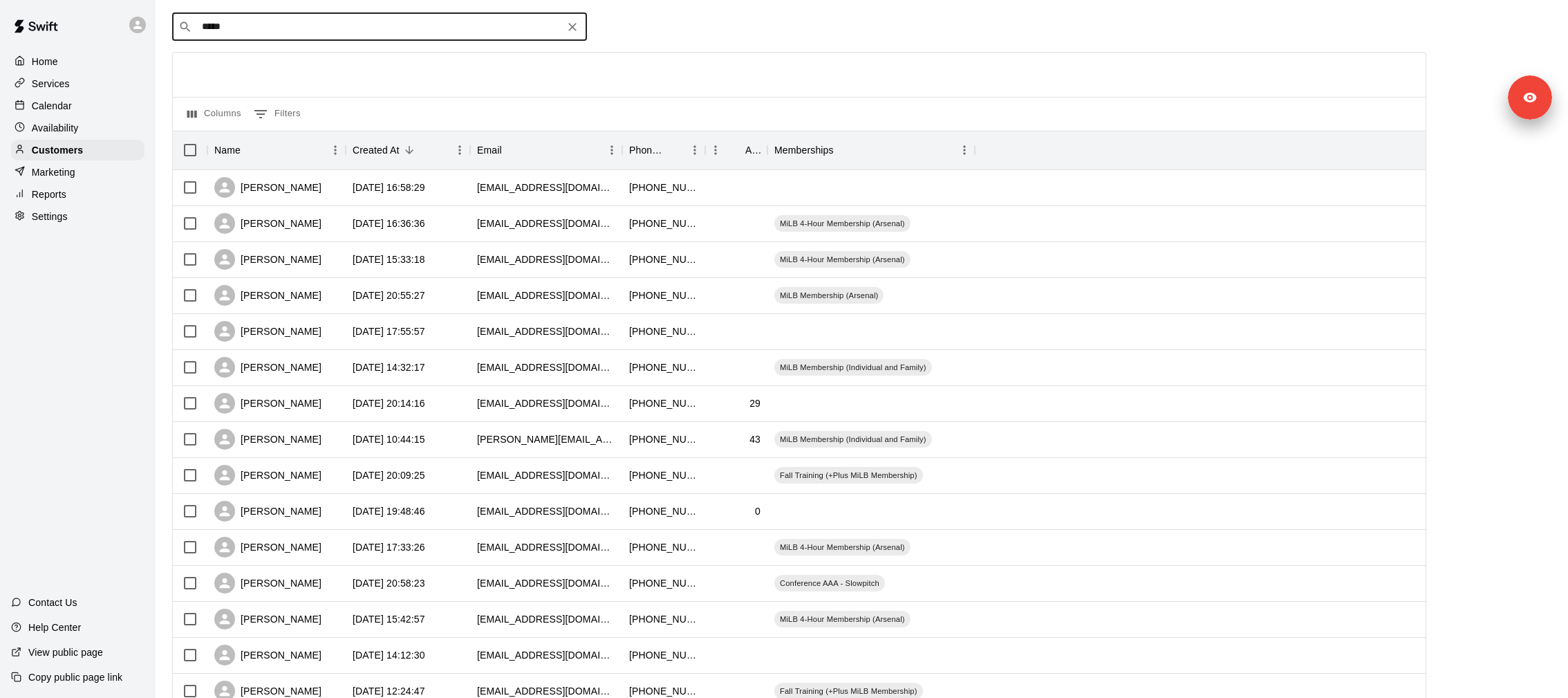
click at [289, 31] on input "*****" at bounding box center [379, 28] width 362 height 14
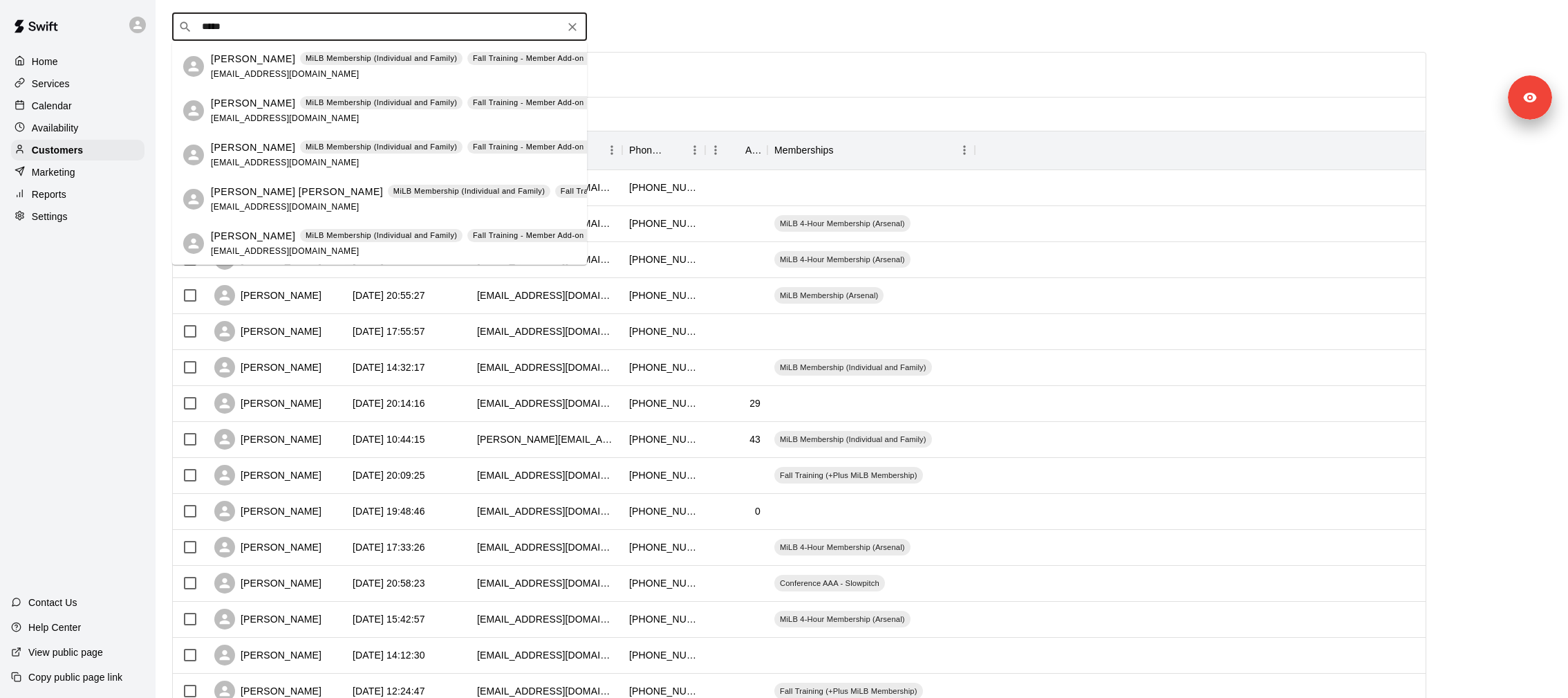
scroll to position [0, 0]
click at [286, 112] on span "mandydarling@yahoo.com" at bounding box center [285, 115] width 148 height 10
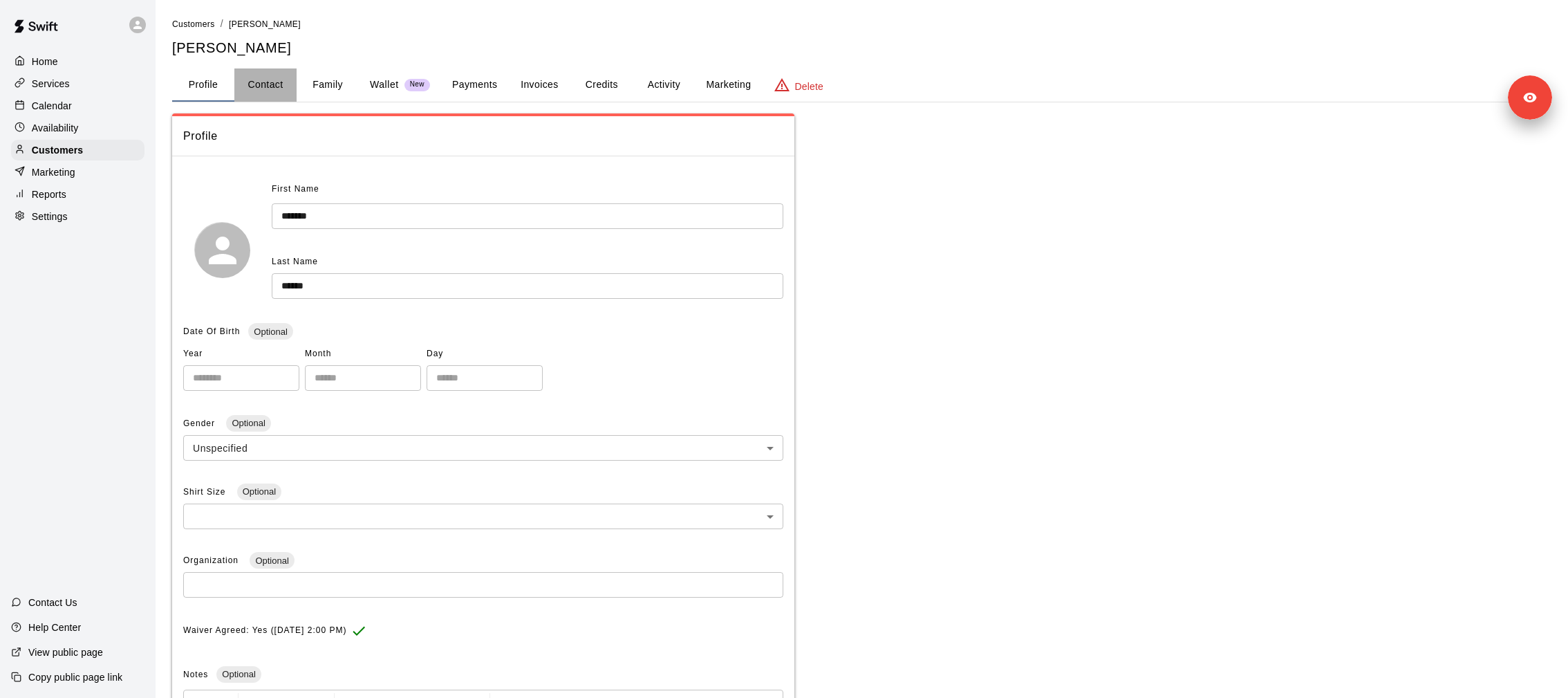
click at [281, 90] on button "Contact" at bounding box center [265, 84] width 62 height 33
select select "**"
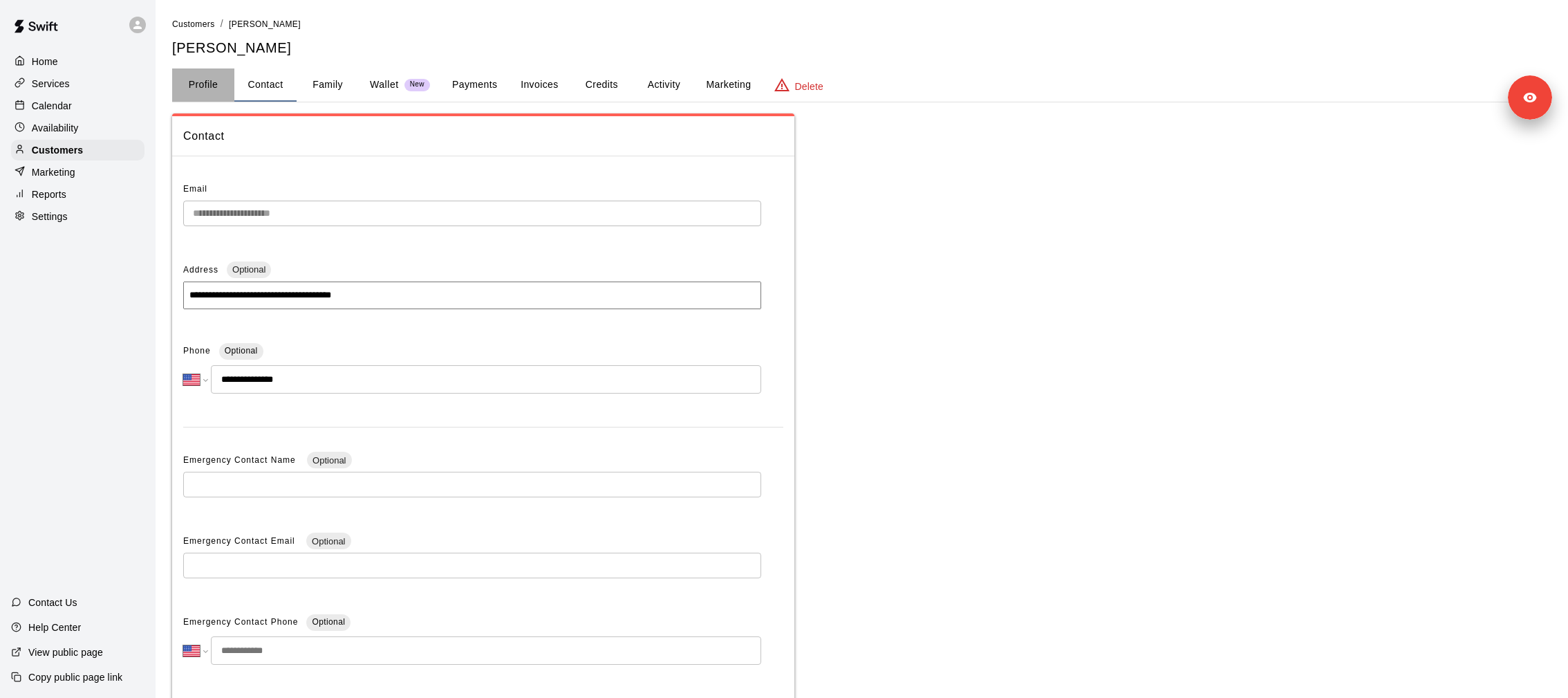
click at [202, 89] on button "Profile" at bounding box center [203, 84] width 62 height 33
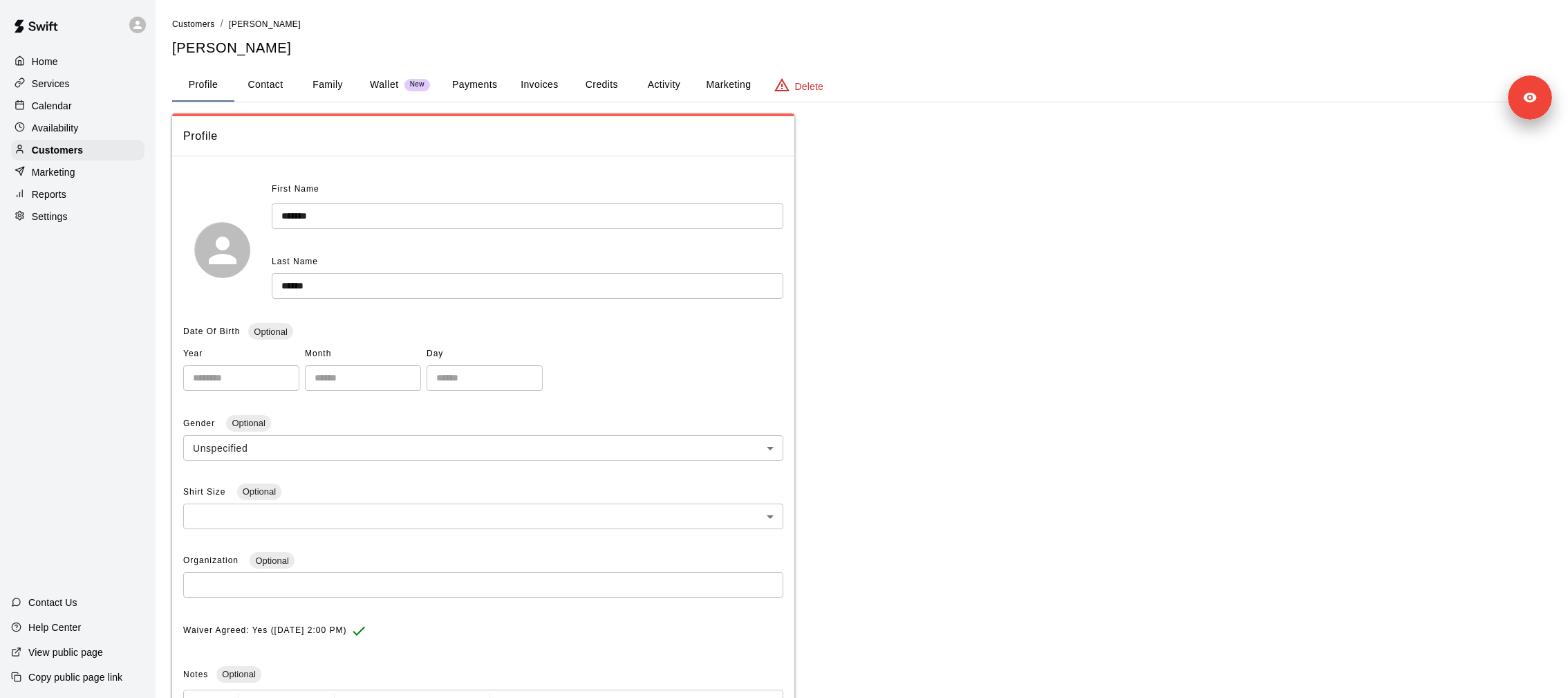
click at [604, 89] on button "Credits" at bounding box center [601, 84] width 62 height 33
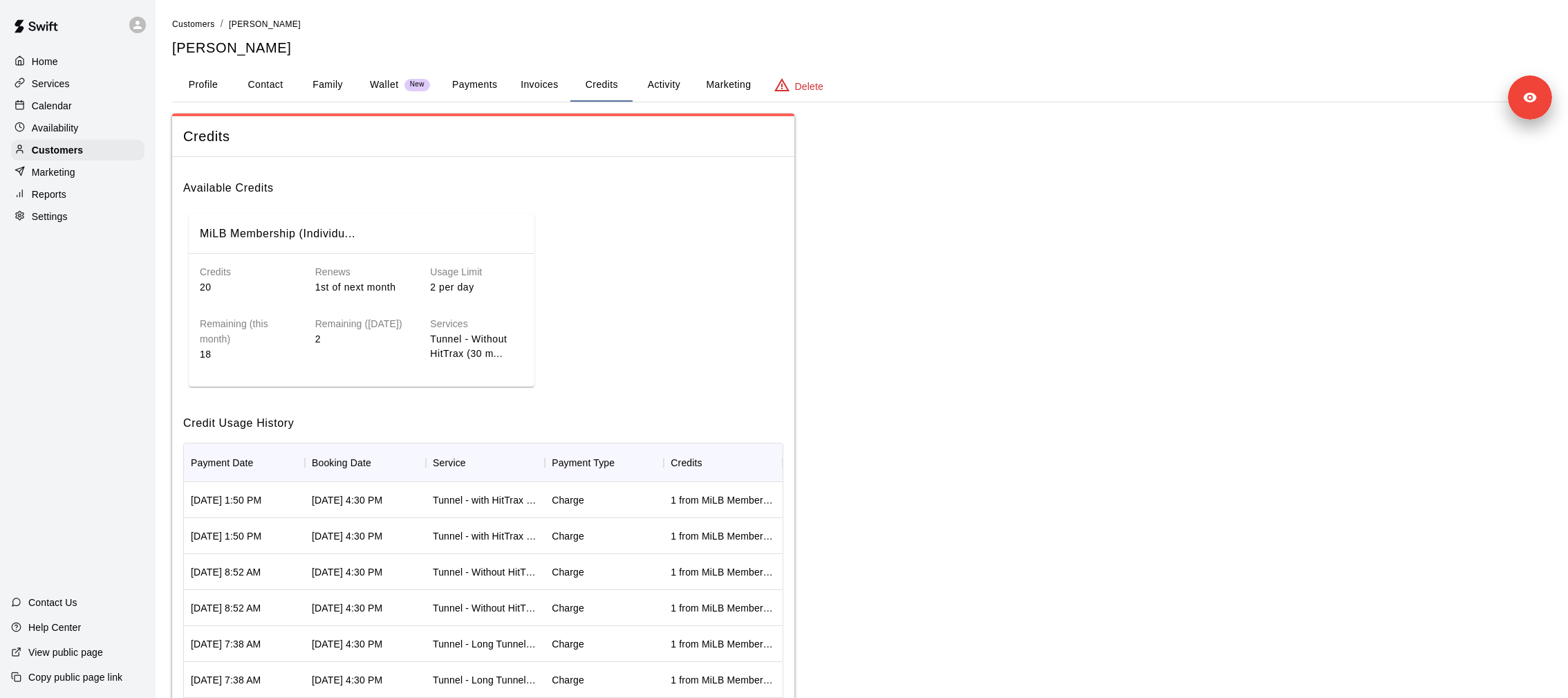
click at [649, 94] on button "Activity" at bounding box center [664, 84] width 62 height 33
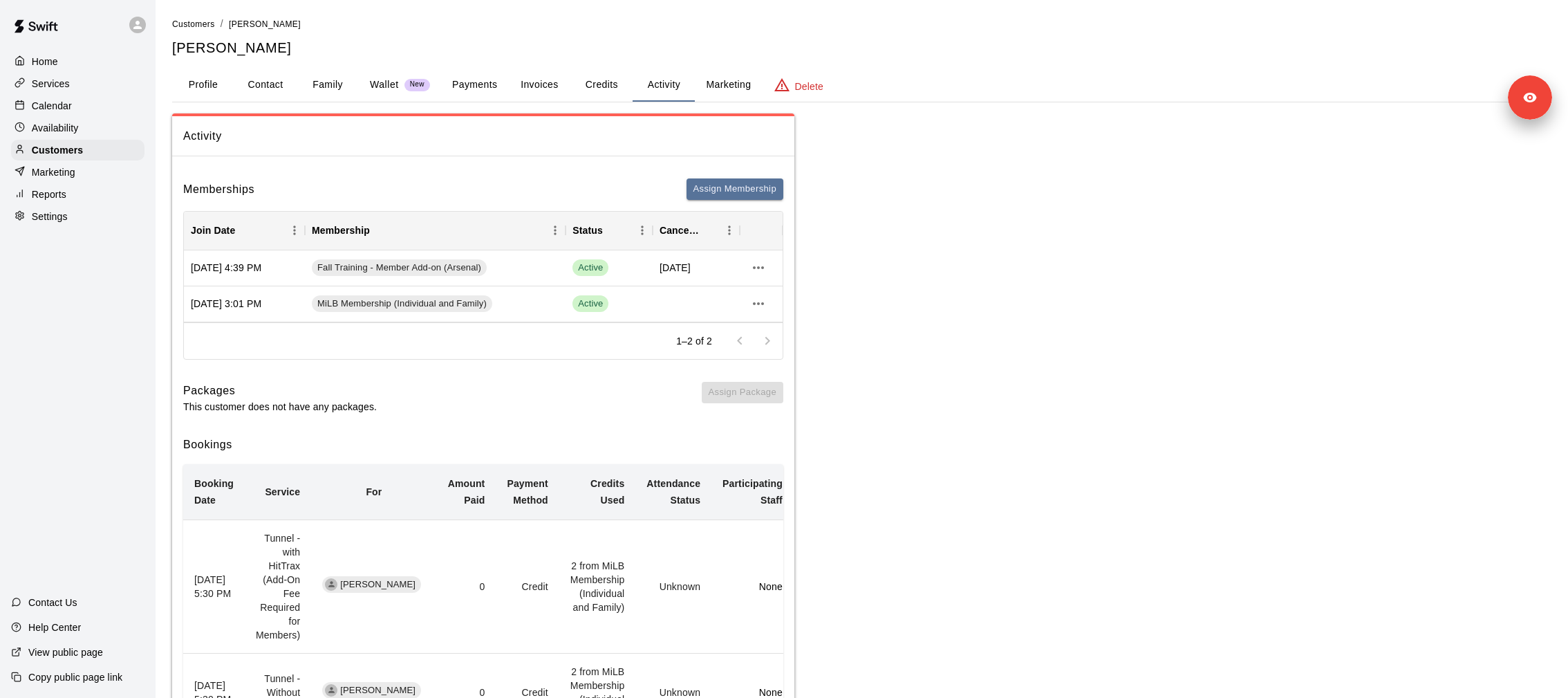
click at [444, 87] on button "Payments" at bounding box center [475, 84] width 67 height 33
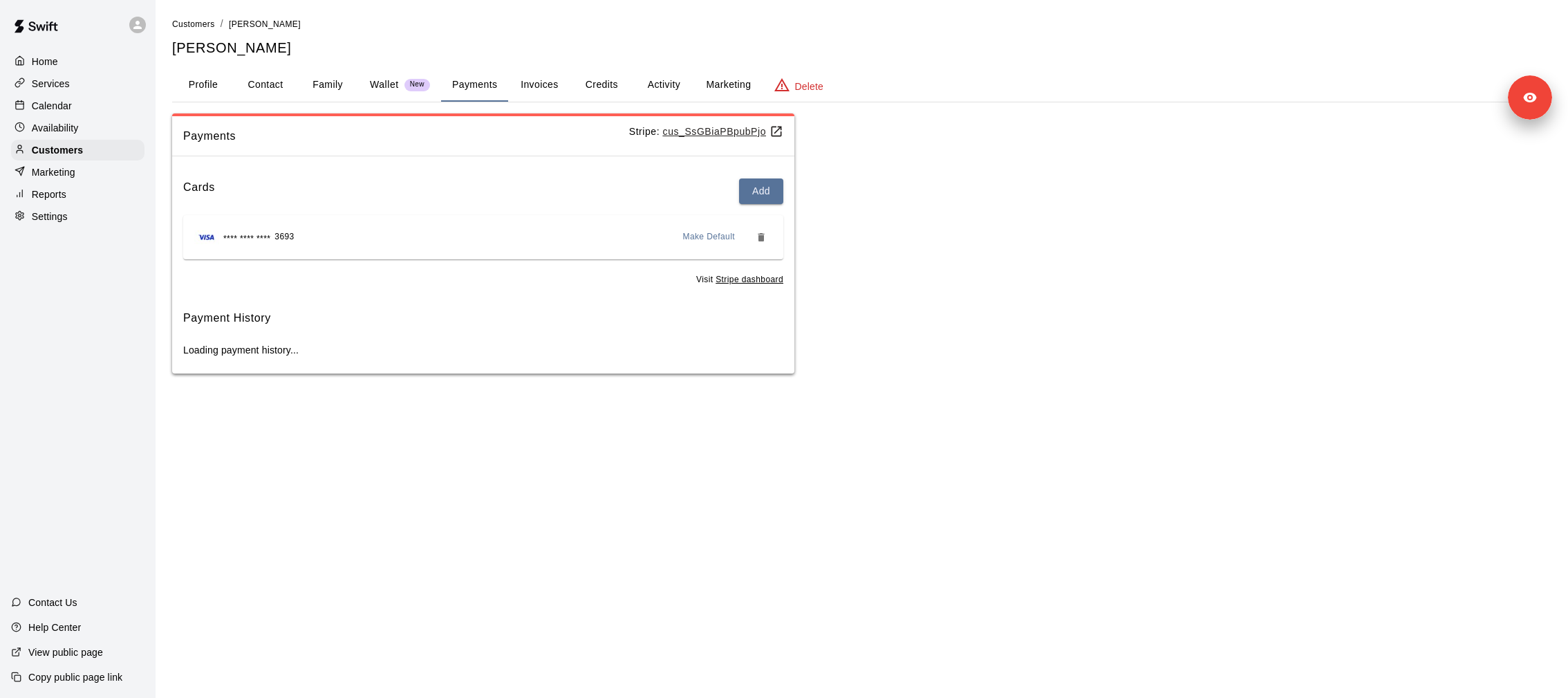
click at [705, 130] on u "cus_SsGBiaPBpubPjo" at bounding box center [723, 131] width 120 height 11
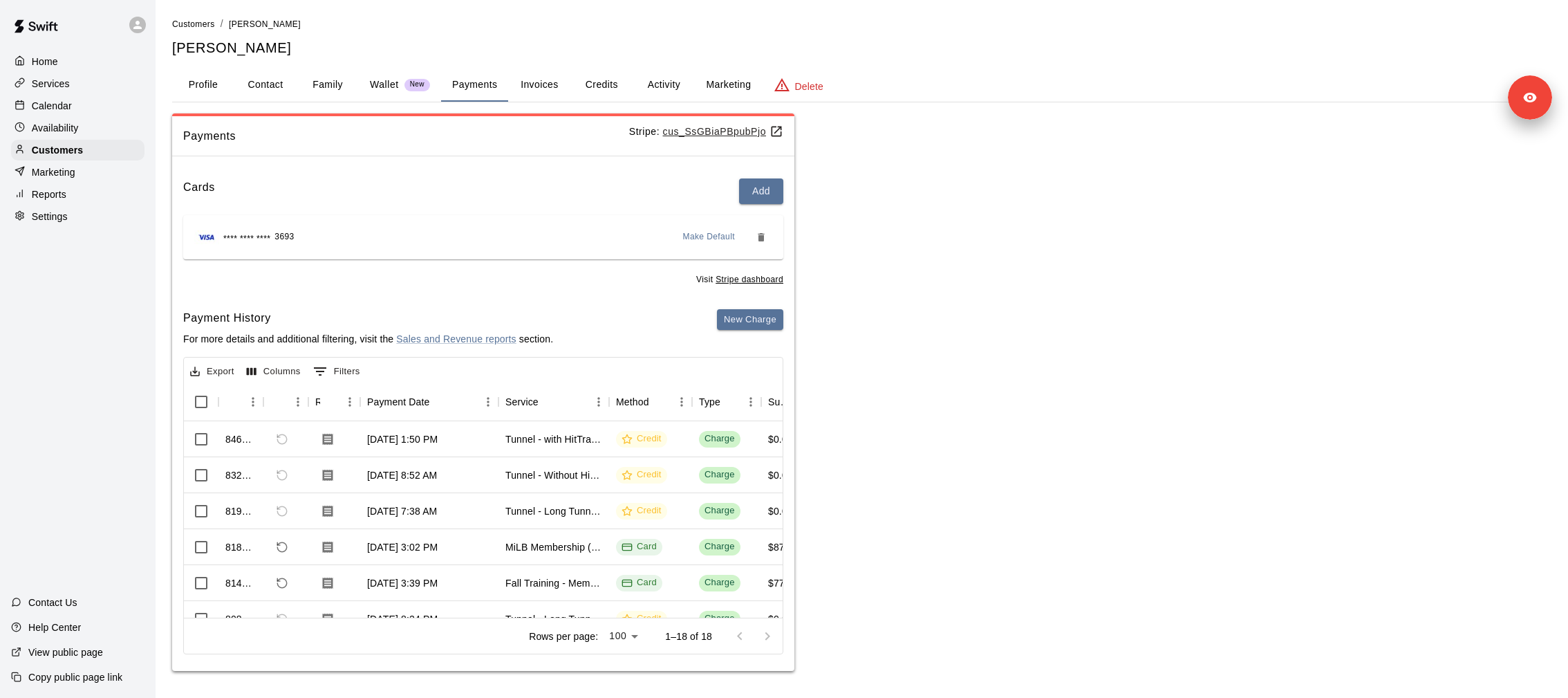
click at [654, 84] on button "Activity" at bounding box center [664, 84] width 62 height 33
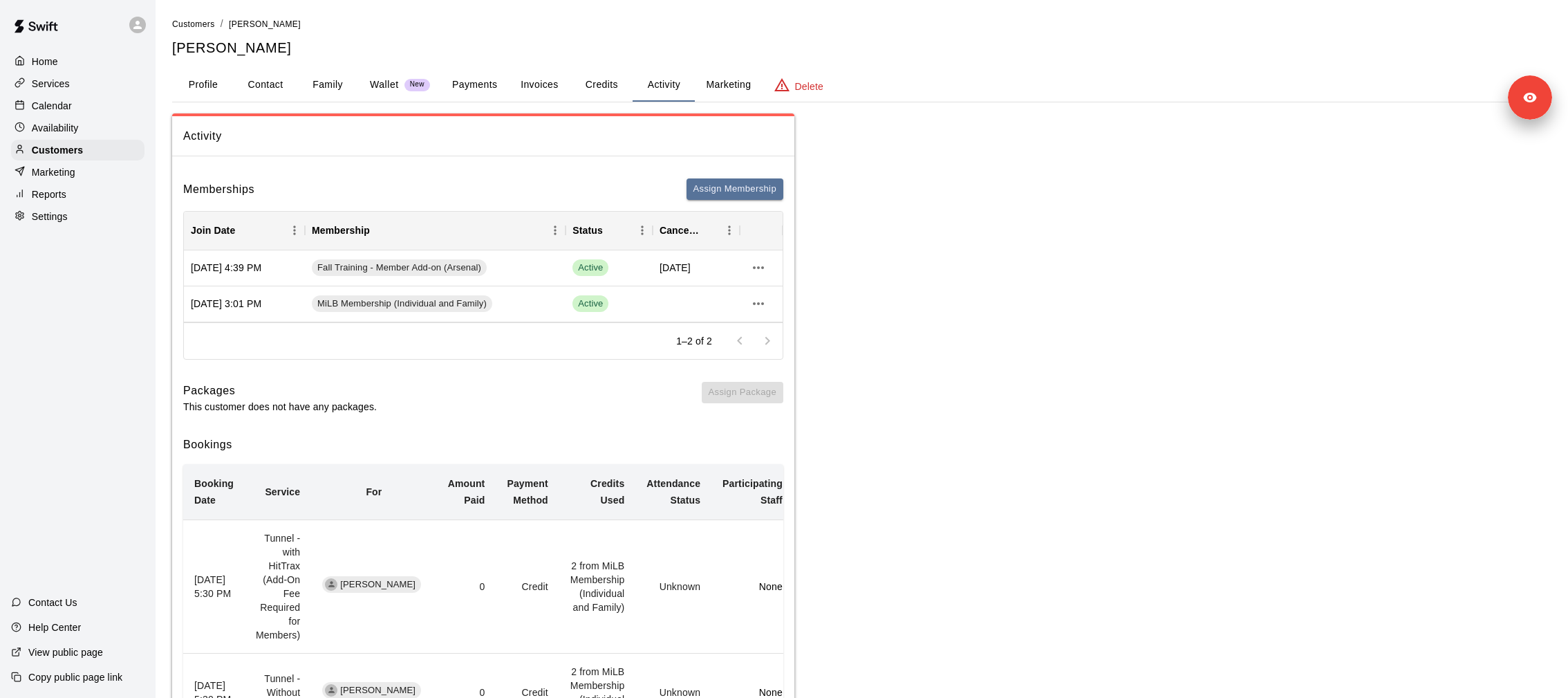
click at [233, 49] on h5 "Redding Duncan" at bounding box center [862, 48] width 1380 height 19
copy h5 "Redding Duncan"
click at [74, 150] on p "Customers" at bounding box center [58, 150] width 51 height 14
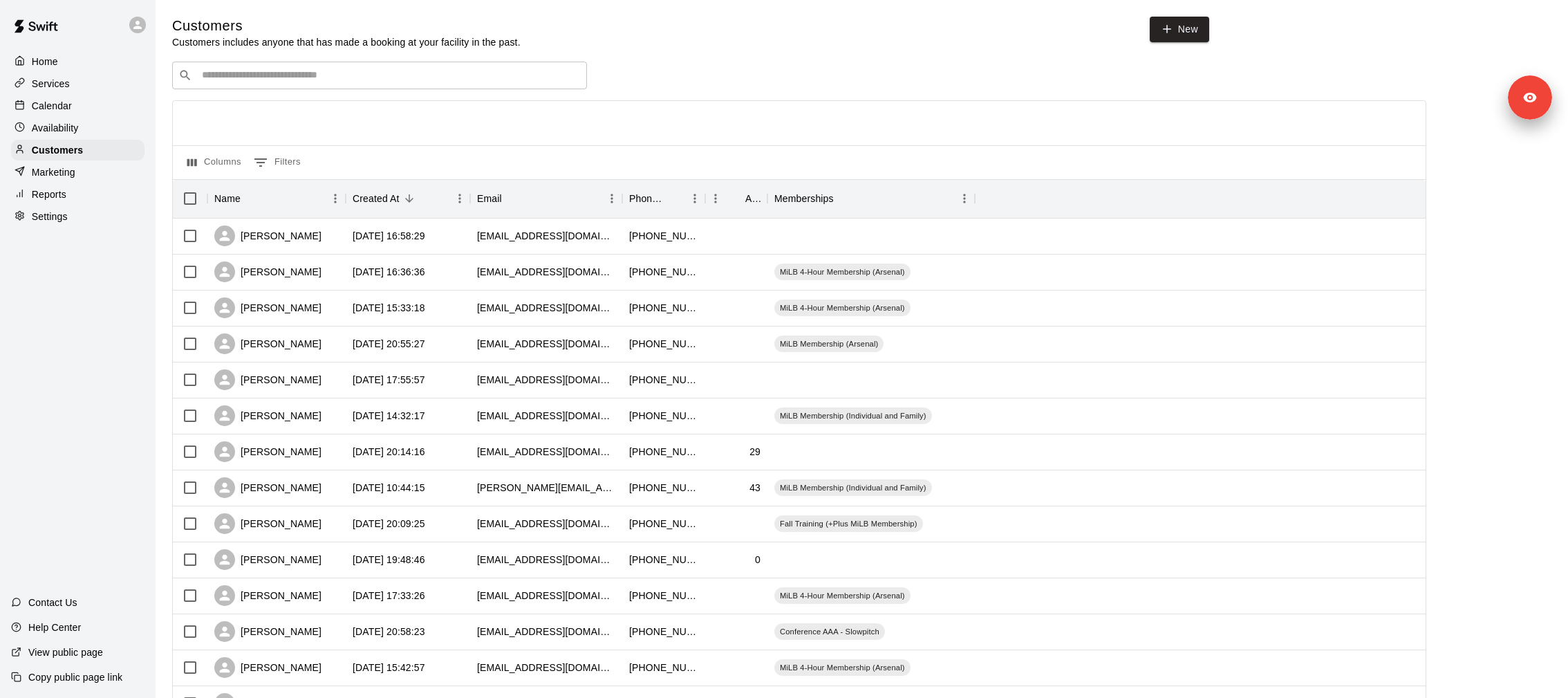
click at [277, 81] on input "Search customers by name or email" at bounding box center [389, 75] width 383 height 14
type input "*******"
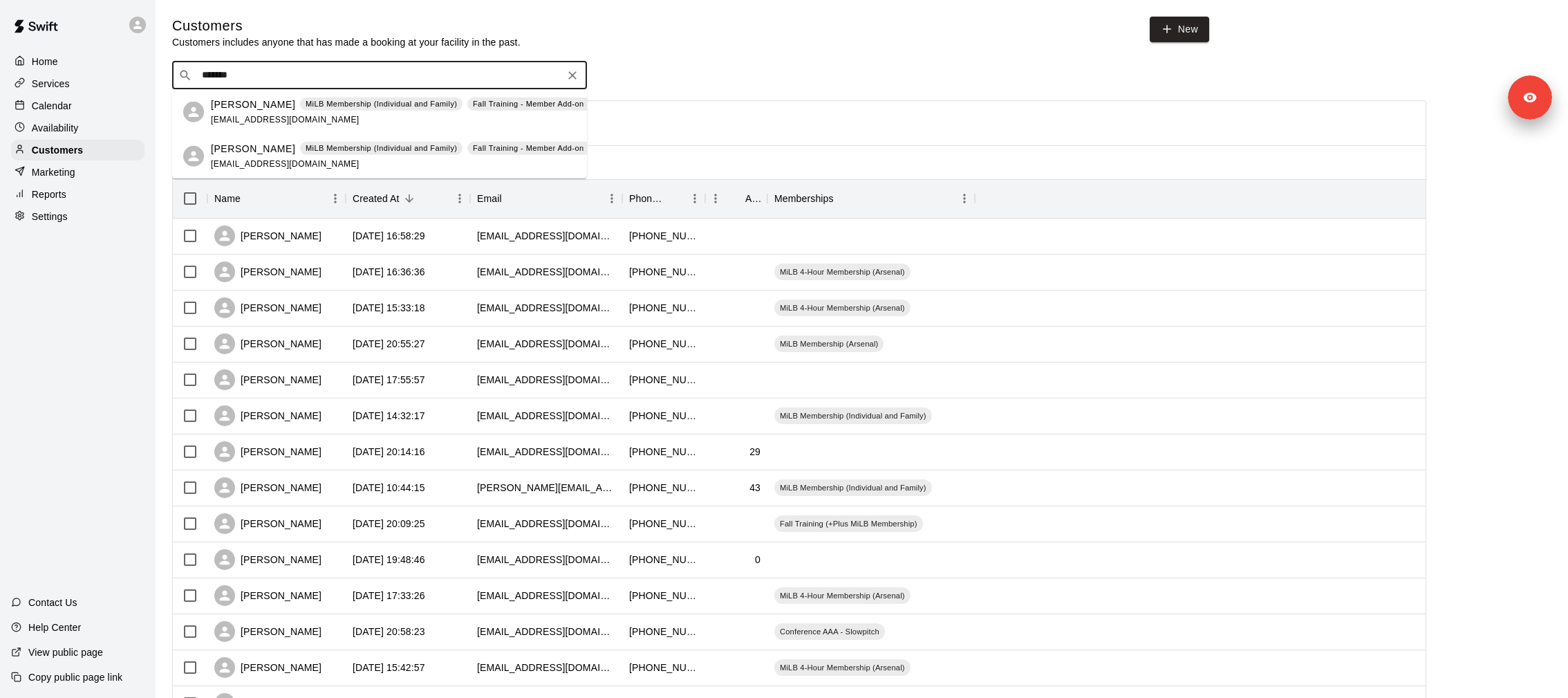
click at [317, 111] on div "Redding Duncan MiLB Membership (Individual and Family) Fall Training - Member A…" at bounding box center [418, 111] width 415 height 29
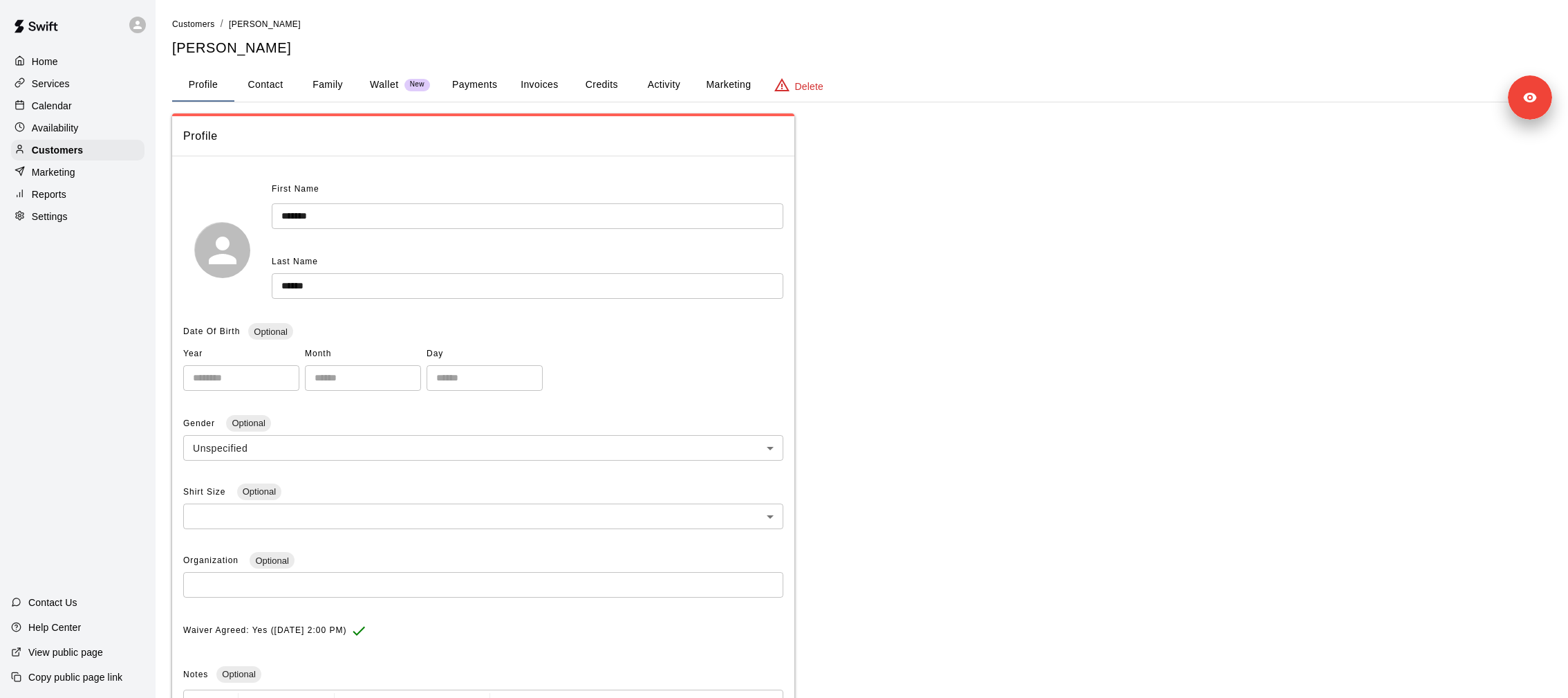
click at [61, 90] on div "Services" at bounding box center [77, 83] width 133 height 20
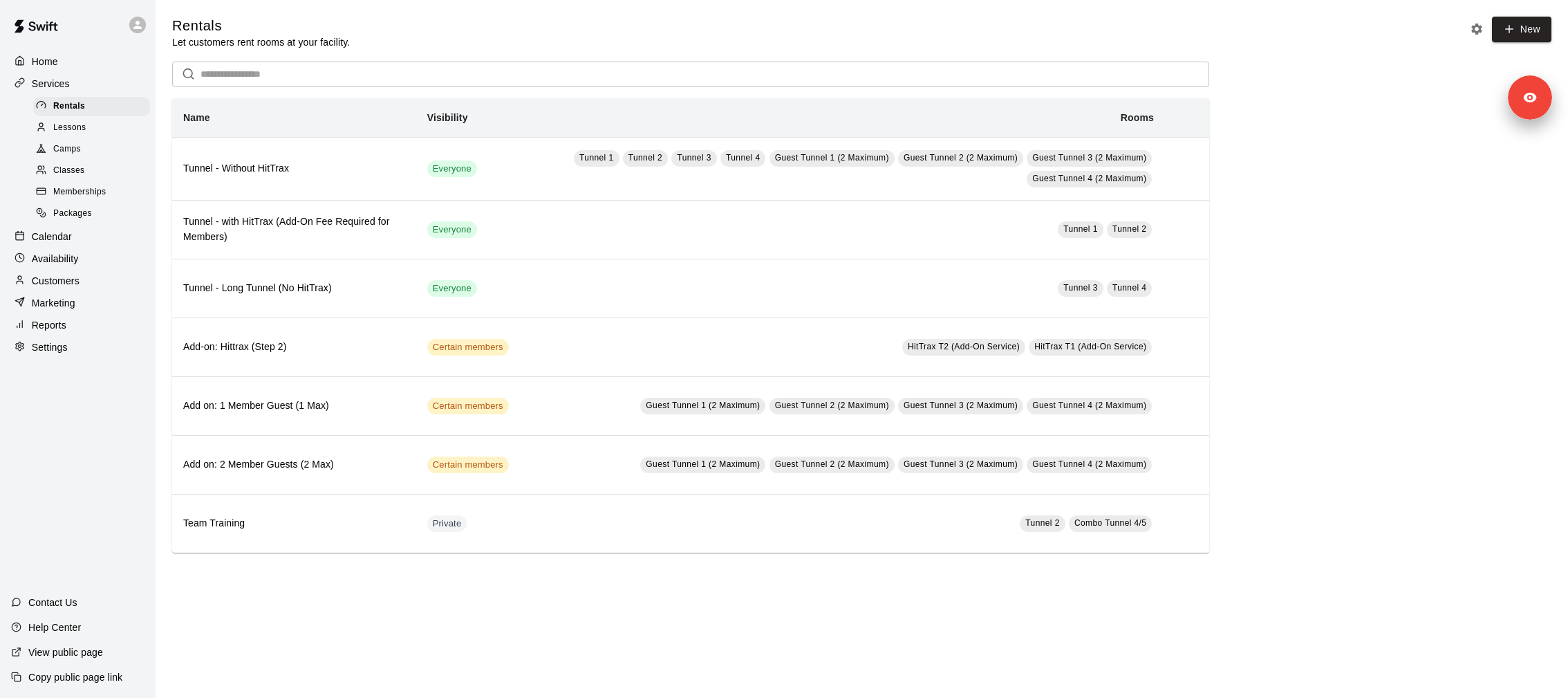
click at [119, 189] on div "Memberships" at bounding box center [91, 193] width 117 height 20
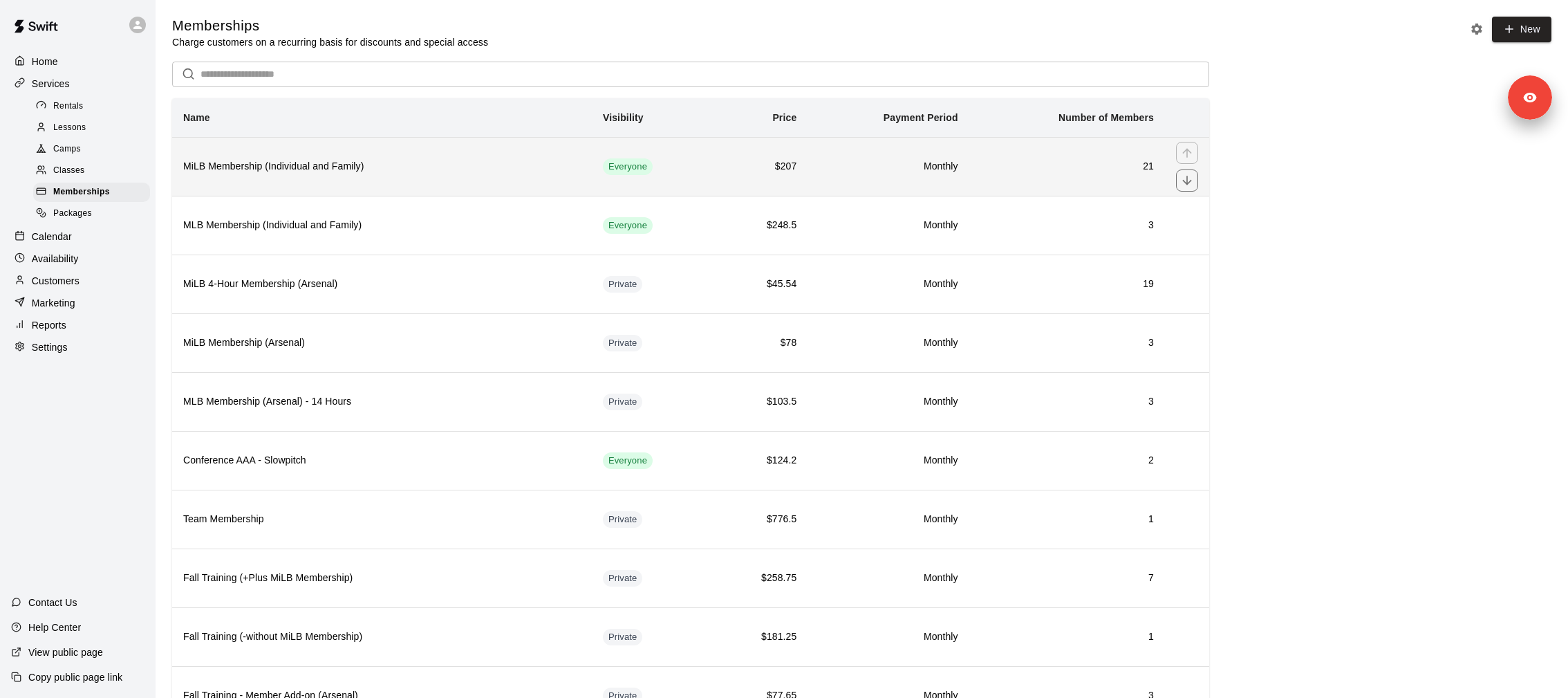
click at [352, 181] on th "MiLB Membership (Individual and Family)" at bounding box center [382, 166] width 420 height 59
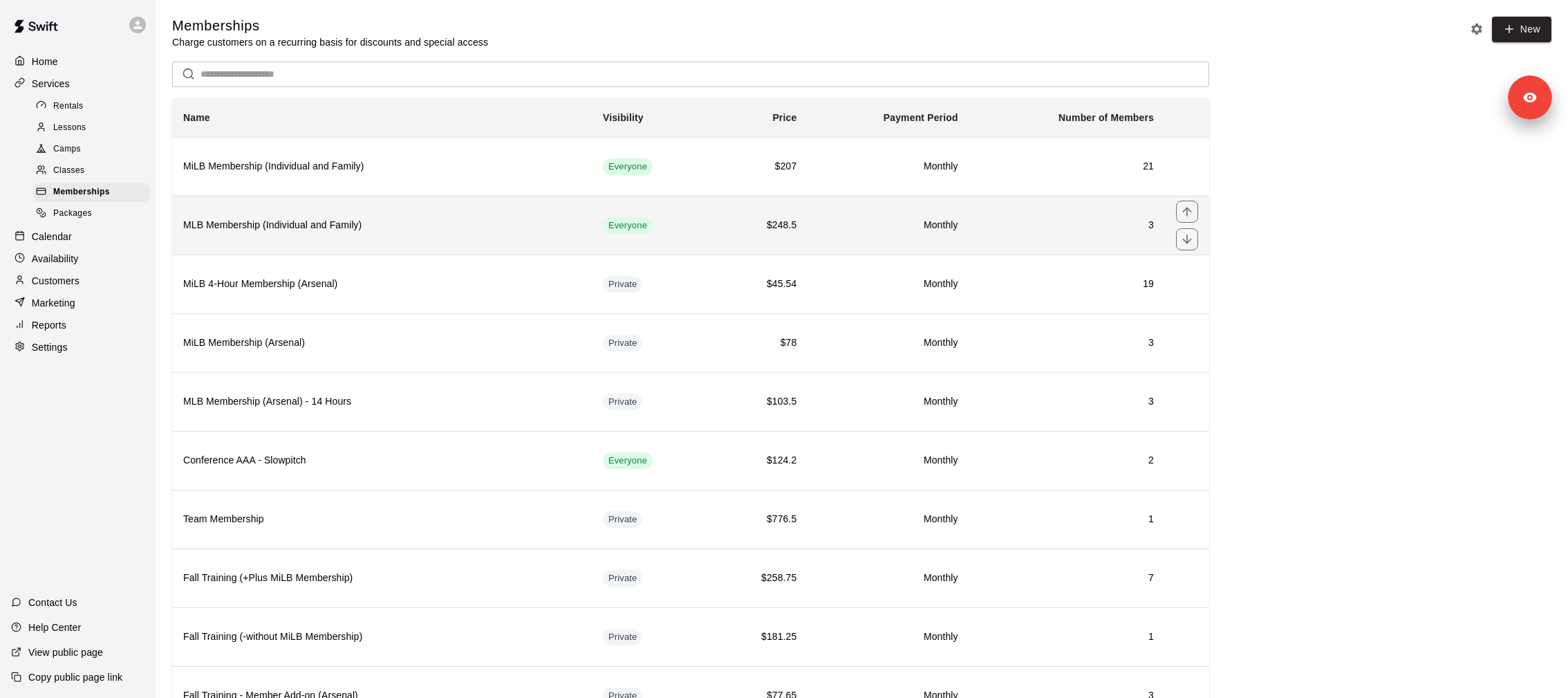
click at [257, 228] on h6 "MLB Membership (Individual and Family)" at bounding box center [382, 225] width 398 height 15
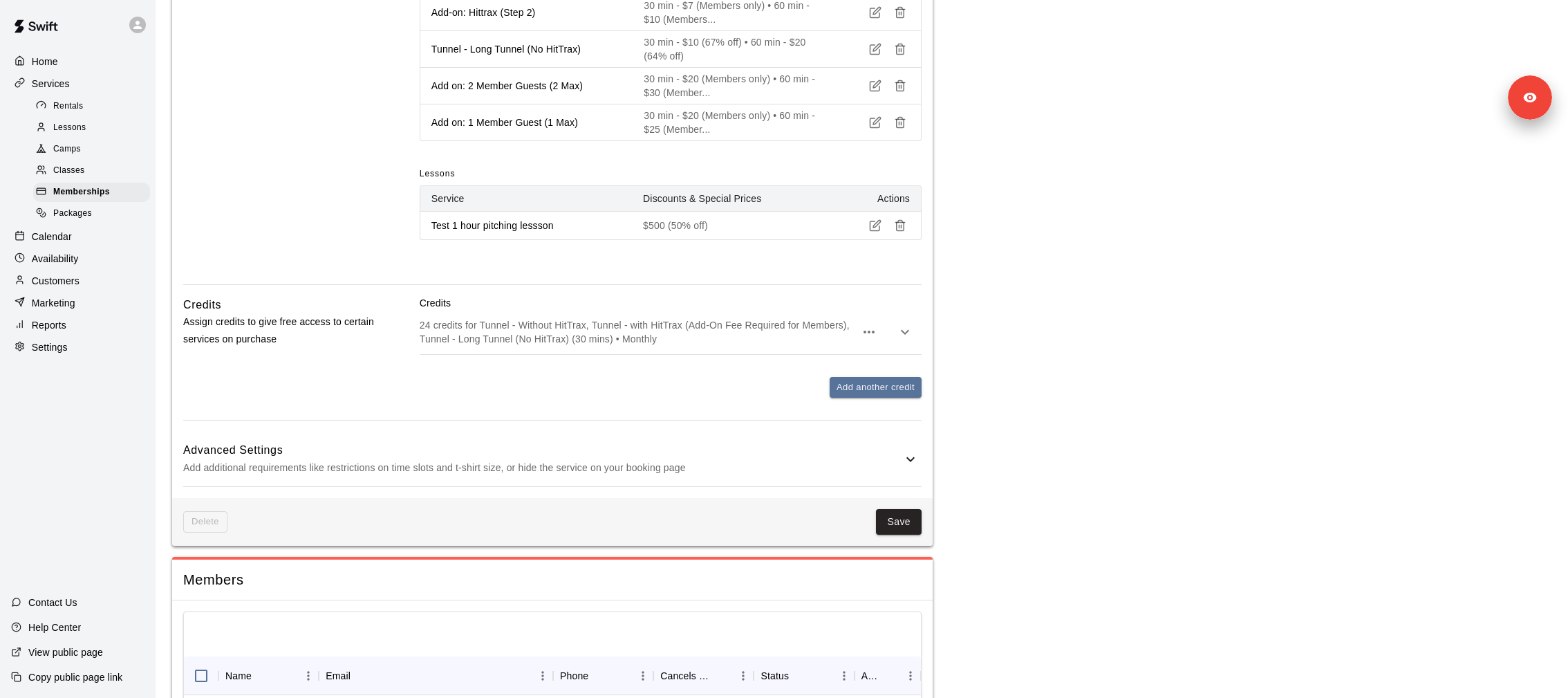
scroll to position [1197, 0]
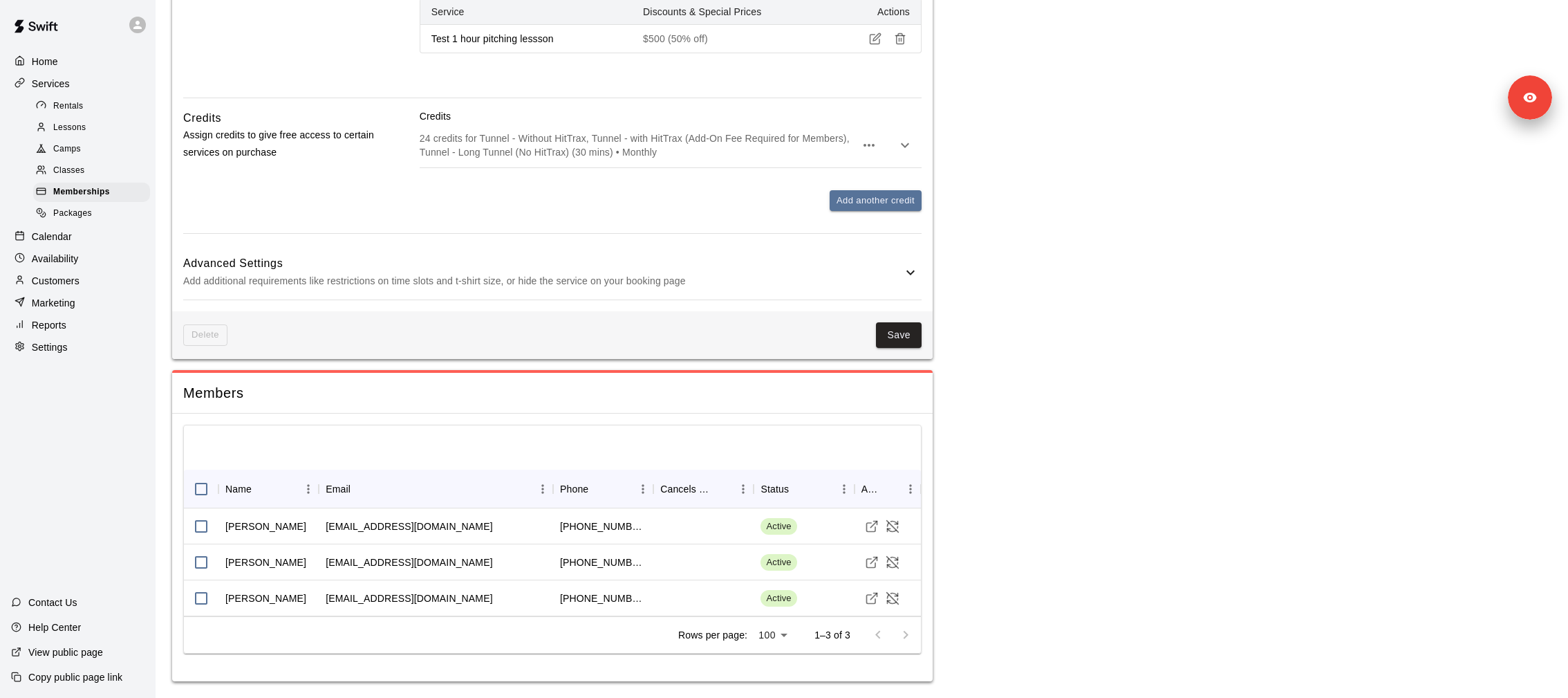
click at [501, 255] on div "Advanced Settings Add additional requirements like restrictions on time slots a…" at bounding box center [552, 273] width 739 height 55
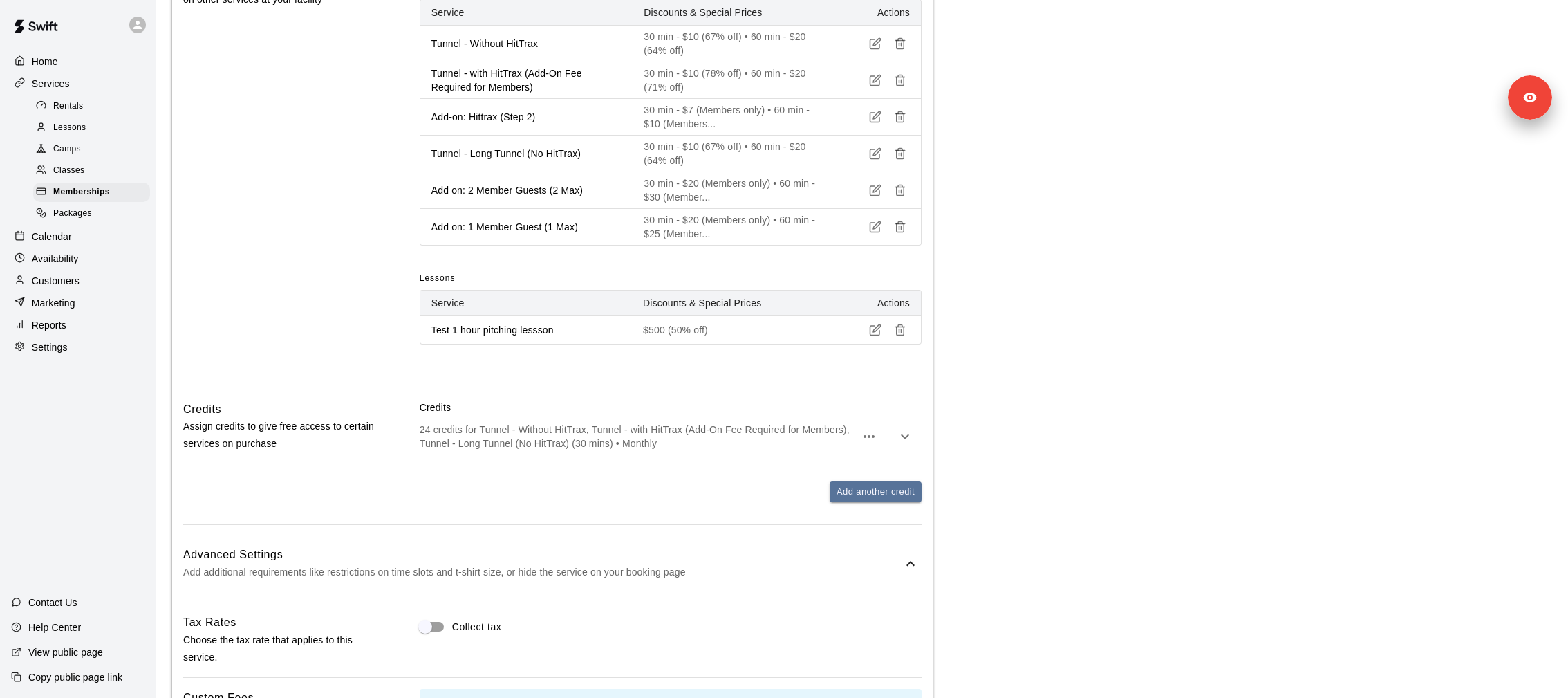
scroll to position [770, 0]
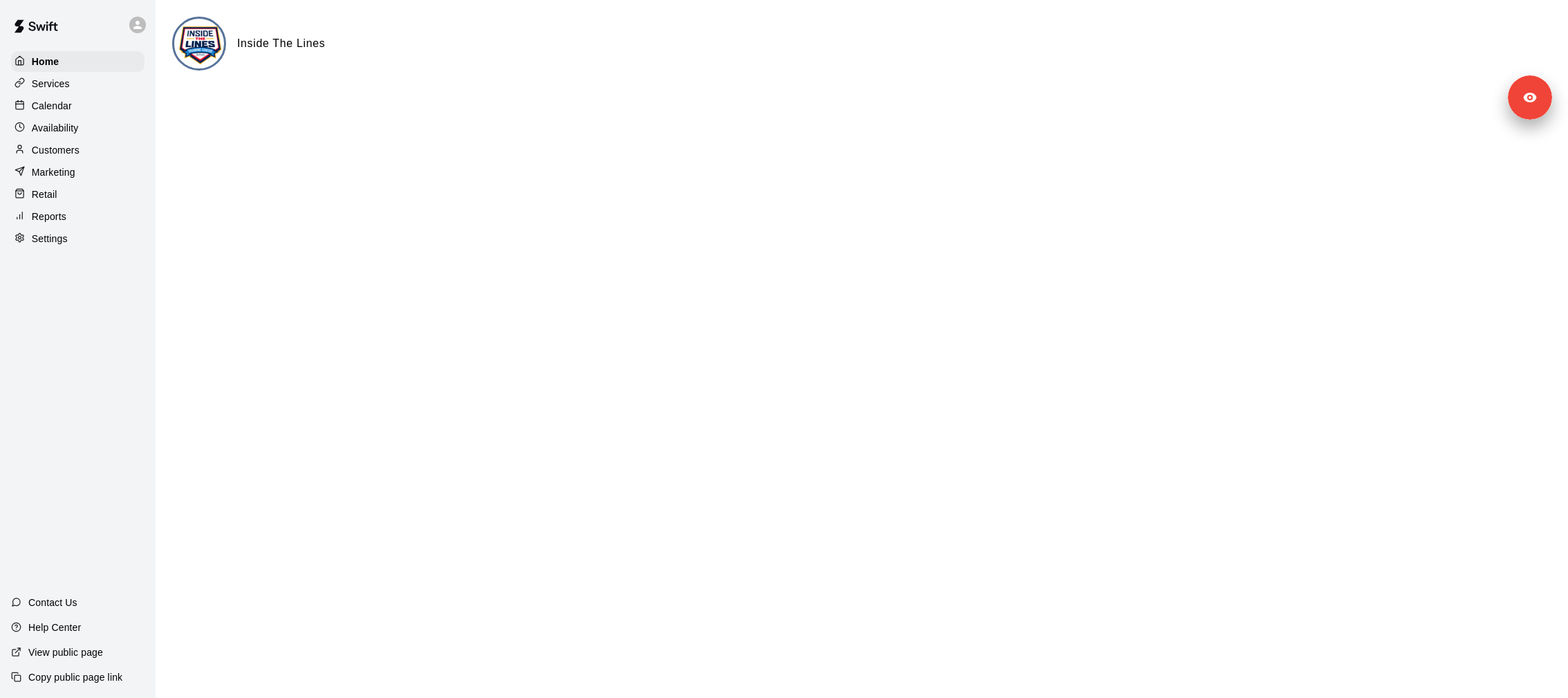
click at [99, 685] on div "Copy public page link" at bounding box center [77, 677] width 155 height 25
click at [41, 94] on div "Home Services Calendar Availability Customers Marketing Retail Reports Settings" at bounding box center [77, 150] width 155 height 201
click at [43, 86] on p "Services" at bounding box center [51, 83] width 38 height 14
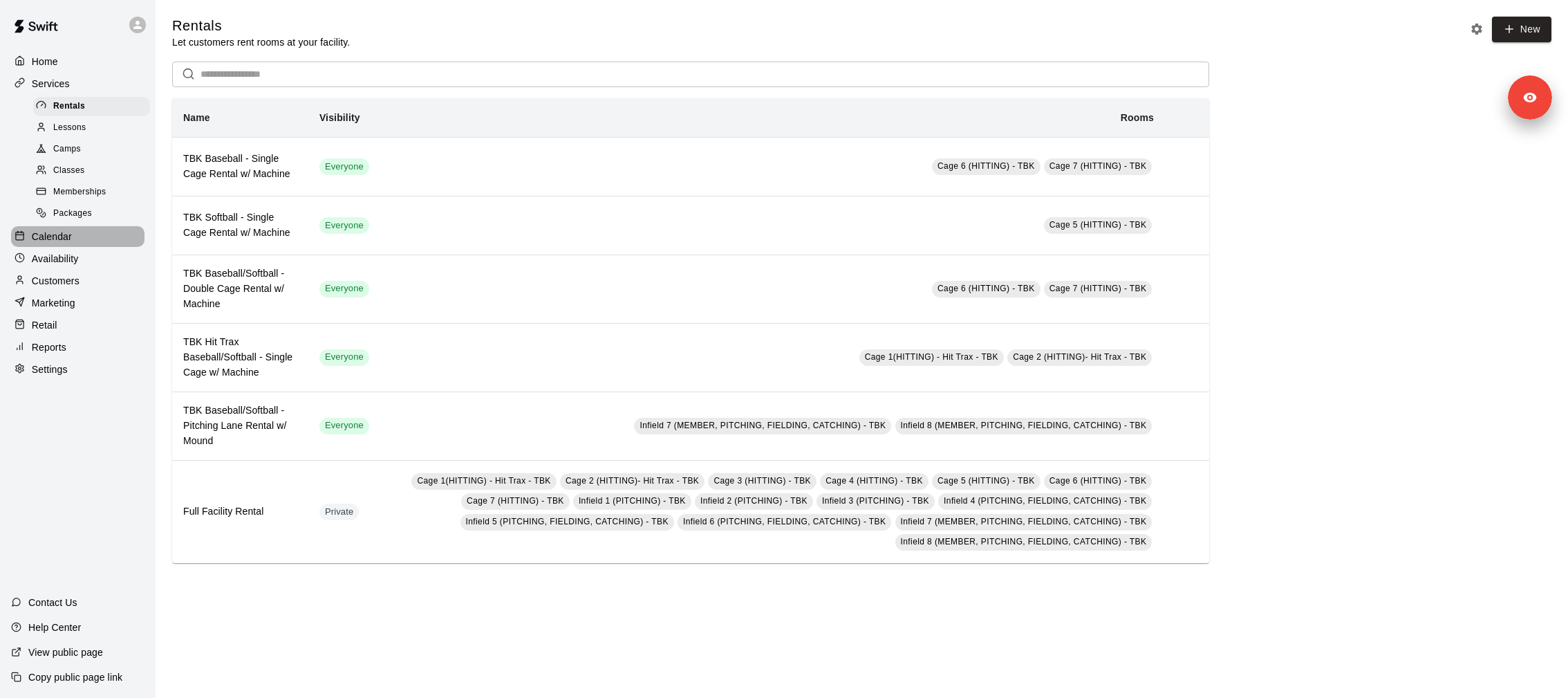
click at [63, 233] on p "Calendar" at bounding box center [51, 237] width 40 height 14
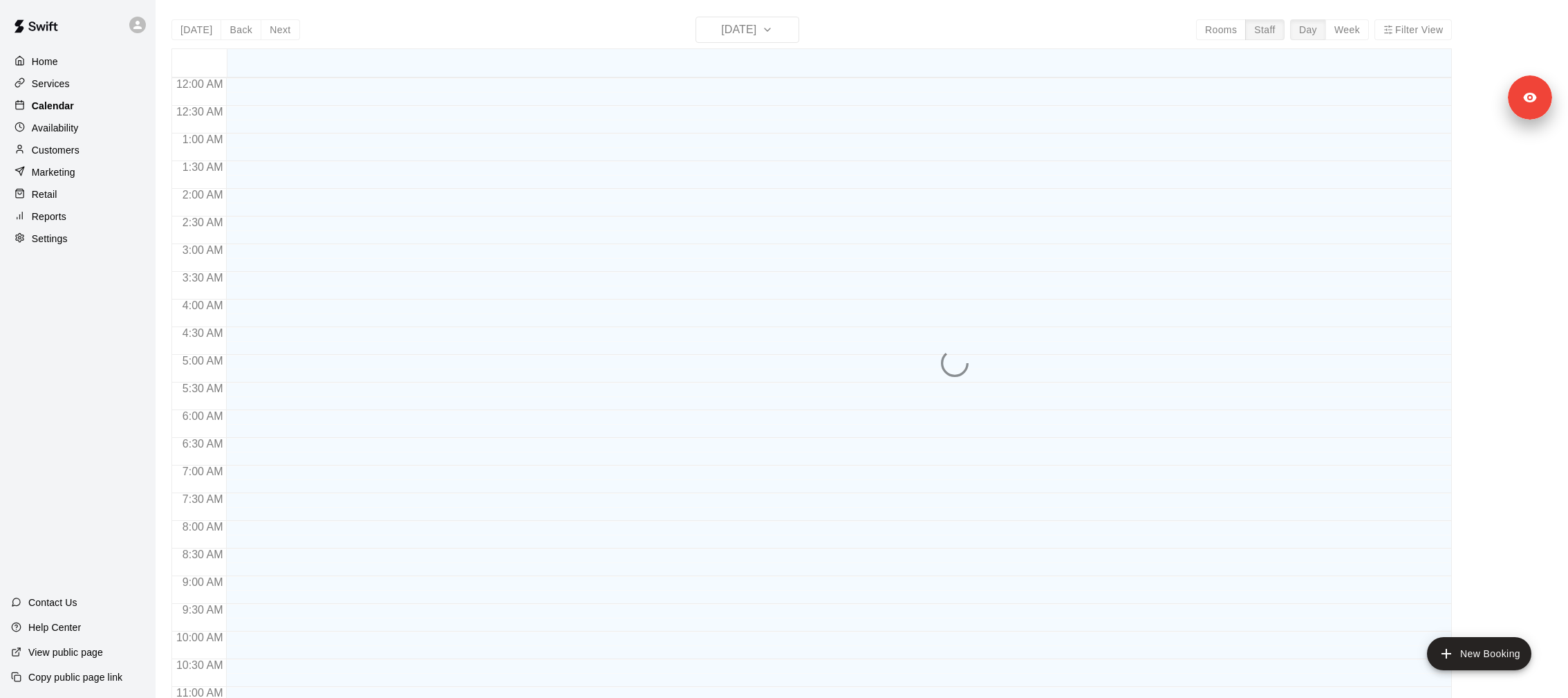
scroll to position [692, 0]
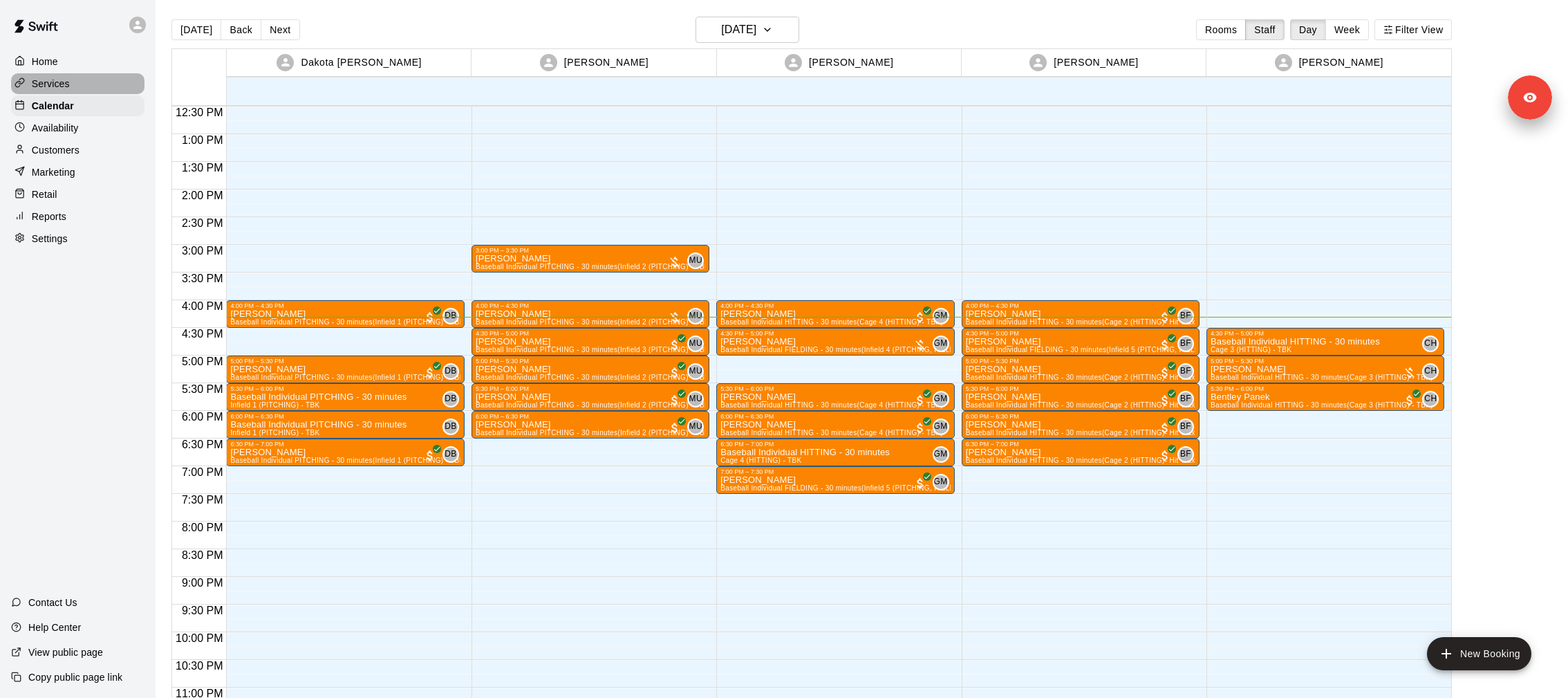
click at [95, 80] on div "Services" at bounding box center [77, 83] width 133 height 20
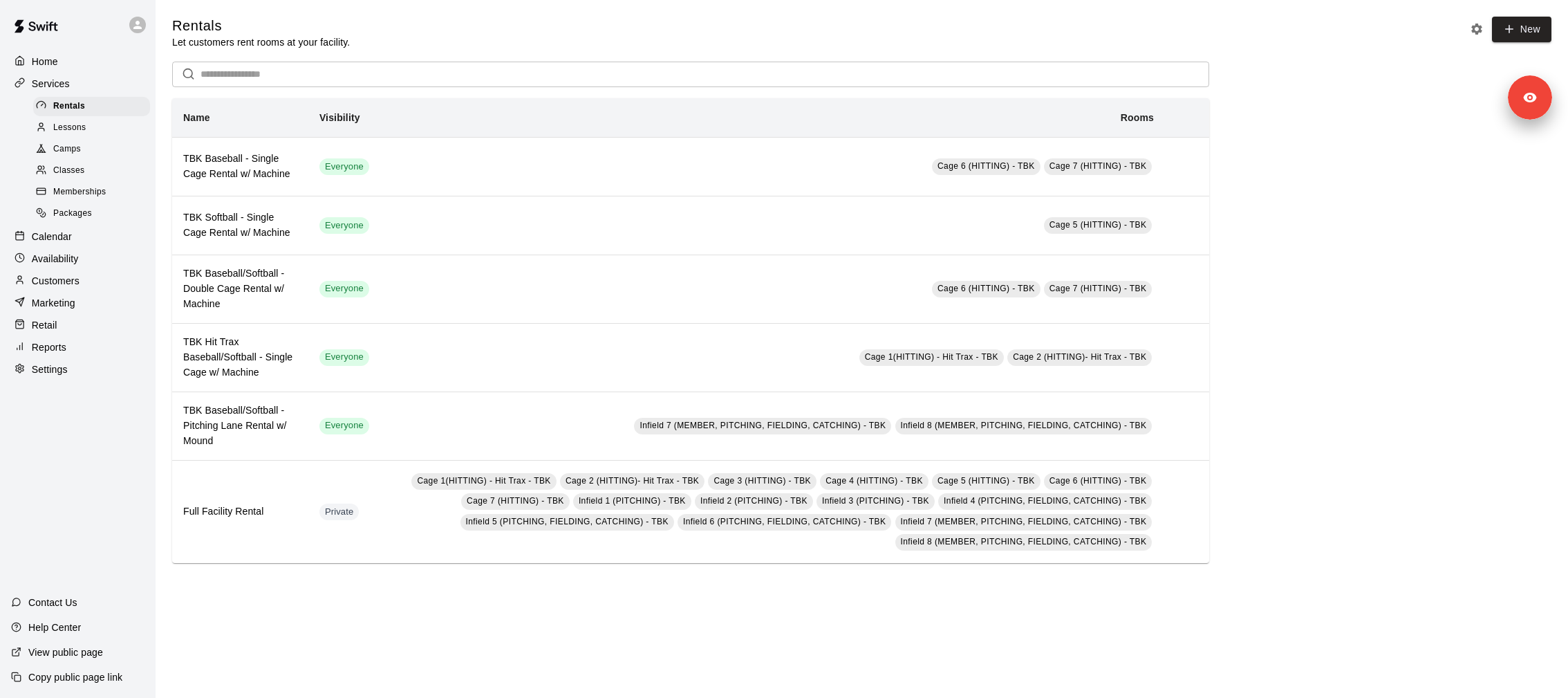
click at [99, 194] on span "Memberships" at bounding box center [79, 193] width 52 height 14
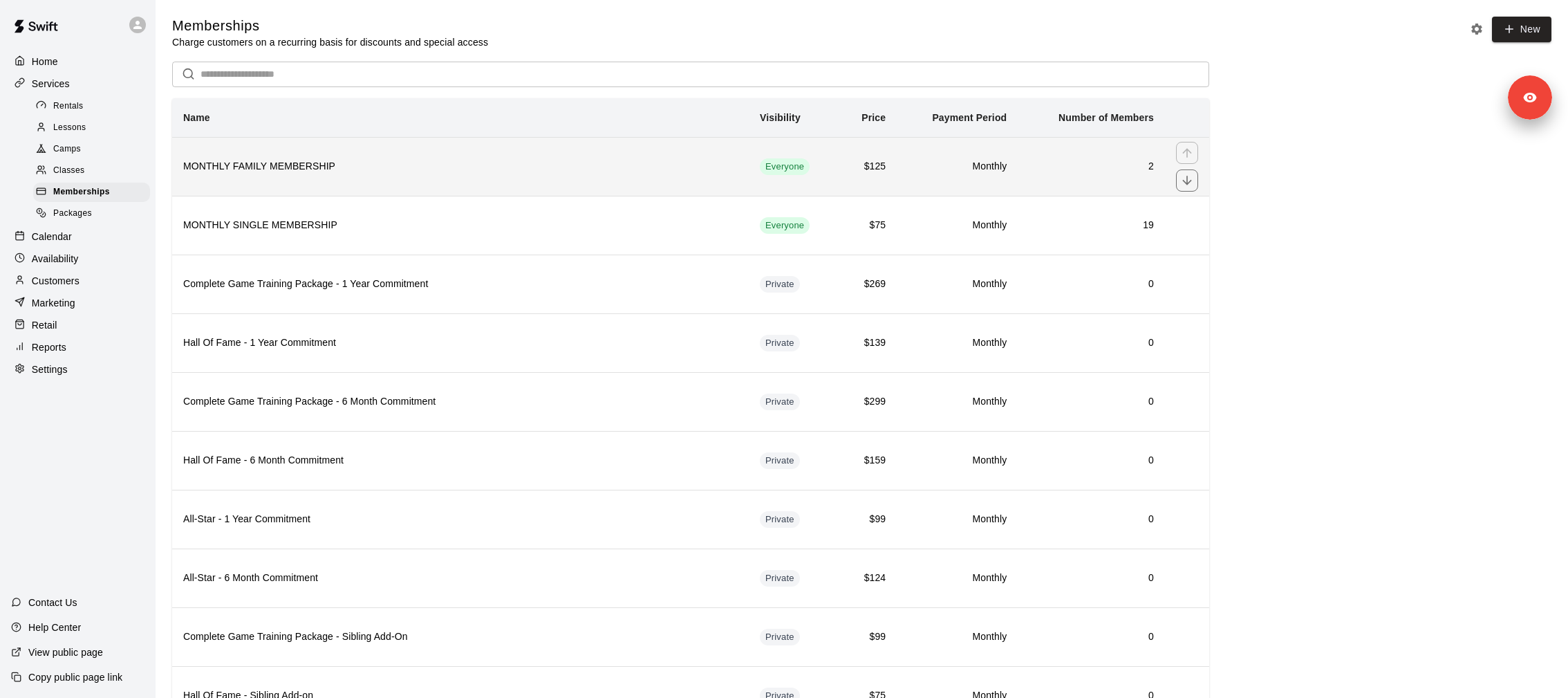
click at [302, 161] on h6 "MONTHLY FAMILY MEMBERSHIP" at bounding box center [460, 166] width 555 height 15
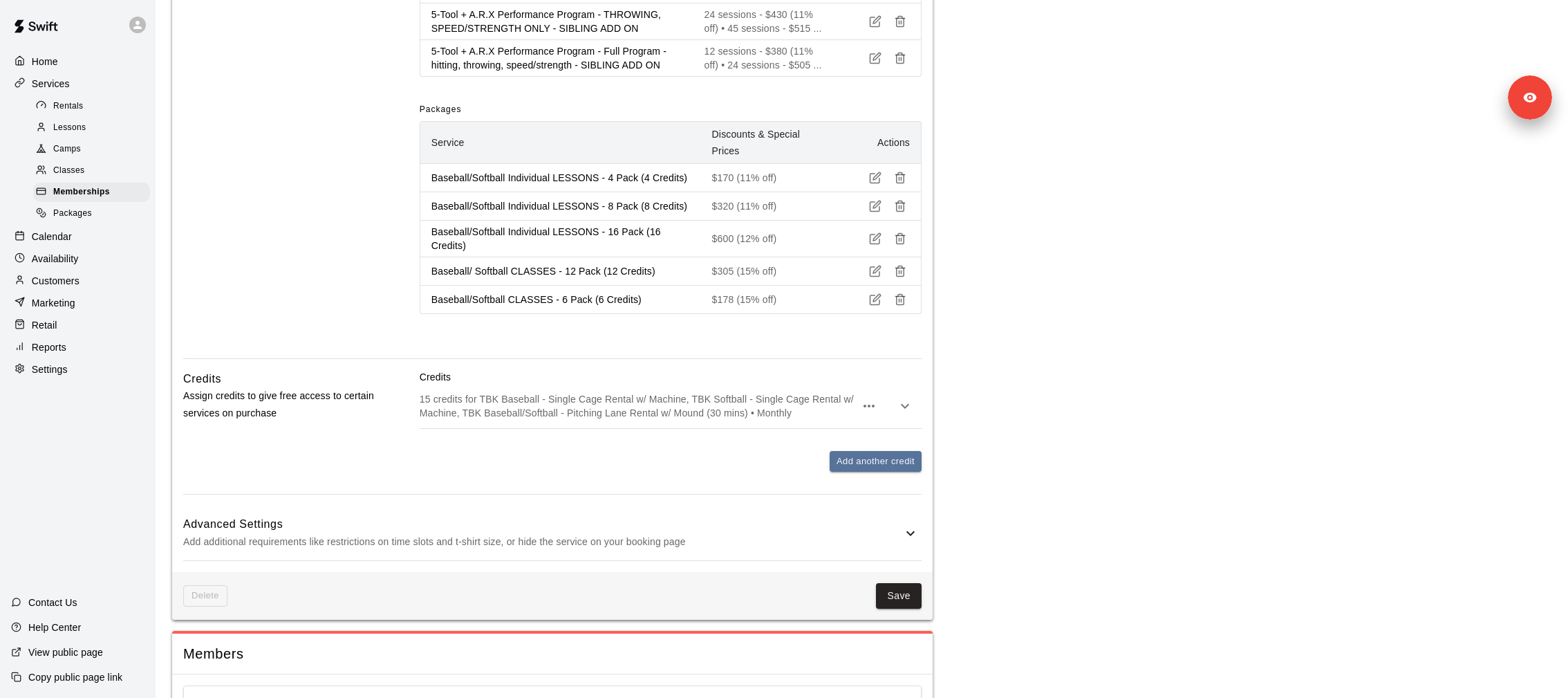
scroll to position [1782, 0]
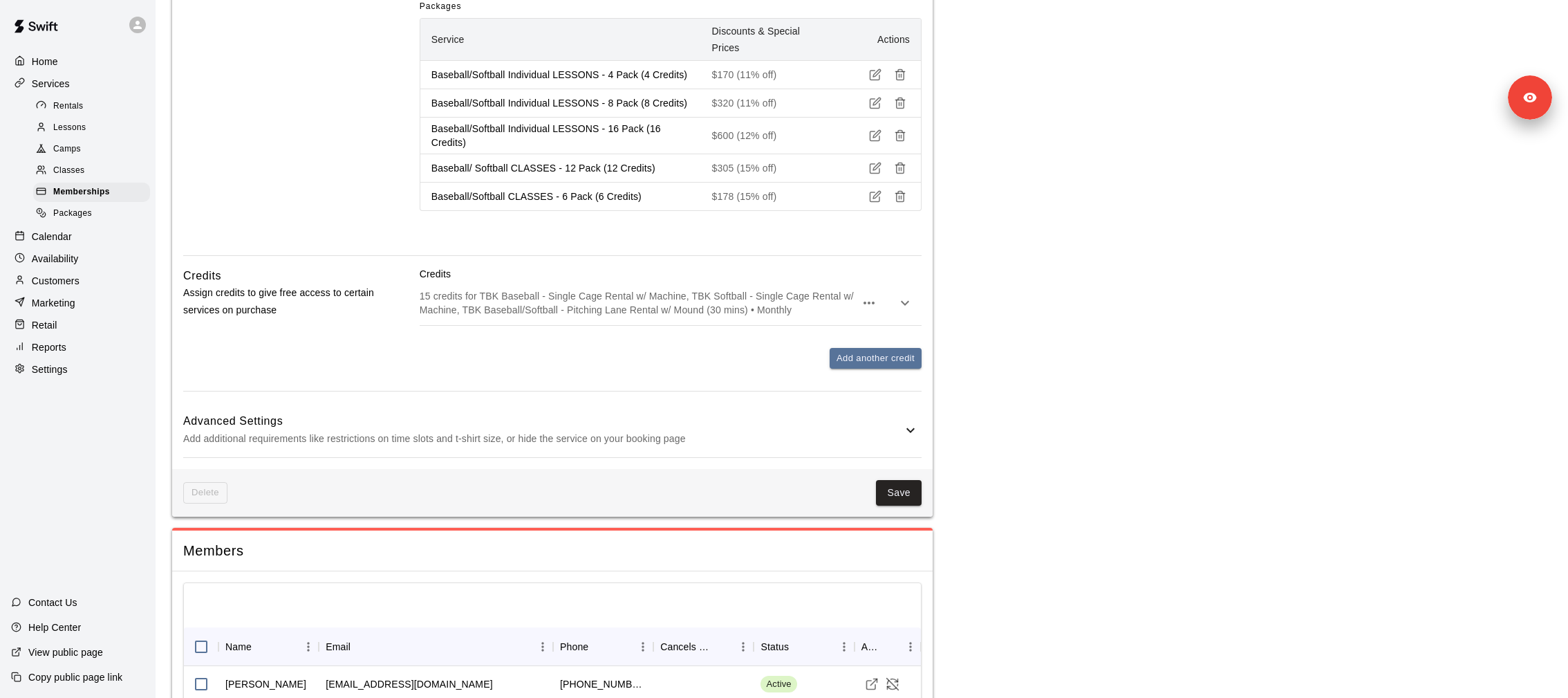
click at [542, 312] on div "15 credits for TBK Baseball - Single Cage Rental w/ Machine, TBK Softball - Sin…" at bounding box center [670, 303] width 502 height 44
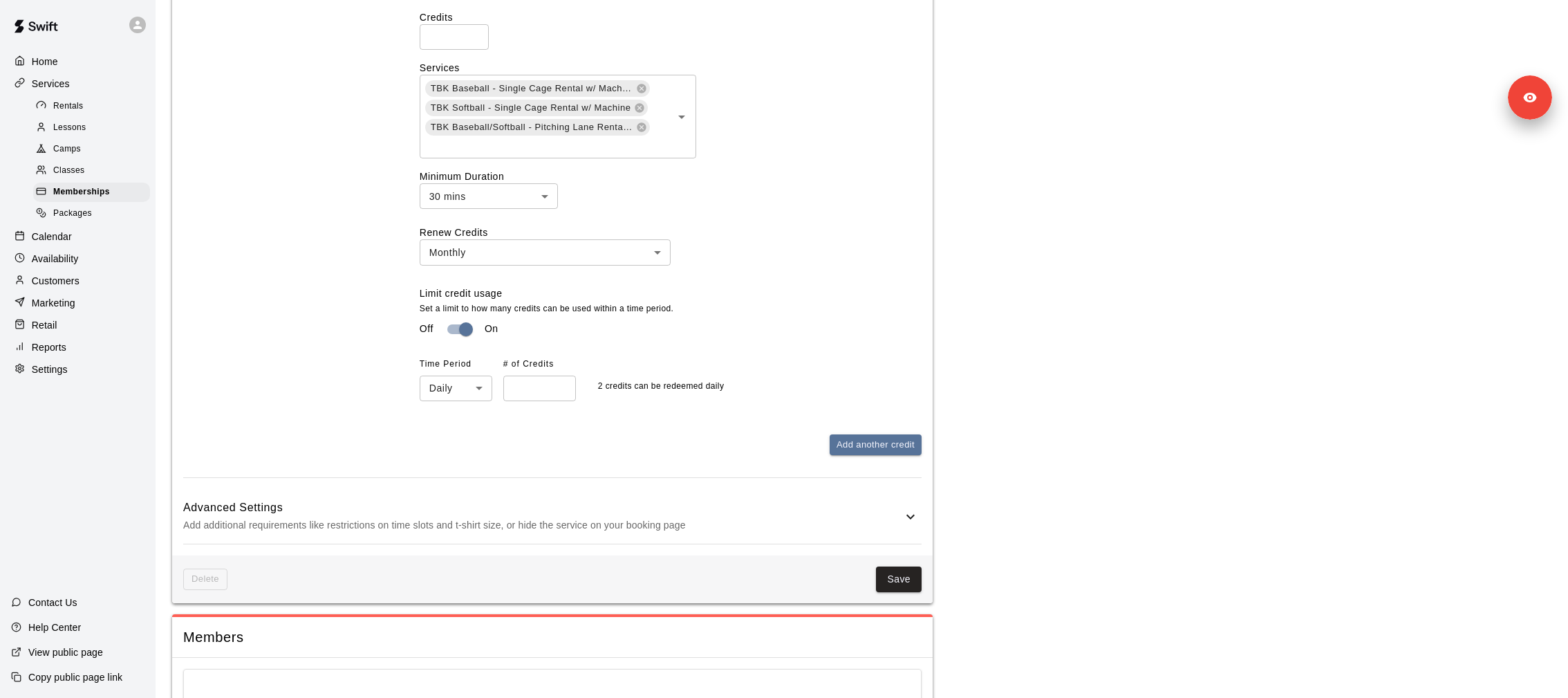
scroll to position [2104, 0]
click at [59, 236] on p "Calendar" at bounding box center [51, 237] width 40 height 14
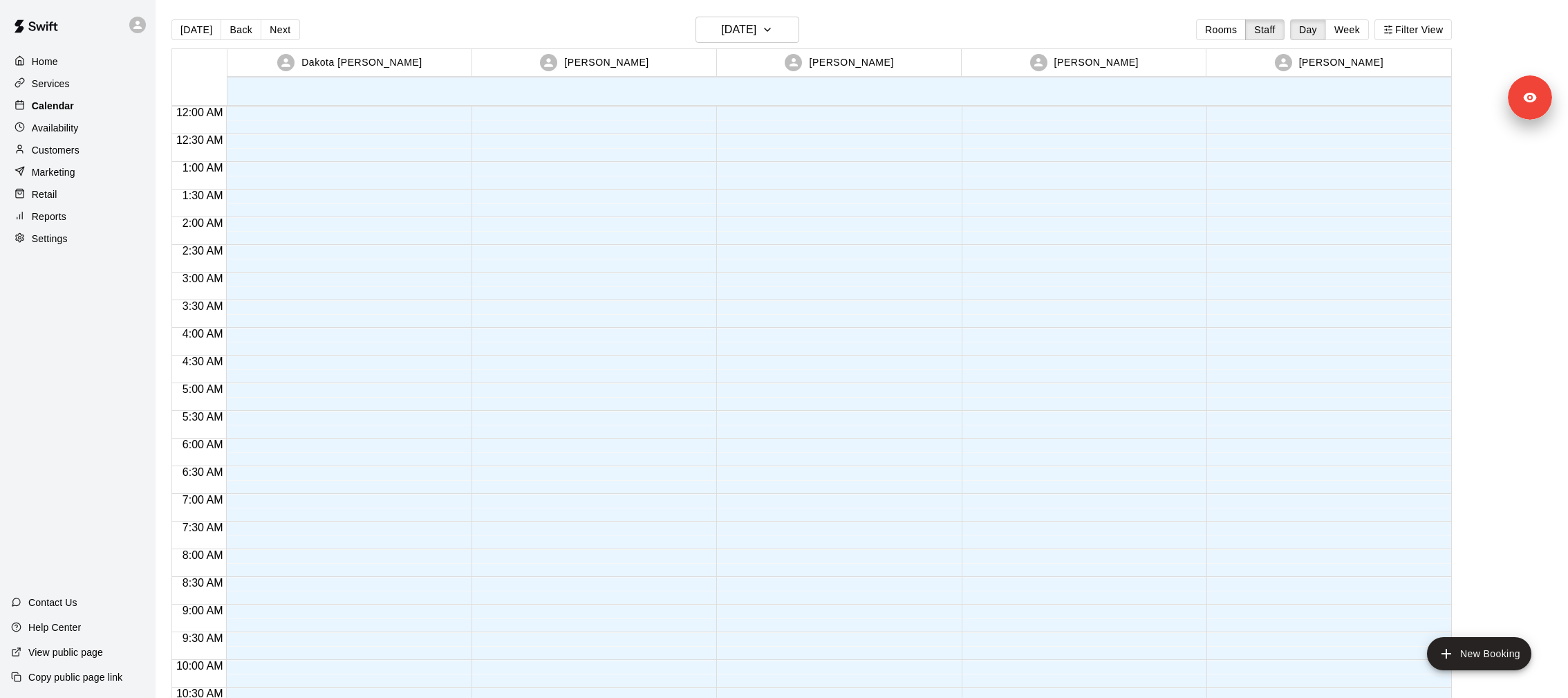
scroll to position [720, 0]
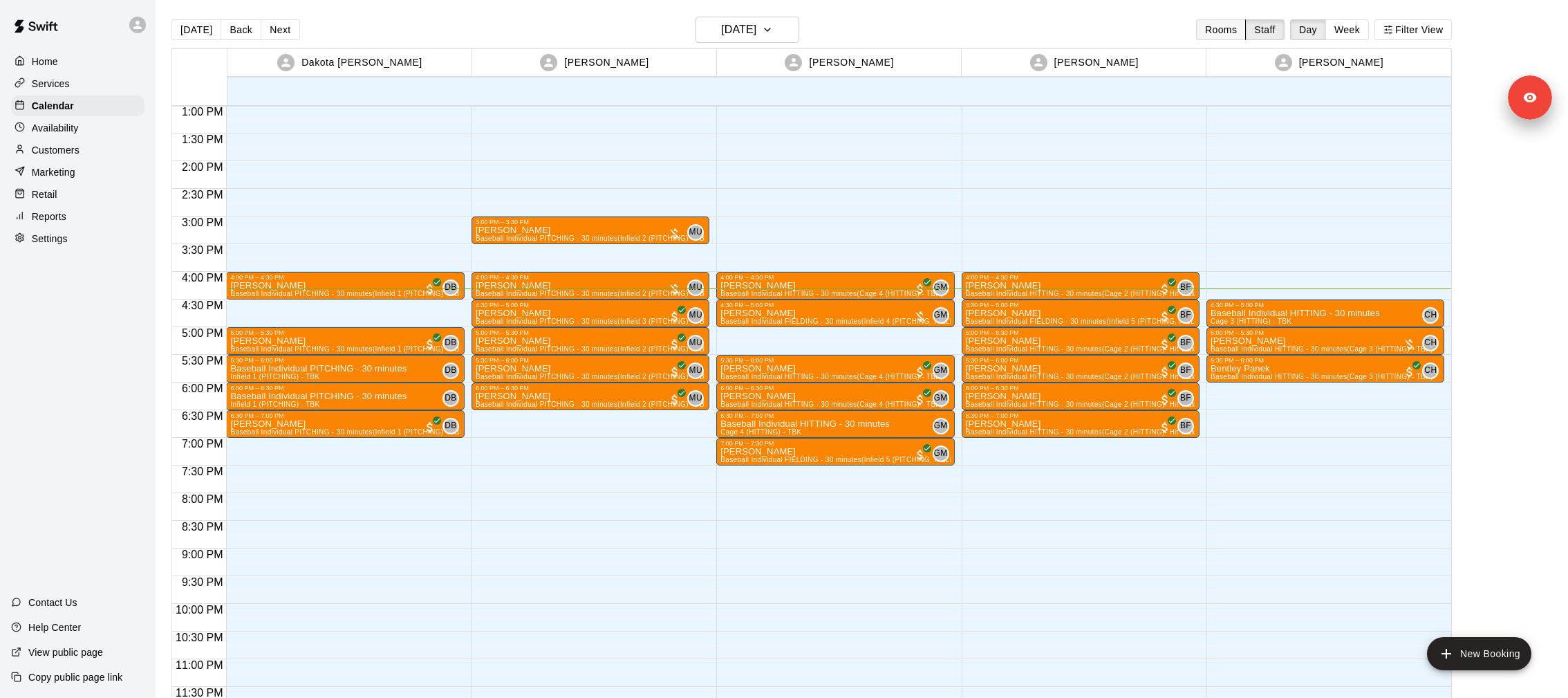
click at [1211, 28] on button "Rooms" at bounding box center [1221, 29] width 50 height 20
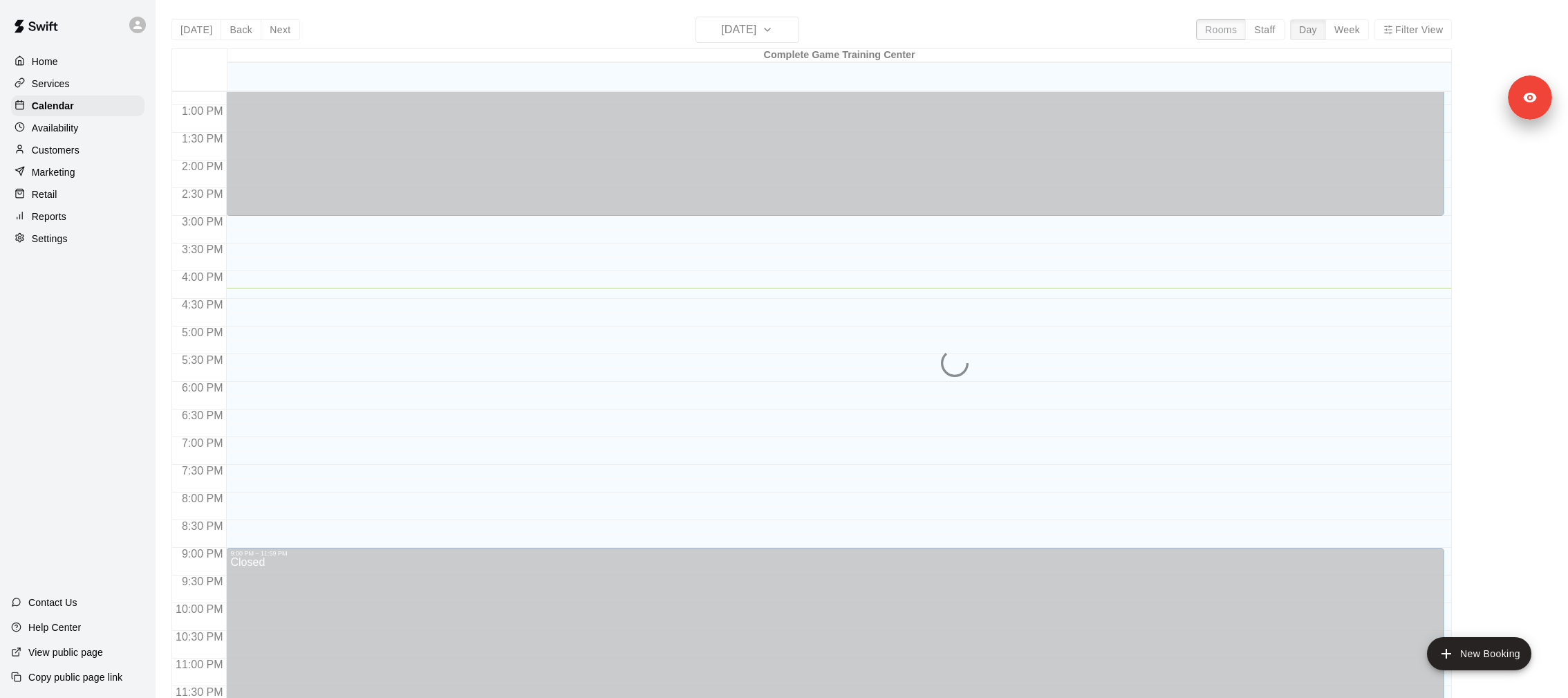
scroll to position [664, 0]
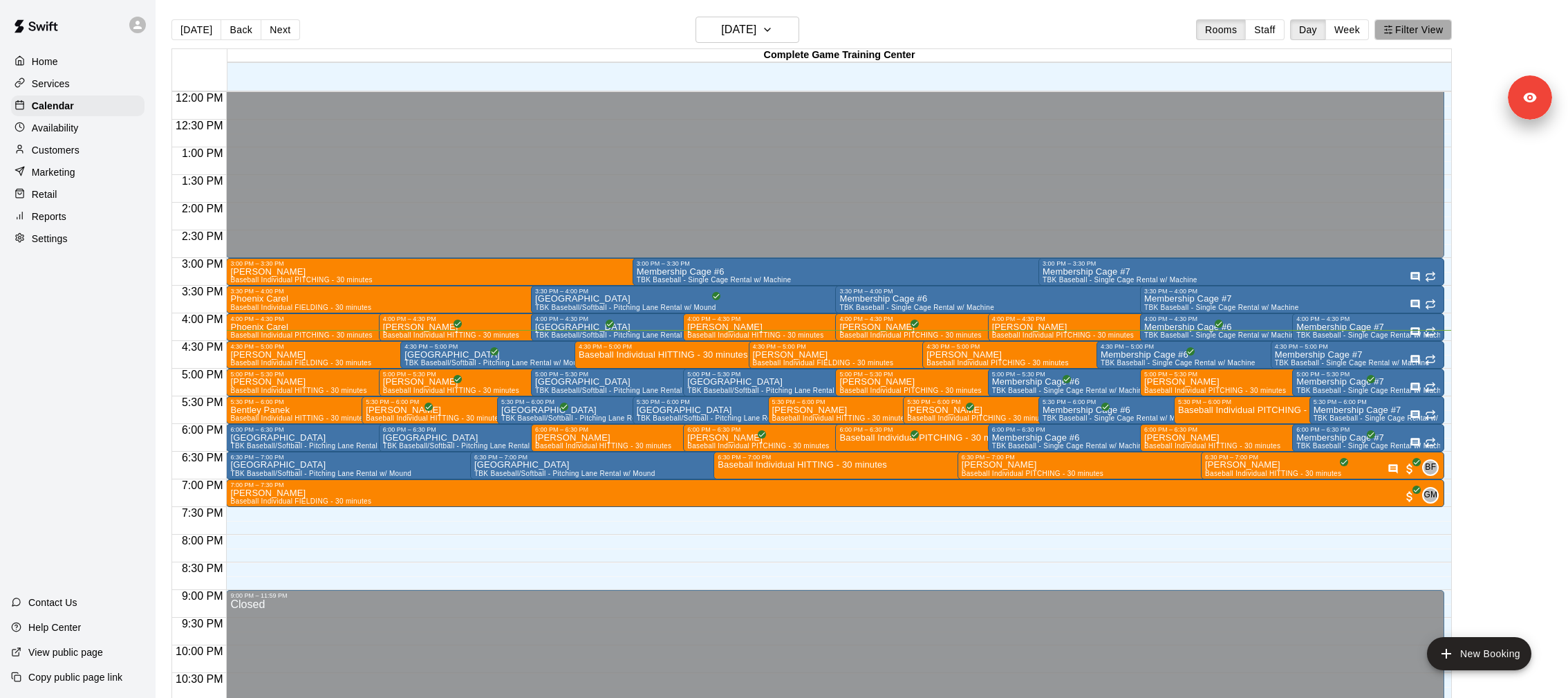
click at [1429, 38] on button "Filter View" at bounding box center [1413, 29] width 77 height 20
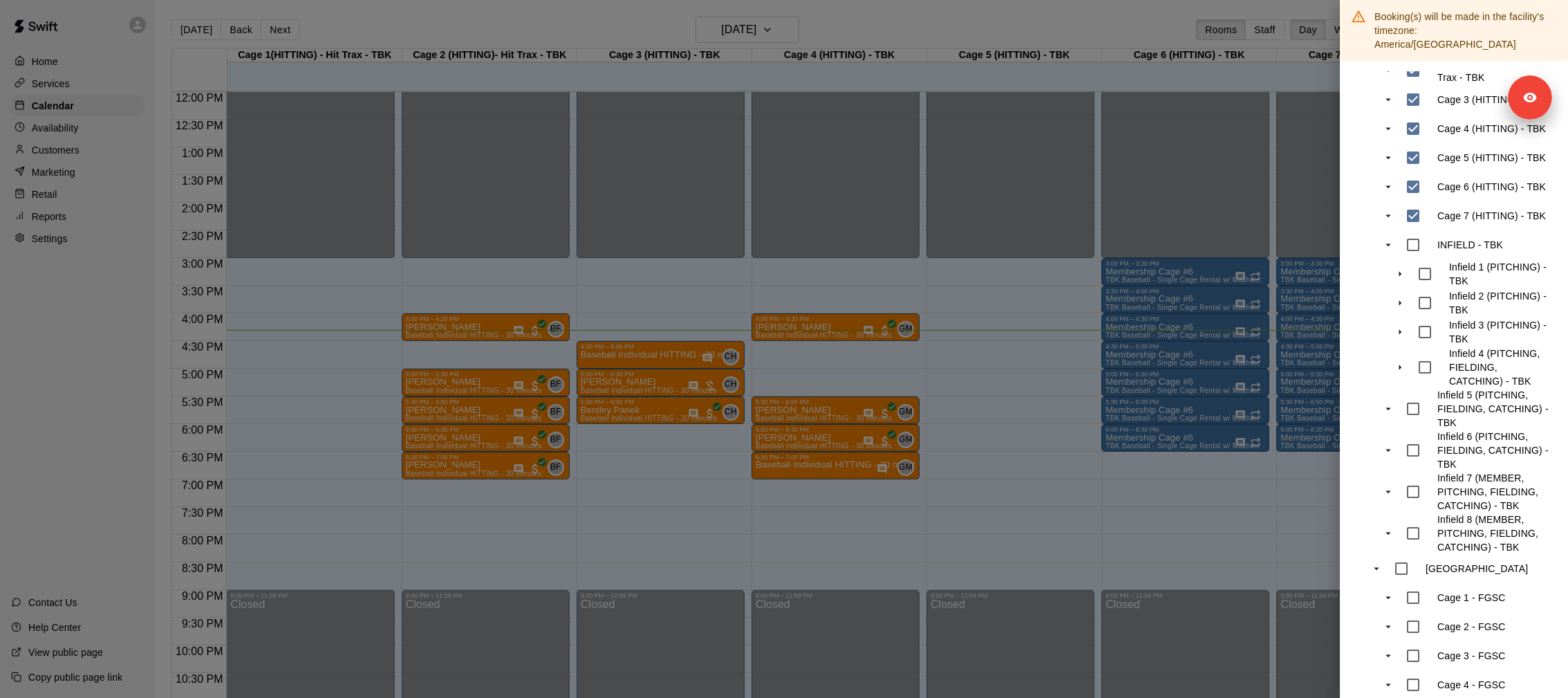
scroll to position [0, 0]
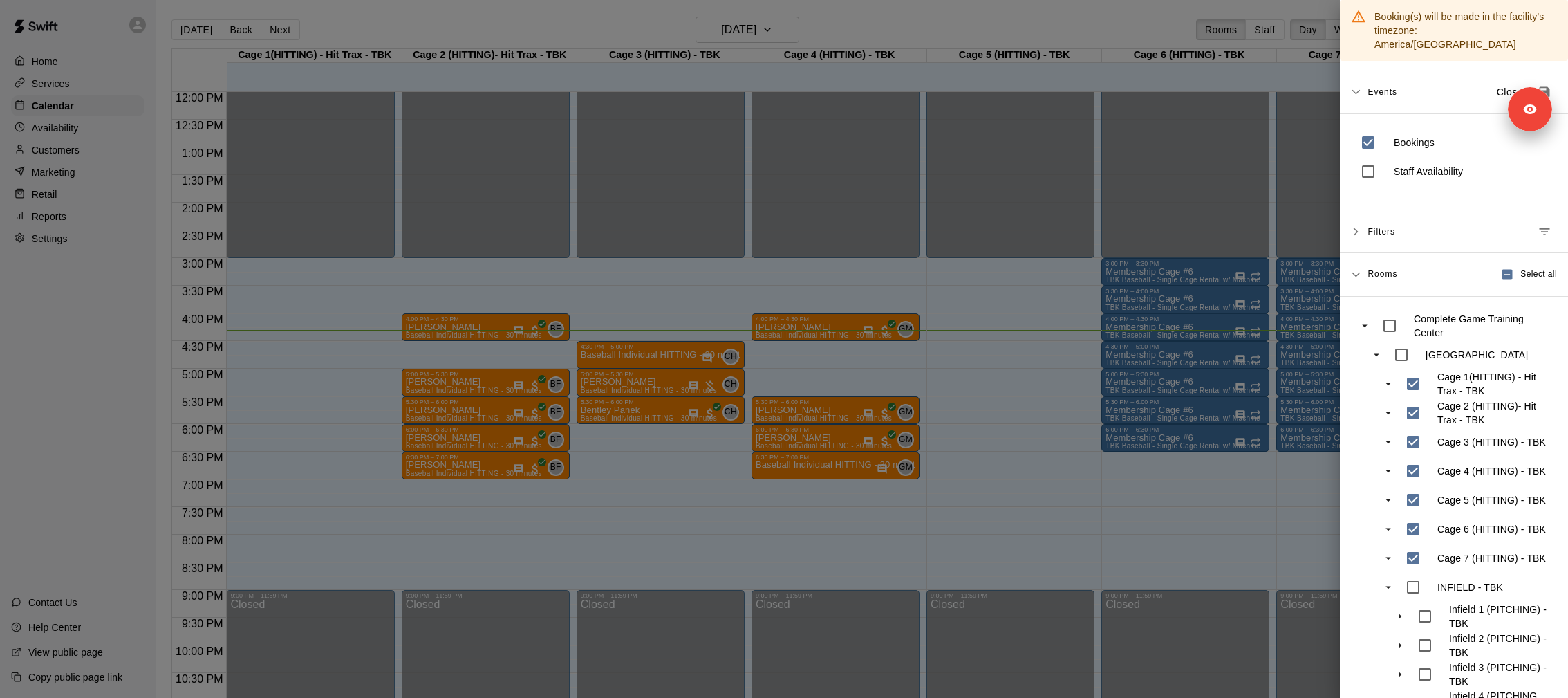
drag, startPoint x: 1524, startPoint y: 83, endPoint x: 1523, endPoint y: 234, distance: 151.0
click at [1524, 234] on body "Home Services Calendar Availability Customers Marketing Retail Reports Settings…" at bounding box center [784, 360] width 1568 height 720
click at [1513, 85] on p "Close" at bounding box center [1510, 92] width 27 height 14
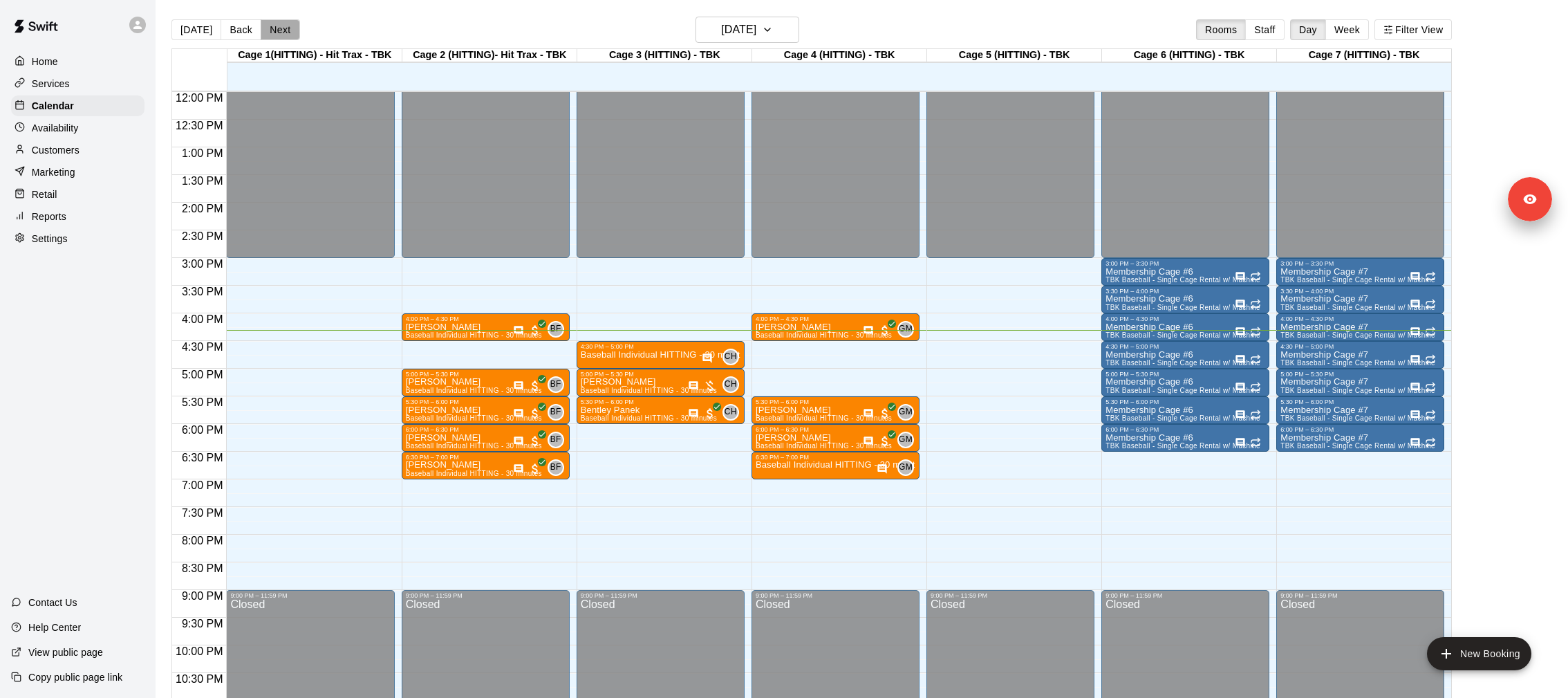
click at [276, 30] on button "Next" at bounding box center [281, 29] width 39 height 20
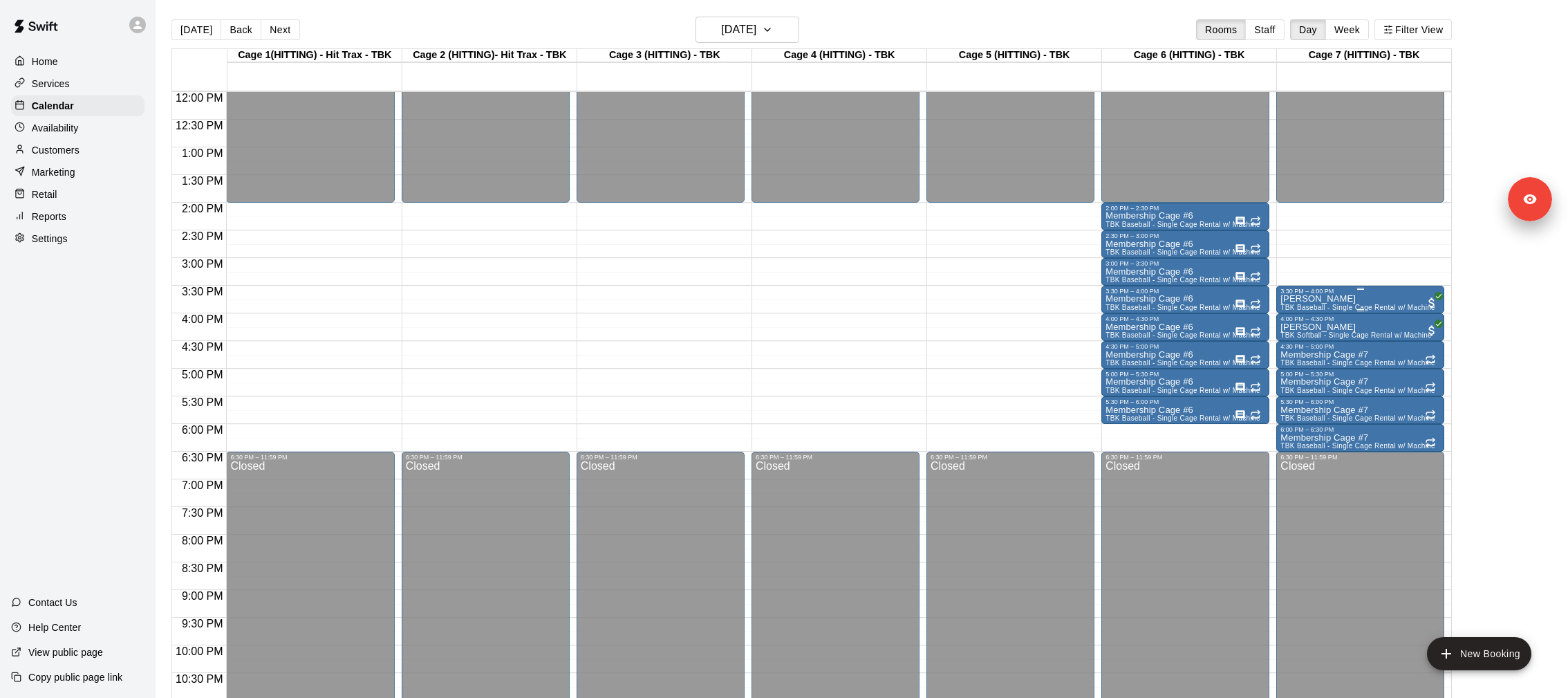
click at [1326, 298] on p "Andrew Porter" at bounding box center [1358, 298] width 154 height 0
click at [1304, 308] on button "edit" at bounding box center [1294, 313] width 28 height 28
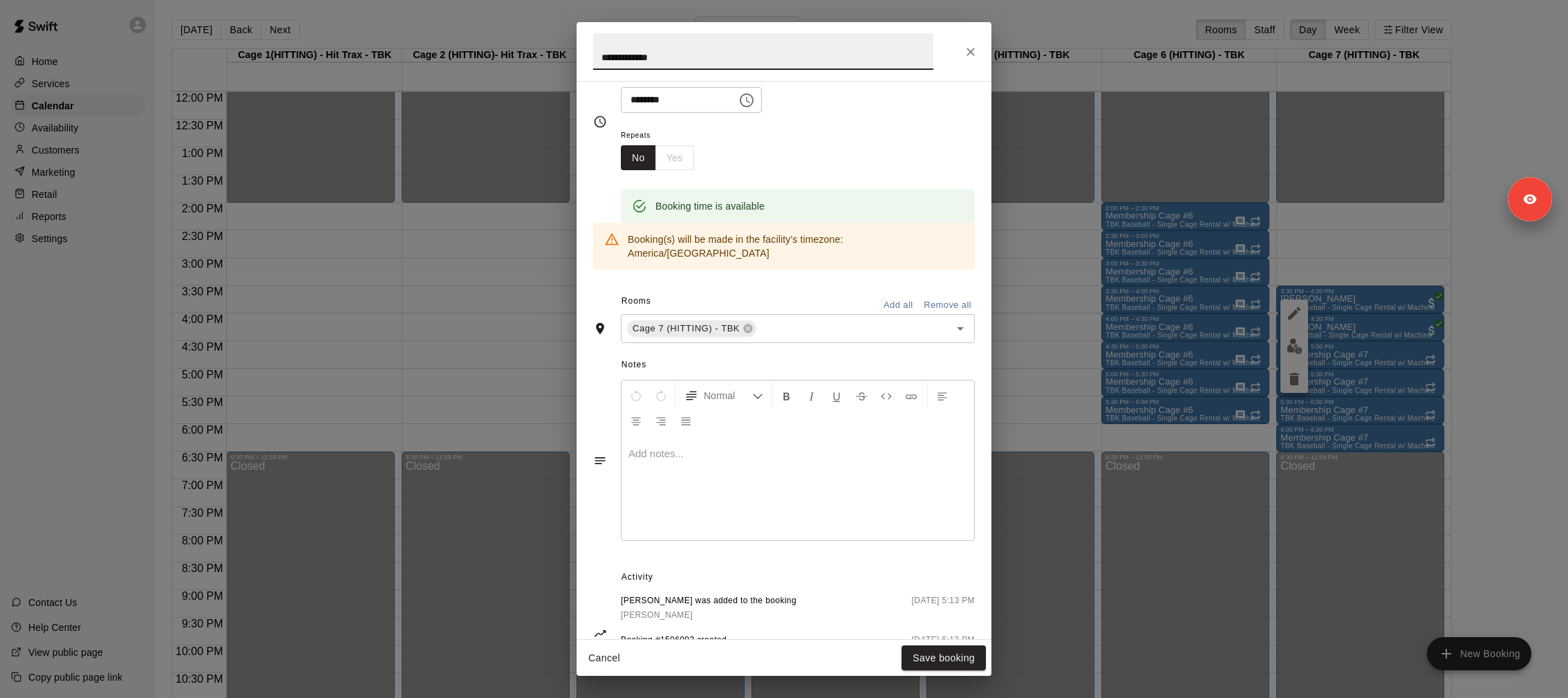
scroll to position [221, 0]
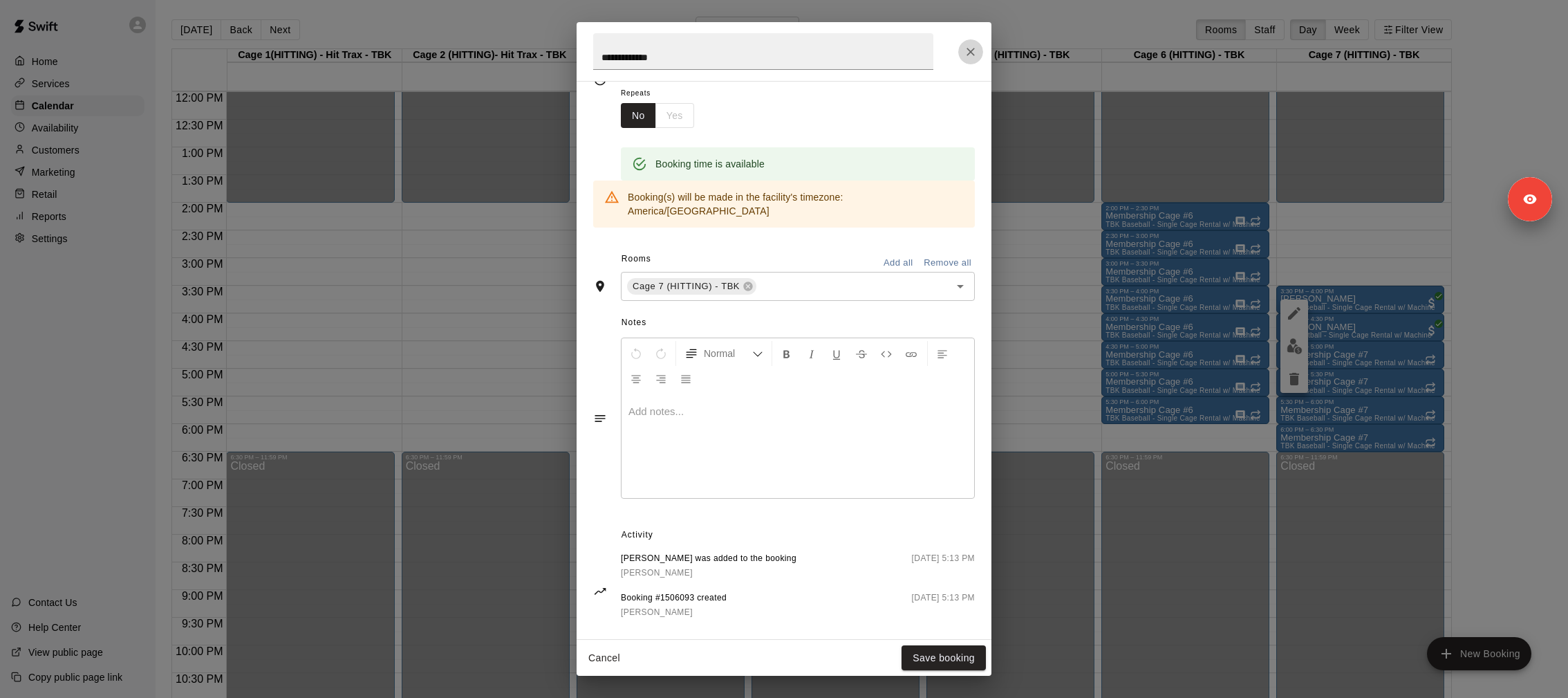
click at [971, 52] on icon "Close" at bounding box center [971, 52] width 14 height 14
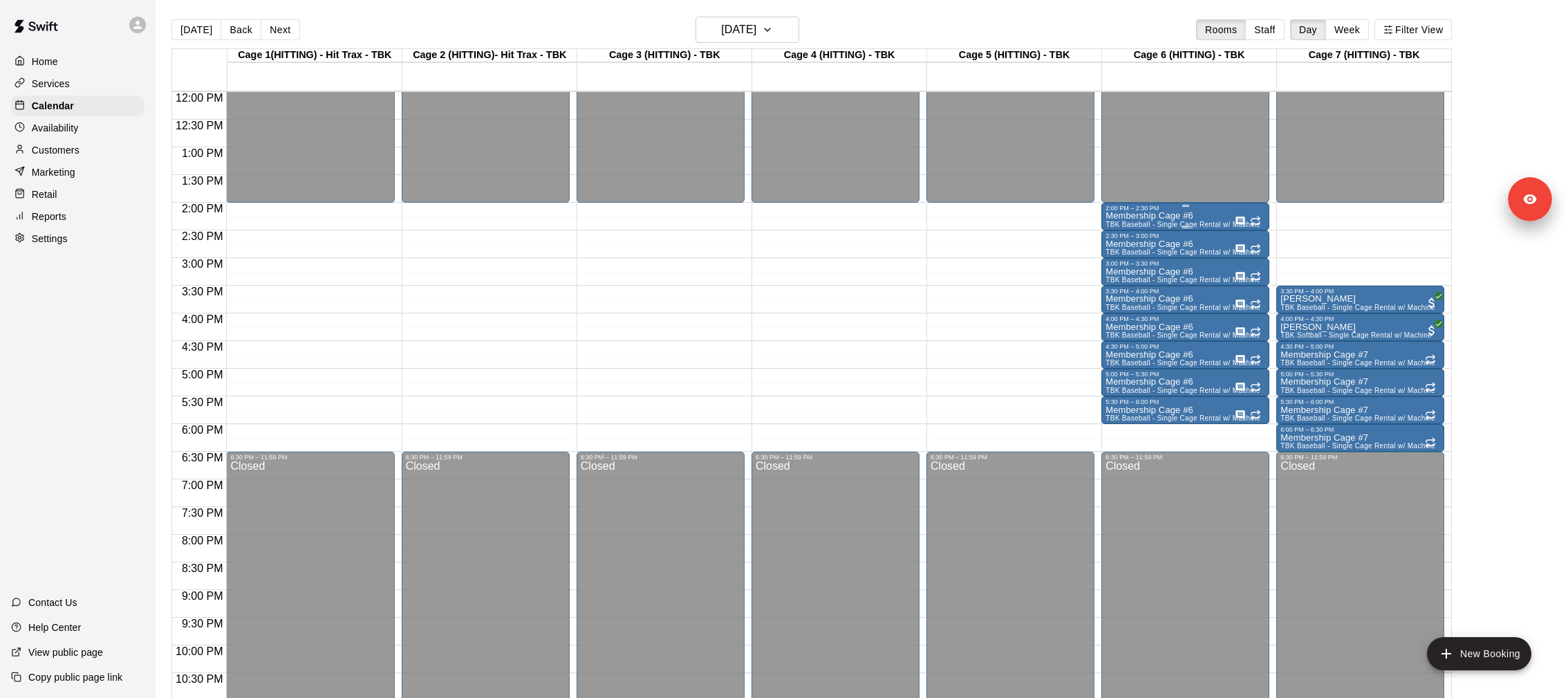
click at [1154, 222] on span "TBK Baseball - Single Cage Rental w/ Machine" at bounding box center [1183, 224] width 154 height 8
click at [1117, 235] on icon "edit" at bounding box center [1120, 235] width 12 height 12
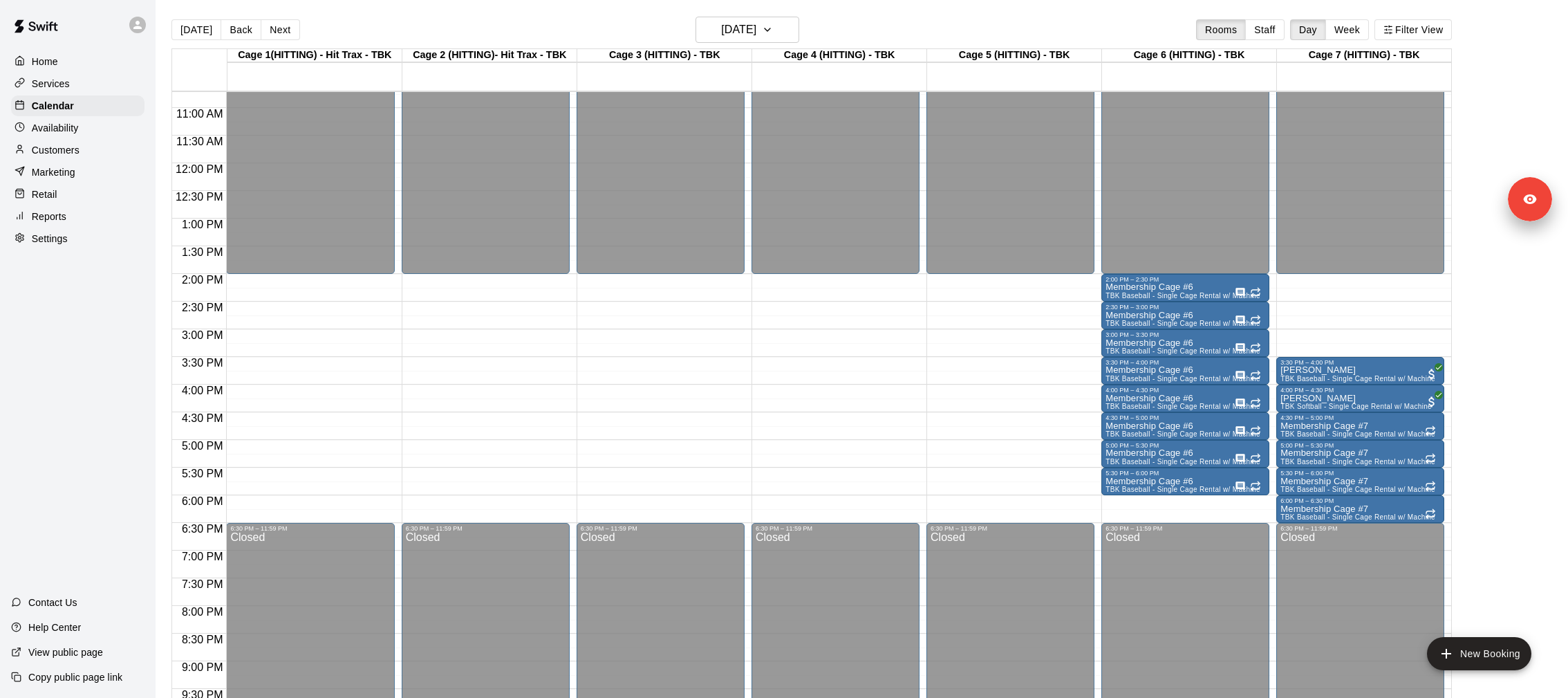
scroll to position [579, 0]
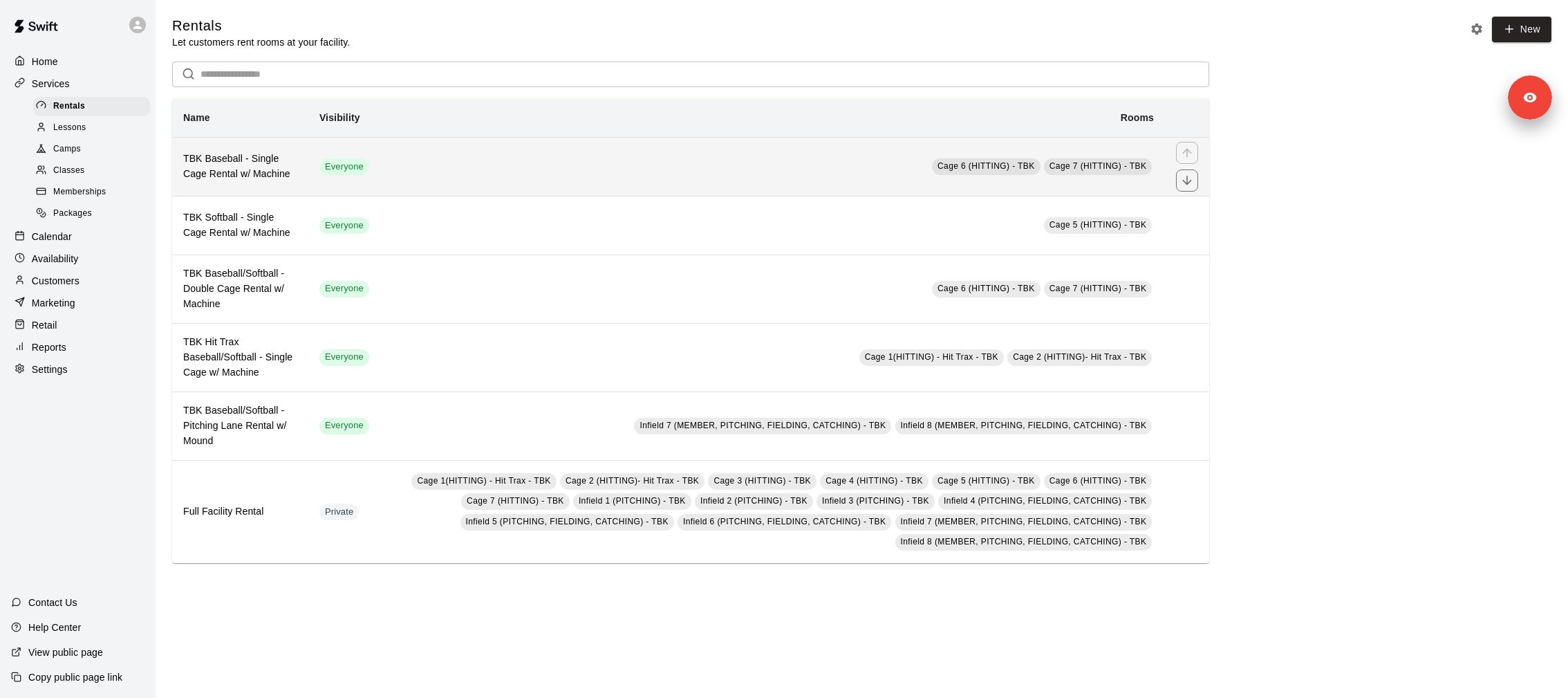
click at [642, 161] on td "Cage 6 (HITTING) - TBK Cage 7 (HITTING) - TBK" at bounding box center [772, 166] width 785 height 59
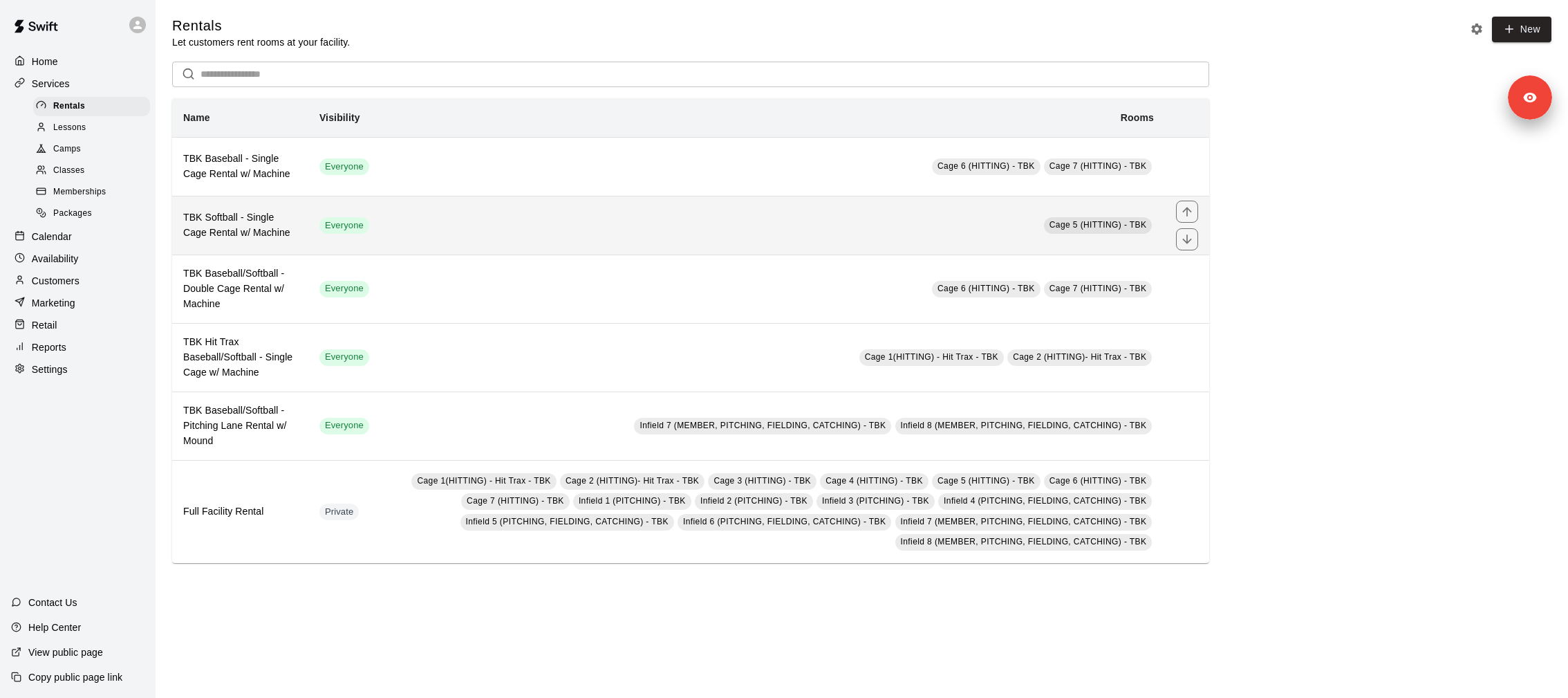
click at [400, 202] on td "Cage 5 (HITTING) - TBK" at bounding box center [772, 225] width 785 height 59
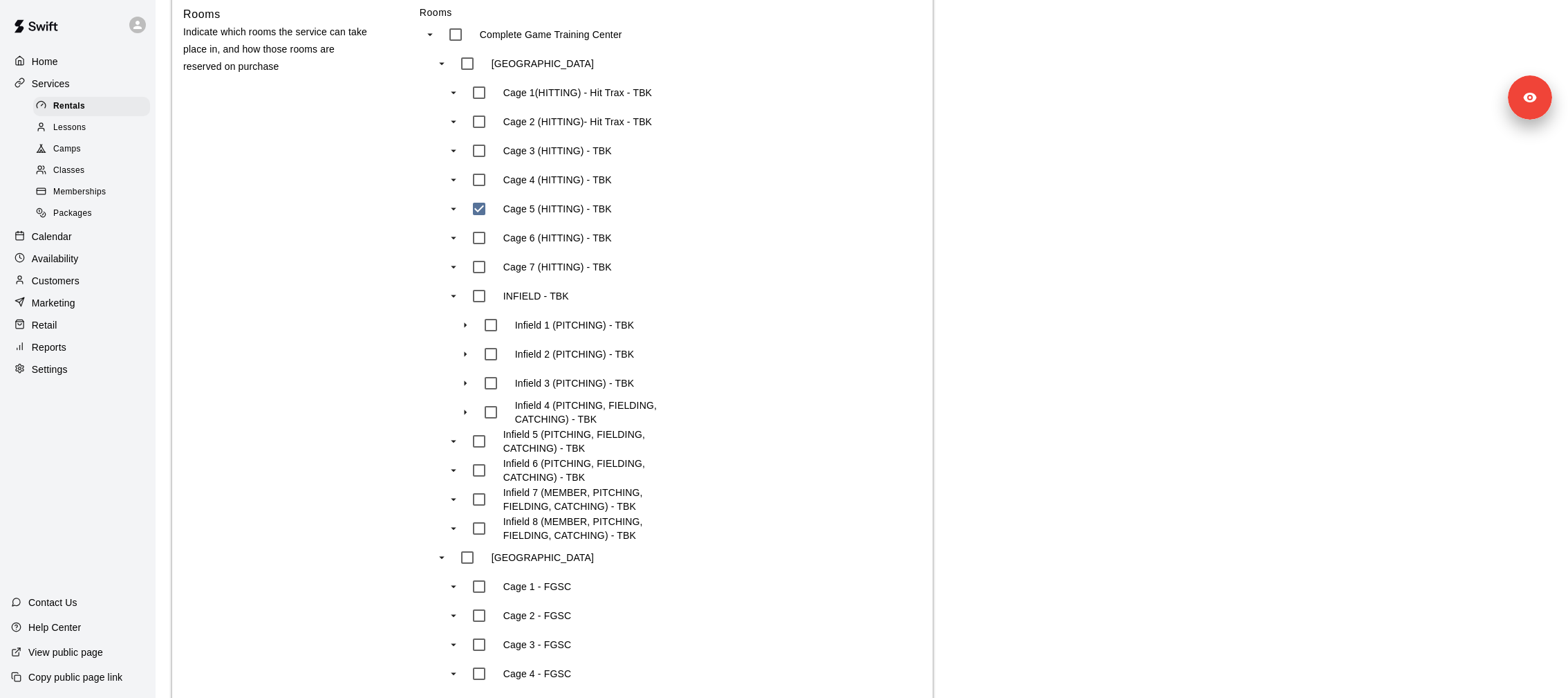
scroll to position [790, 0]
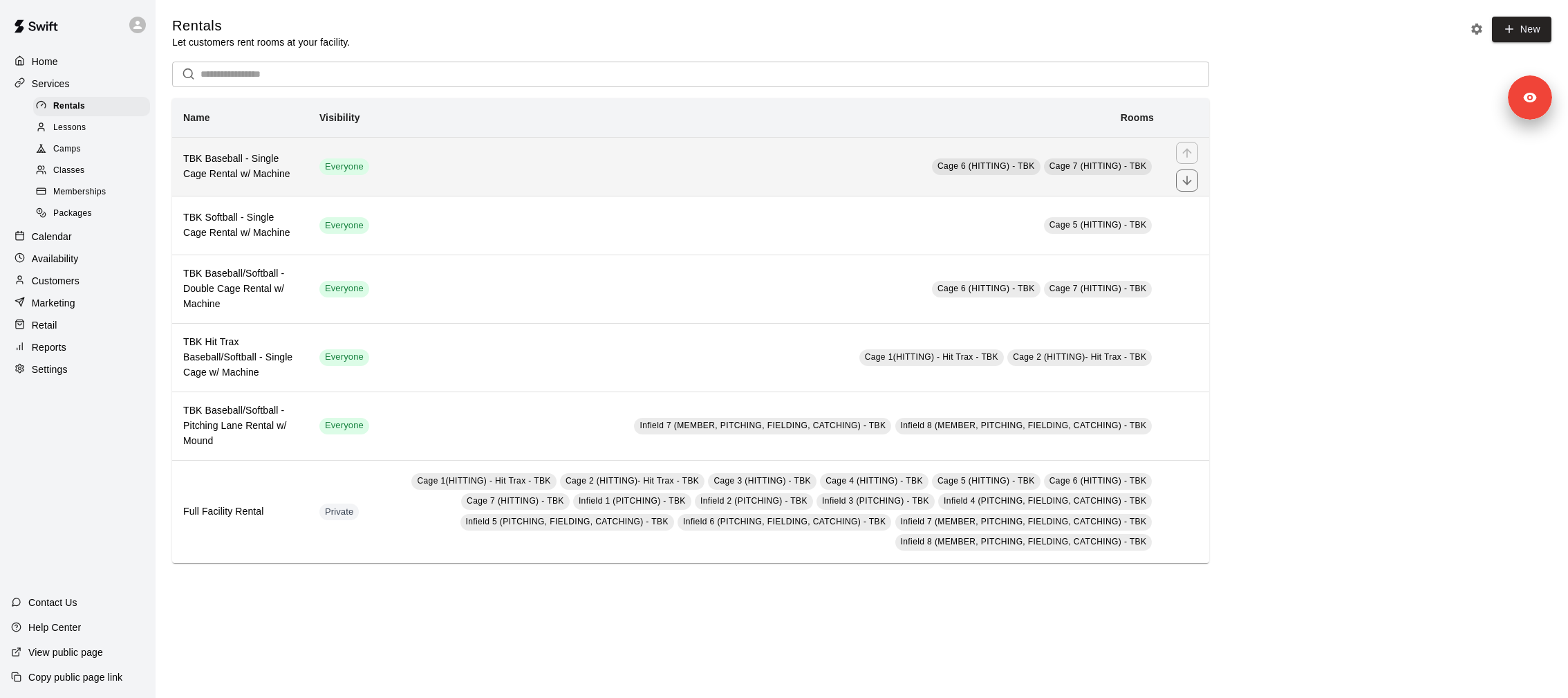
click at [358, 171] on span "Everyone" at bounding box center [344, 167] width 50 height 13
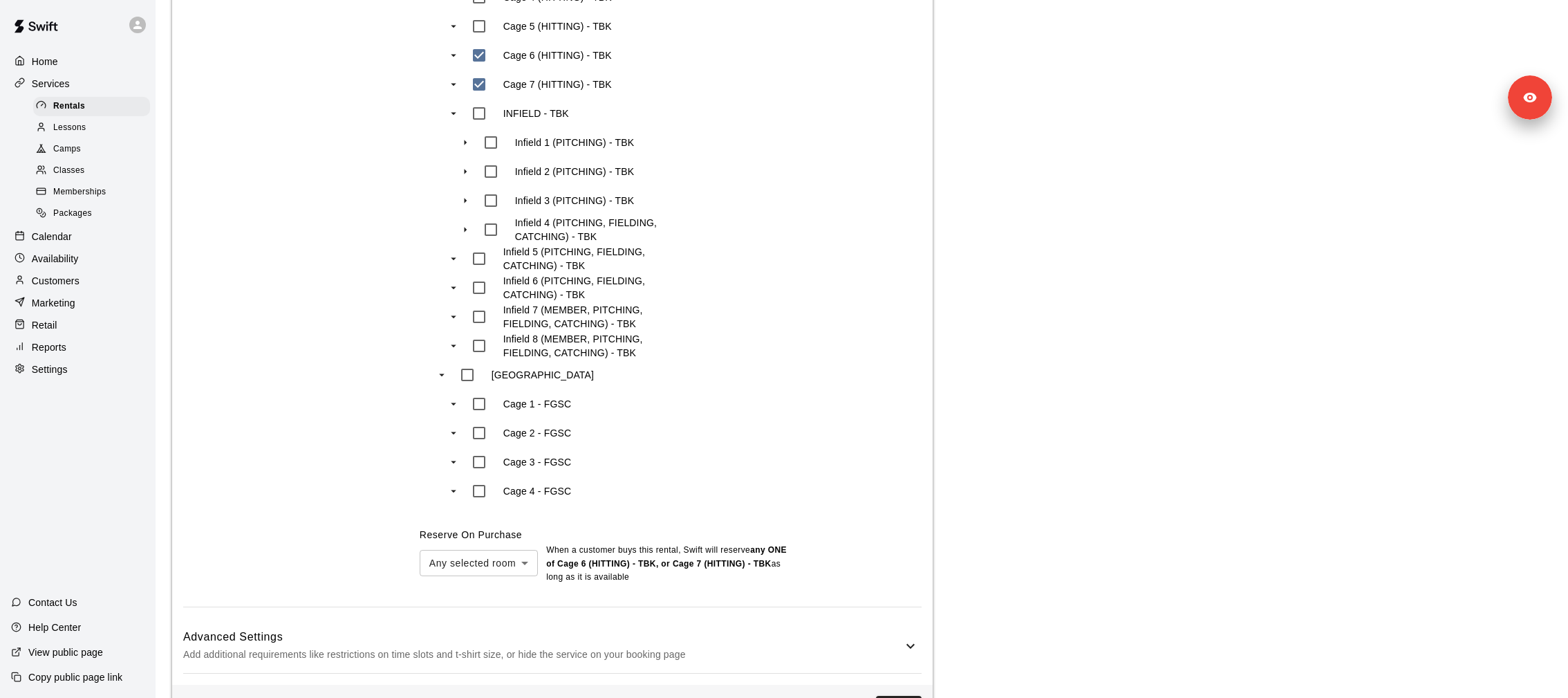
scroll to position [1069, 0]
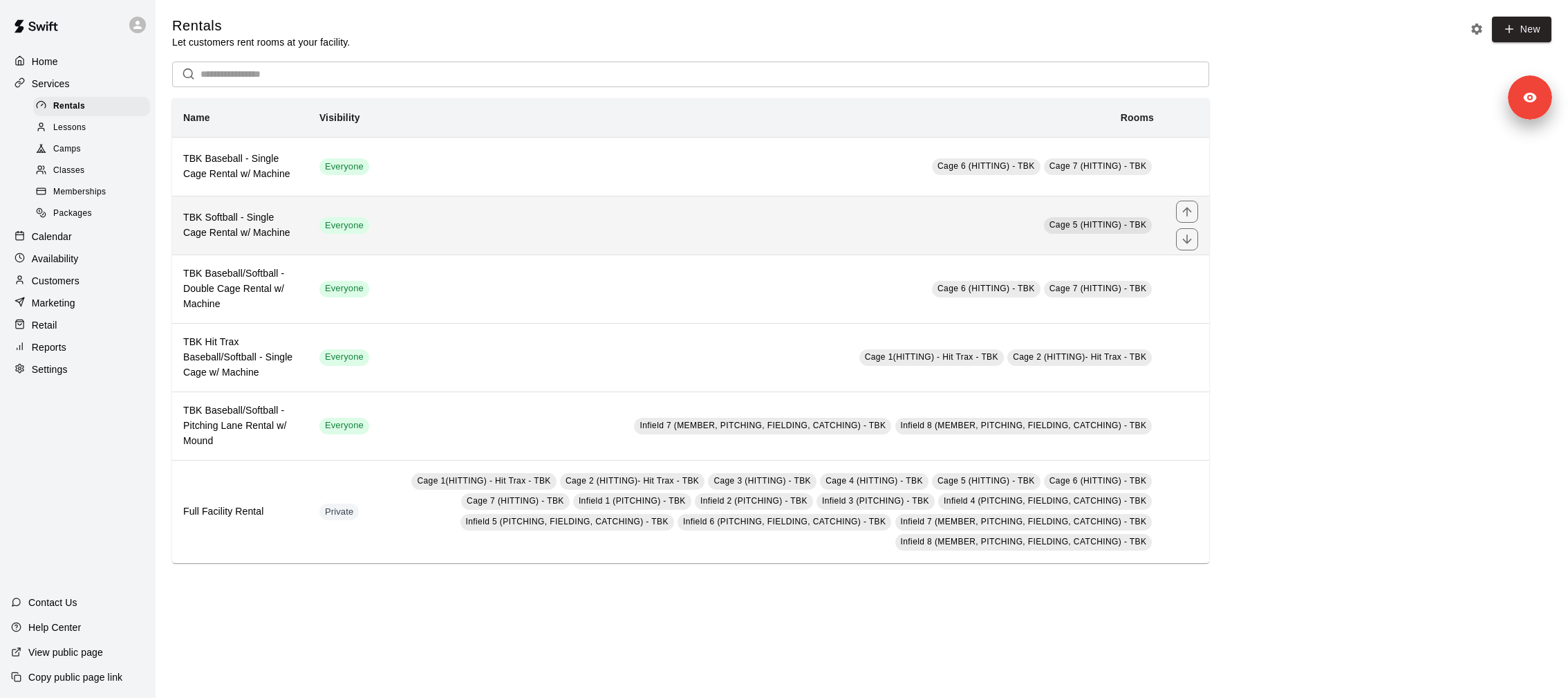
click at [440, 233] on td "Cage 5 (HITTING) - TBK" at bounding box center [772, 225] width 785 height 59
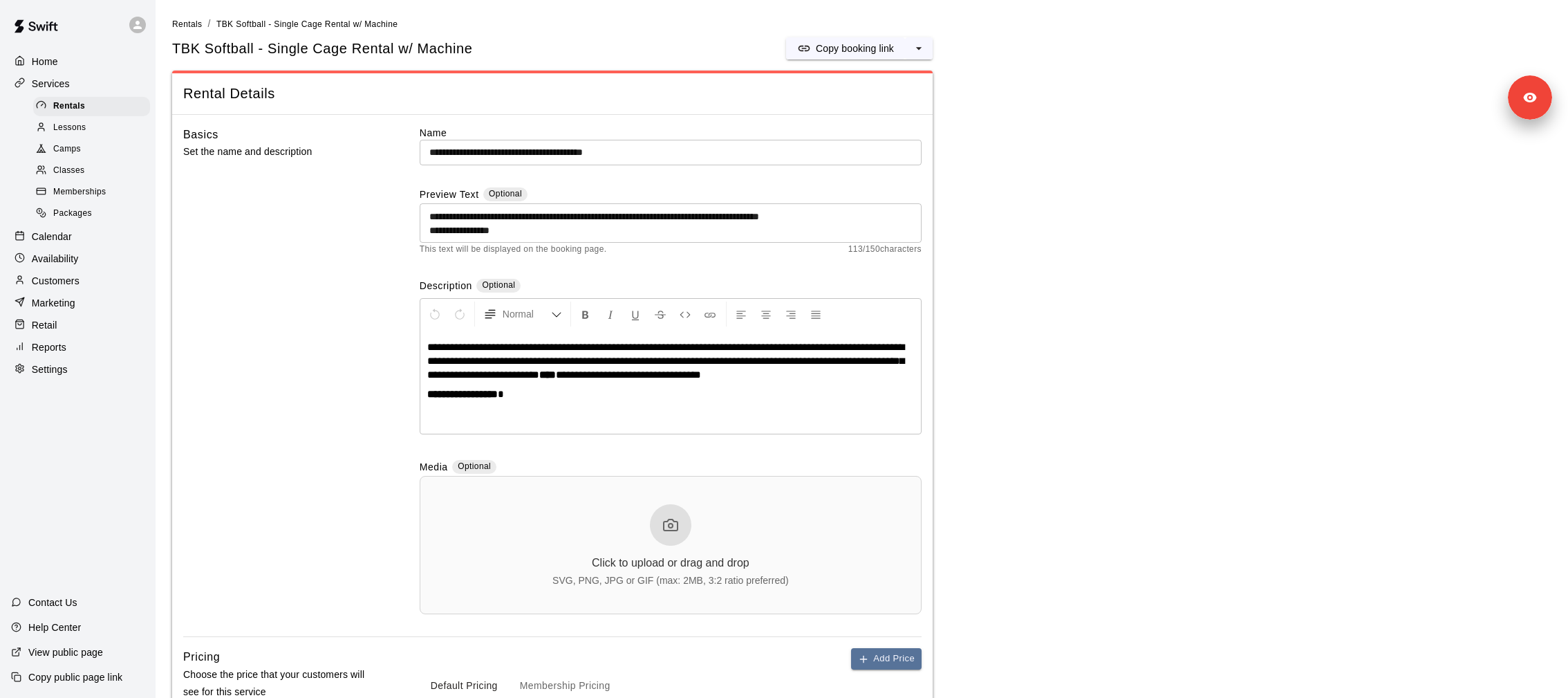
scroll to position [351, 0]
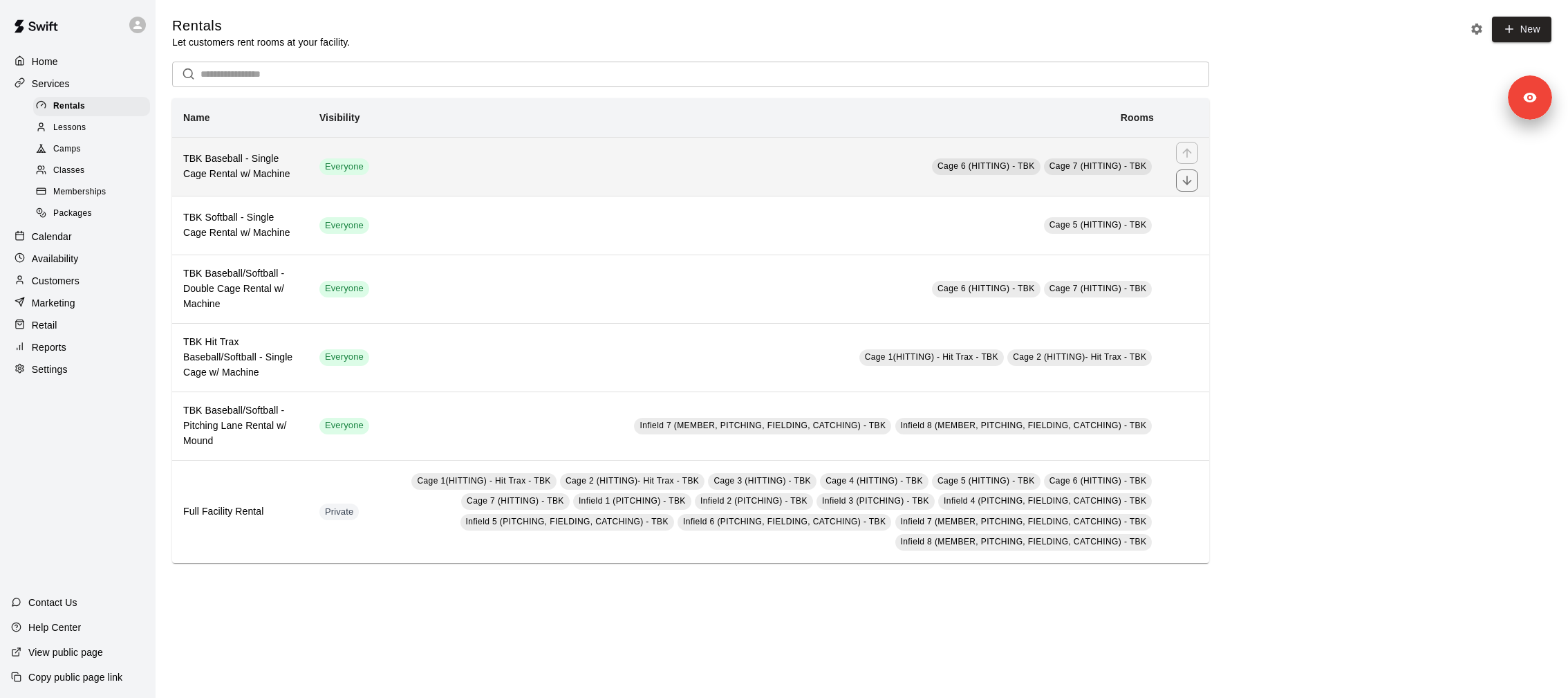
click at [489, 173] on td "Cage 6 (HITTING) - TBK Cage 7 (HITTING) - TBK" at bounding box center [772, 166] width 785 height 59
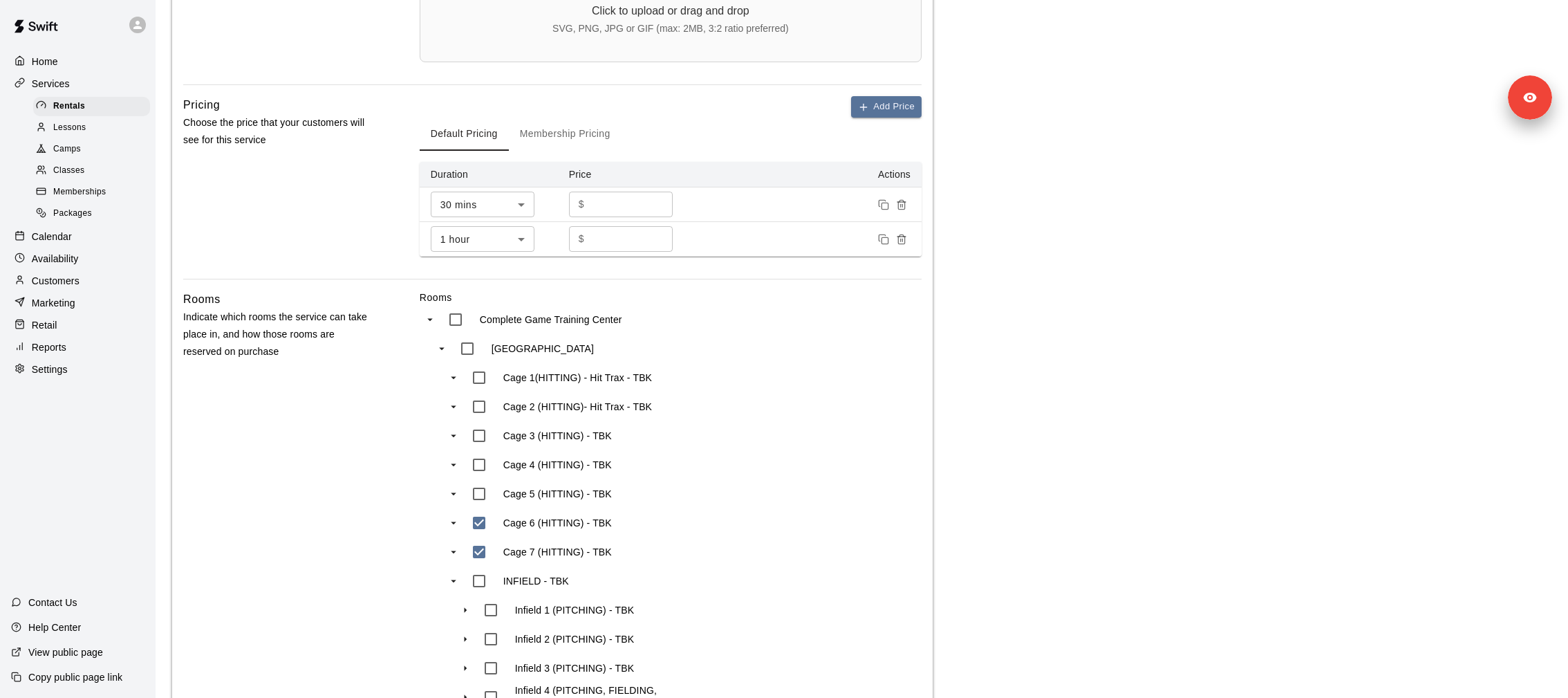
scroll to position [693, 0]
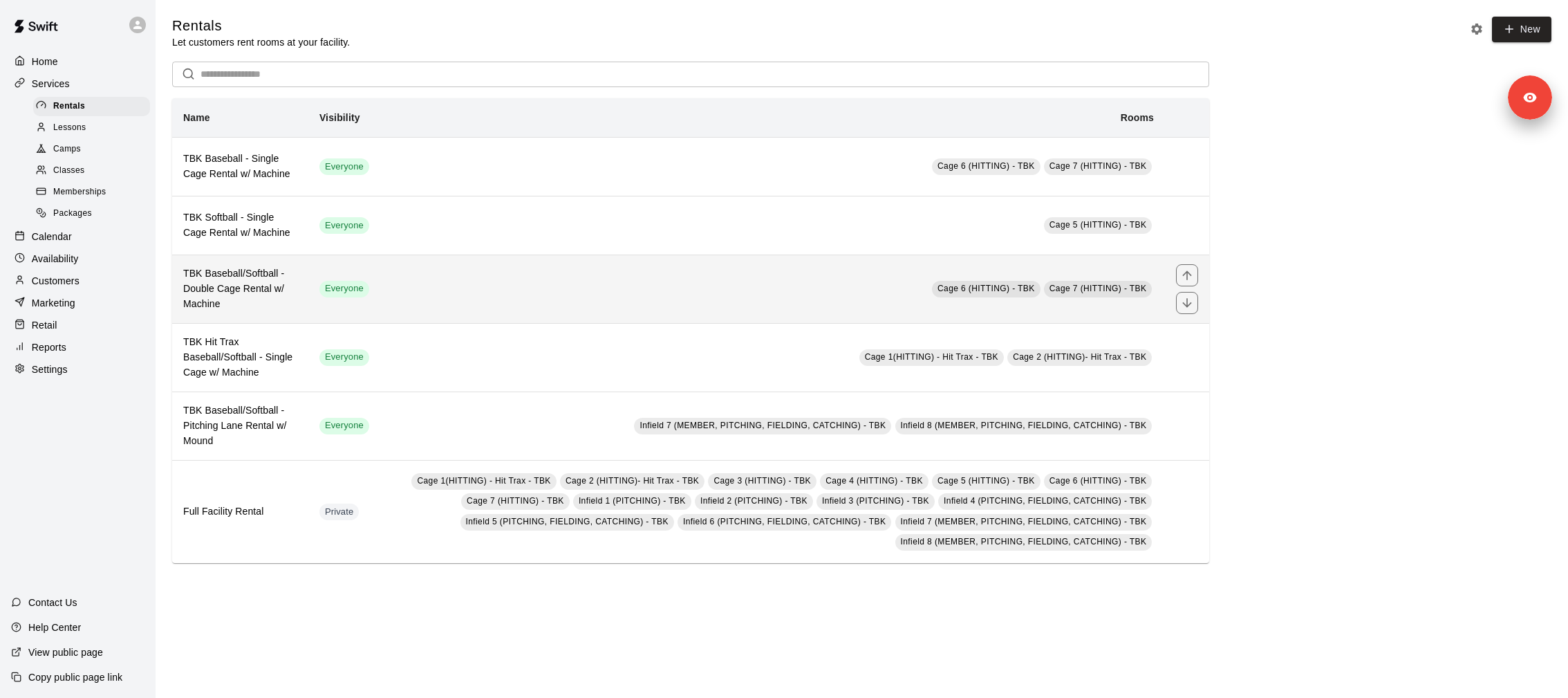
click at [458, 292] on td "Cage 6 (HITTING) - TBK Cage 7 (HITTING) - TBK" at bounding box center [772, 289] width 785 height 68
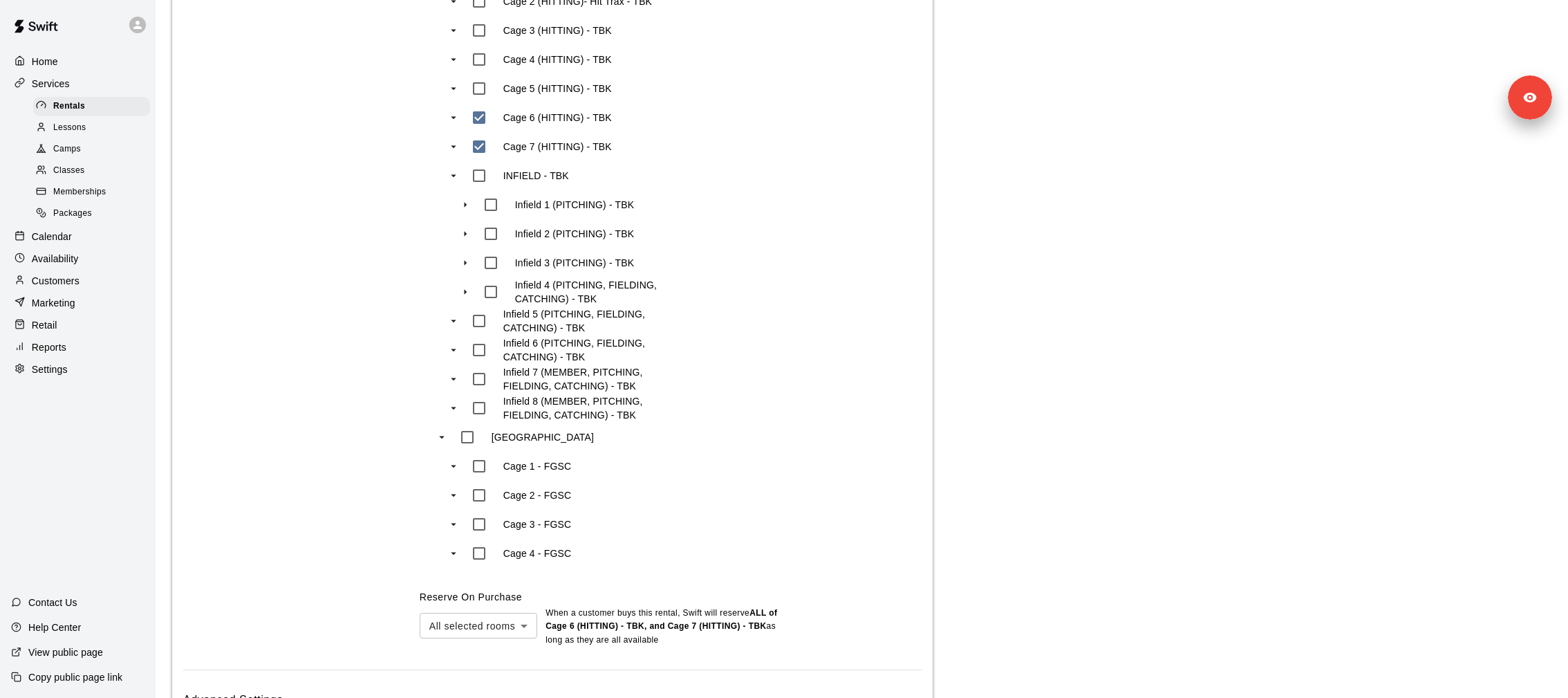
scroll to position [984, 0]
